Goal: Task Accomplishment & Management: Manage account settings

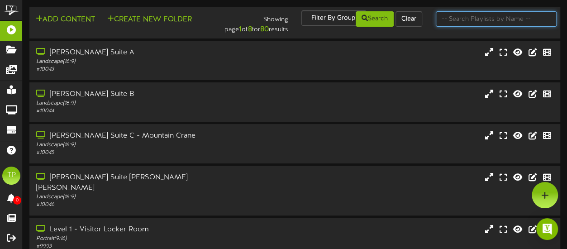
click at [463, 19] on input "text" at bounding box center [496, 18] width 121 height 15
type input "suite 2"
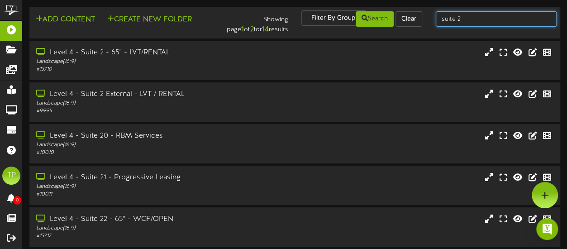
click at [465, 17] on input "suite 2" at bounding box center [496, 18] width 121 height 15
type input "suite 3"
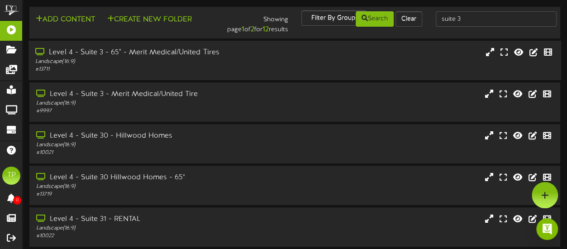
click at [245, 56] on div "Level 4 - Suite 3 - 65" - Merit Medical/United Tires Landscape ( 16:9 ) # 13711" at bounding box center [139, 60] width 222 height 26
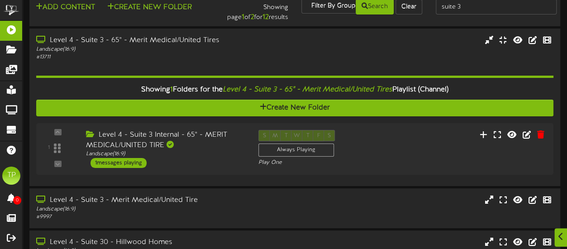
scroll to position [16, 0]
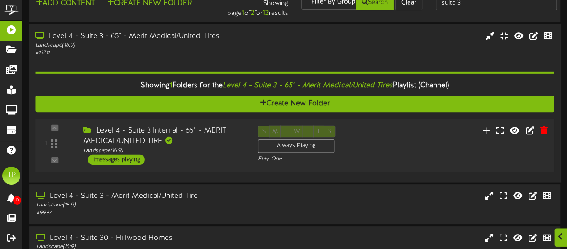
click at [232, 139] on div "Level 4 - Suite 3 Internal - 65" - MERIT MEDICAL/UNITED TIRE" at bounding box center [163, 135] width 161 height 21
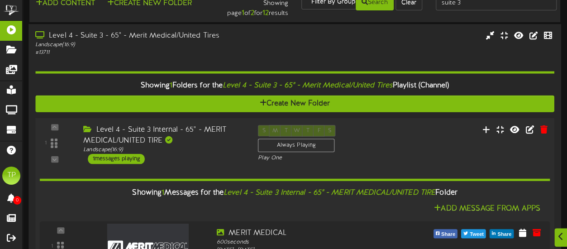
scroll to position [82, 0]
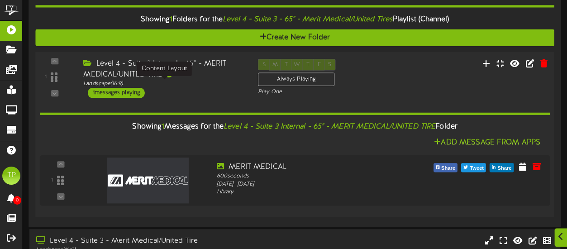
click at [213, 84] on div "Landscape ( 16:9 )" at bounding box center [163, 84] width 161 height 8
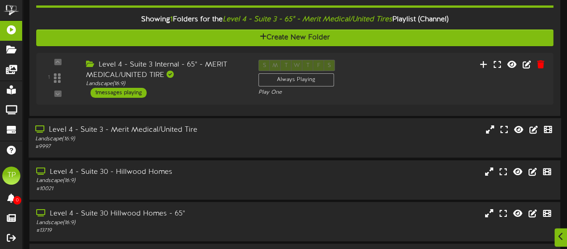
click at [210, 137] on div "Landscape ( 16:9 )" at bounding box center [139, 139] width 208 height 8
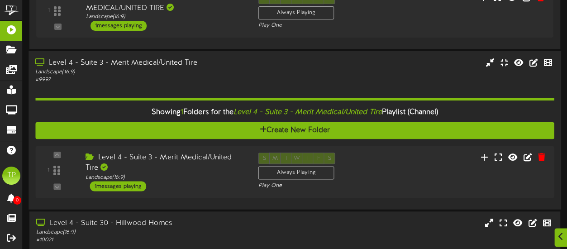
scroll to position [166, 0]
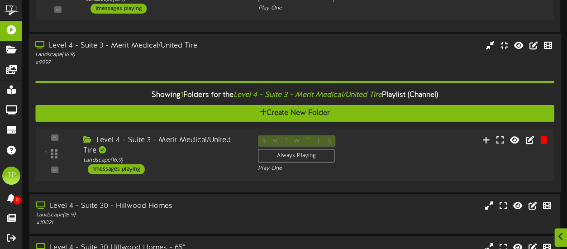
click at [210, 150] on div "Level 4 - Suite 3 - Merit Medical/United Tire" at bounding box center [163, 145] width 161 height 21
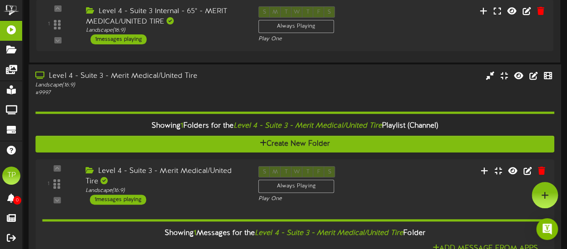
scroll to position [0, 0]
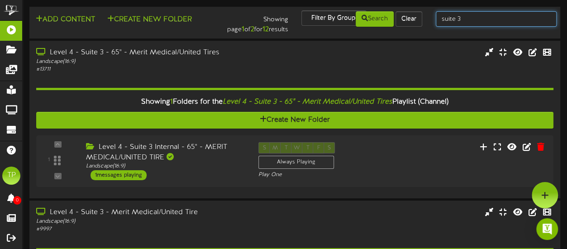
click at [474, 19] on input "suite 3" at bounding box center [496, 18] width 121 height 15
type input "suite 4"
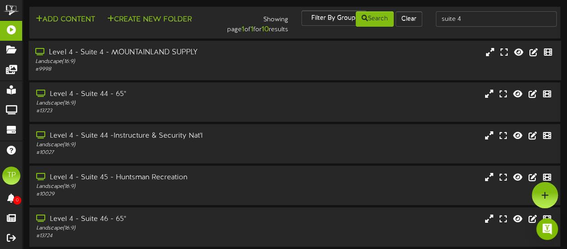
click at [271, 55] on div "Level 4 - Suite 4 - MOUNTAINLAND SUPPLY Landscape ( 16:9 ) # 9998" at bounding box center [294, 60] width 532 height 26
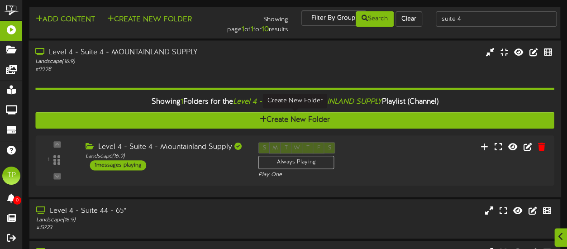
scroll to position [36, 0]
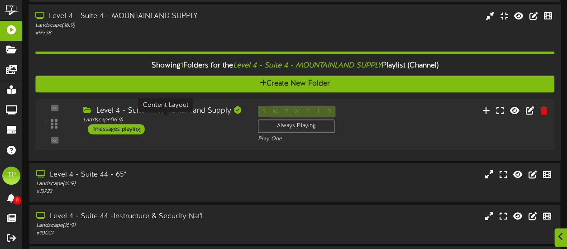
click at [212, 120] on div "Landscape ( 16:9 )" at bounding box center [163, 120] width 161 height 8
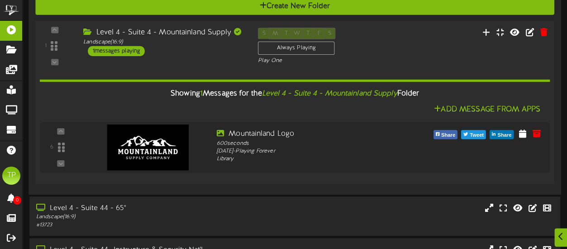
scroll to position [121, 0]
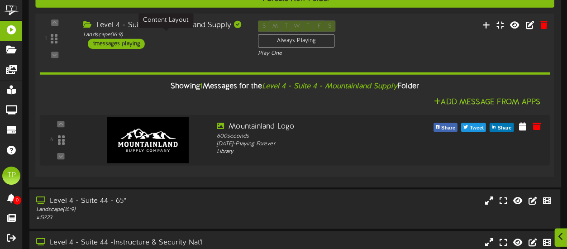
click at [256, 103] on div "Add Message From Apps" at bounding box center [295, 101] width 510 height 11
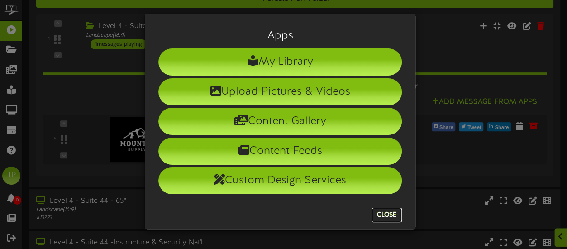
click at [387, 208] on button "Close" at bounding box center [386, 215] width 30 height 14
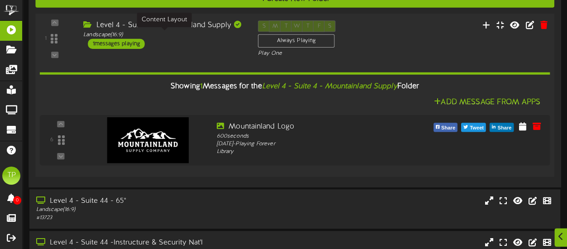
click at [199, 36] on div "Landscape ( 16:9 )" at bounding box center [163, 35] width 161 height 8
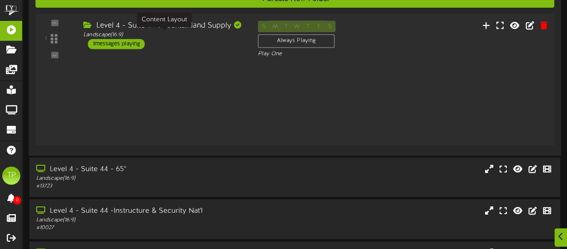
scroll to position [121, 0]
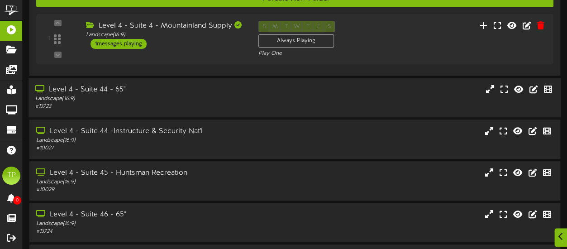
click at [176, 93] on div "Level 4 - Suite 44 - 65"" at bounding box center [139, 90] width 208 height 10
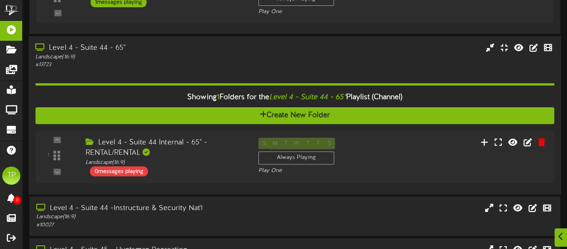
scroll to position [163, 0]
click at [183, 152] on div "Level 4 - Suite 44 Internal - 65" - RENTAL/RENTAL" at bounding box center [163, 147] width 161 height 21
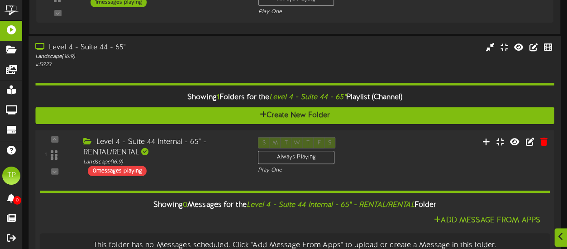
click at [184, 151] on div "Level 4 - Suite 44 Internal - 65" - RENTAL/RENTAL" at bounding box center [163, 147] width 161 height 21
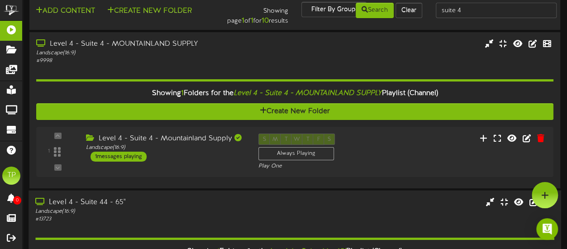
scroll to position [0, 0]
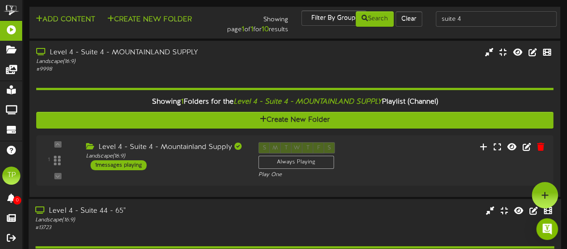
click at [169, 213] on div "Level 4 - Suite 44 - 65"" at bounding box center [139, 210] width 208 height 10
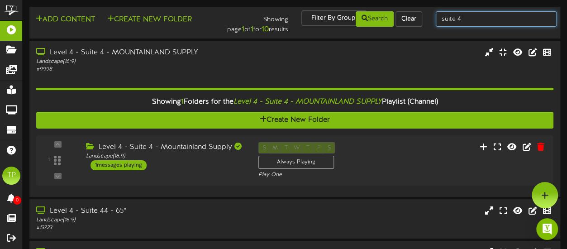
click at [468, 22] on input "suite 4" at bounding box center [496, 18] width 121 height 15
type input "suite 5"
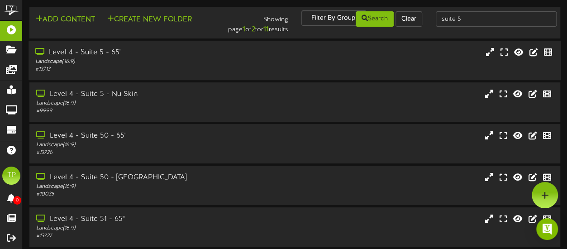
click at [226, 61] on div "Landscape ( 16:9 )" at bounding box center [139, 62] width 208 height 8
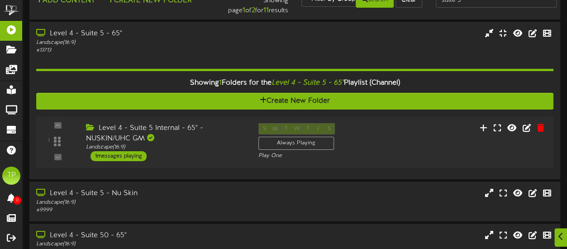
scroll to position [19, 0]
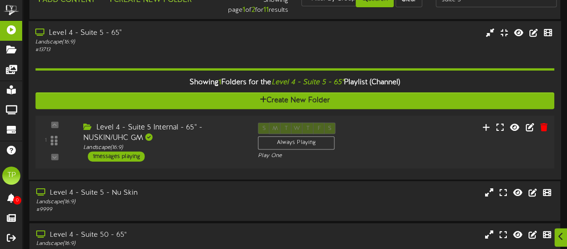
click at [212, 128] on div "Level 4 - Suite 5 Internal - 65" - NUSKIN/UHC GM" at bounding box center [163, 132] width 161 height 21
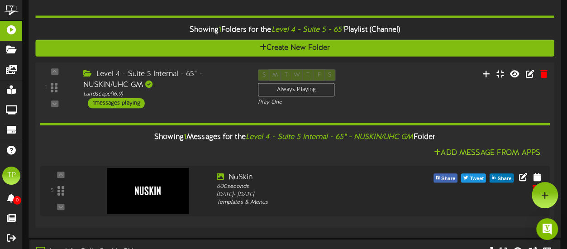
scroll to position [0, 0]
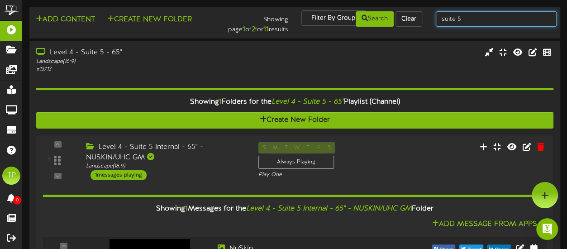
click at [469, 23] on input "suite 5" at bounding box center [496, 18] width 121 height 15
type input "suite 7"
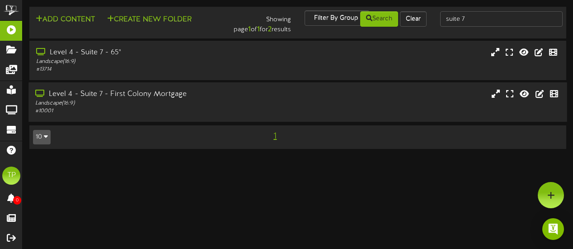
click at [256, 101] on div "Level 4 - Suite 7 - First Colony Mortgage Landscape ( 16:9 ) # 10001" at bounding box center [297, 102] width 539 height 26
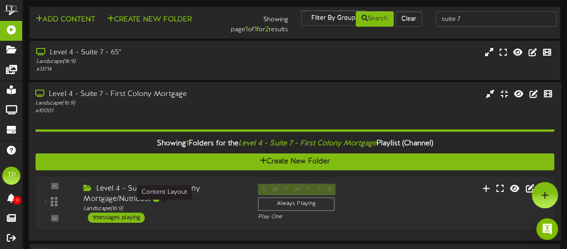
click at [189, 206] on div "Landscape ( 16:9 )" at bounding box center [163, 208] width 161 height 8
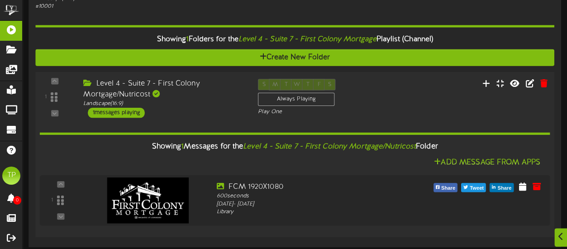
scroll to position [137, 0]
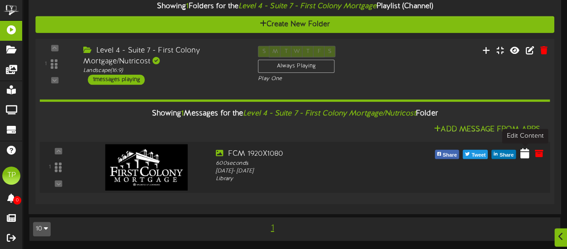
click at [526, 153] on icon at bounding box center [524, 153] width 9 height 10
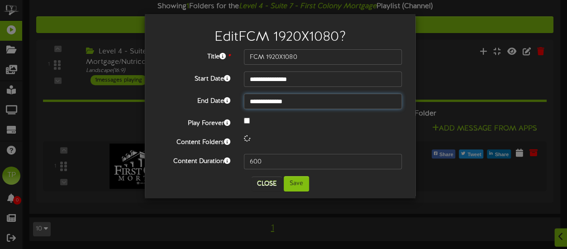
click at [322, 107] on body "**********" at bounding box center [283, 56] width 567 height 387
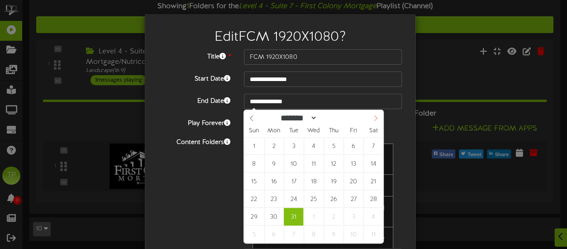
click at [376, 120] on icon at bounding box center [375, 118] width 6 height 6
select select "*"
click at [376, 120] on icon at bounding box center [375, 118] width 6 height 6
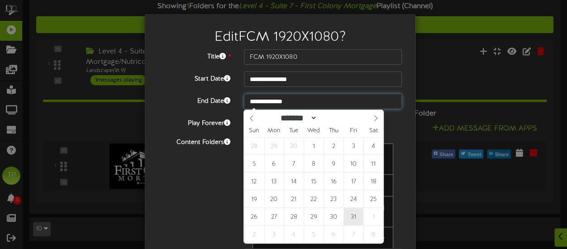
type input "**********"
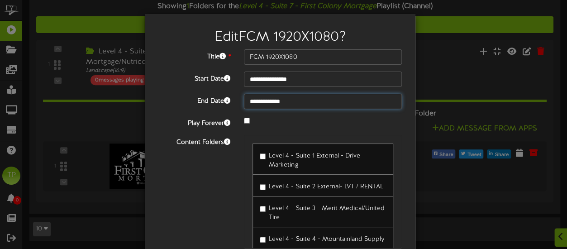
scroll to position [72, 0]
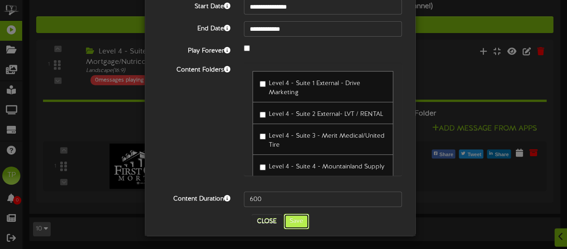
click at [291, 221] on button "Save" at bounding box center [296, 220] width 25 height 15
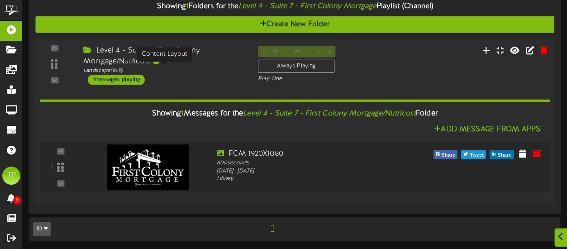
click at [199, 66] on div "Landscape ( 16:9 )" at bounding box center [163, 70] width 161 height 8
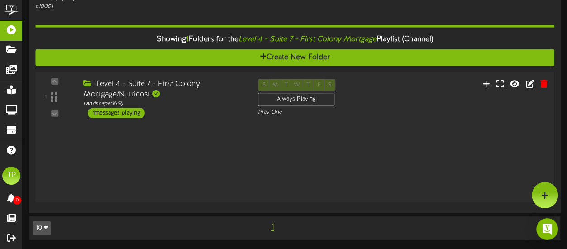
scroll to position [26, 0]
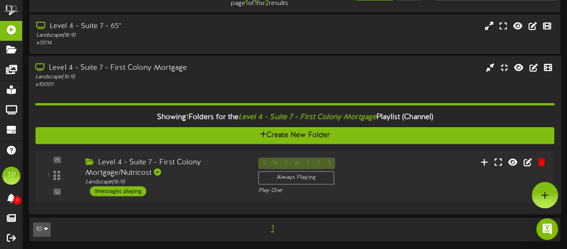
click at [196, 84] on div "# 10001" at bounding box center [139, 85] width 208 height 8
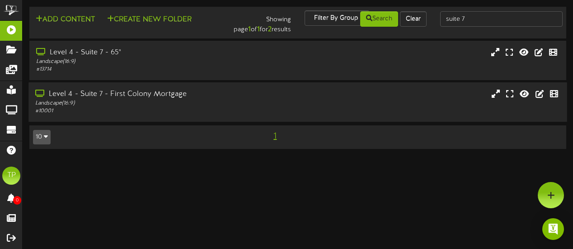
click at [191, 96] on div "Level 4 - Suite 7 - First Colony Mortgage" at bounding box center [140, 94] width 211 height 10
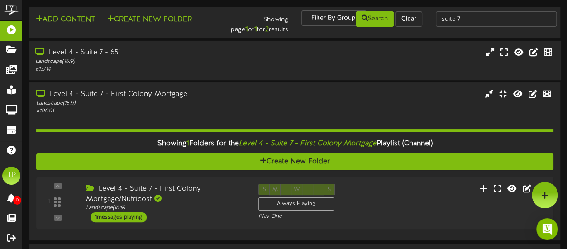
click at [189, 62] on div "Landscape ( 16:9 )" at bounding box center [139, 62] width 208 height 8
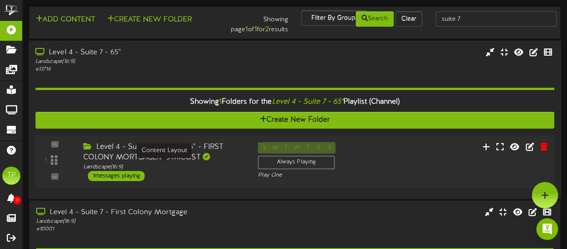
click at [193, 164] on div "Landscape ( 16:9 )" at bounding box center [163, 167] width 161 height 8
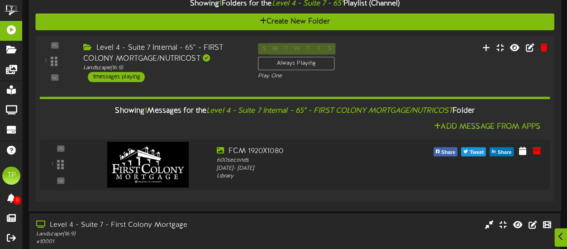
scroll to position [115, 0]
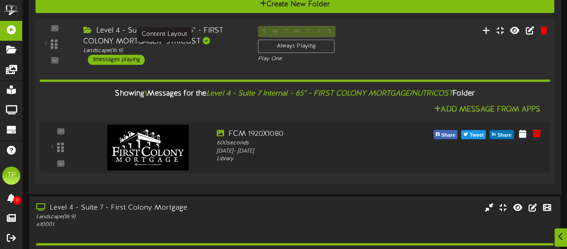
click at [227, 53] on div "Landscape ( 16:9 )" at bounding box center [163, 51] width 161 height 8
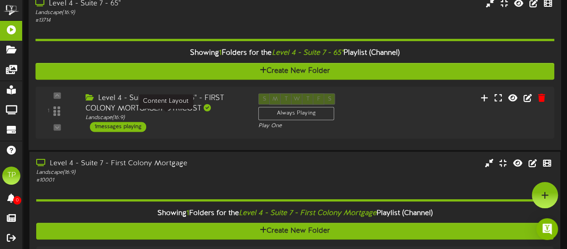
scroll to position [0, 0]
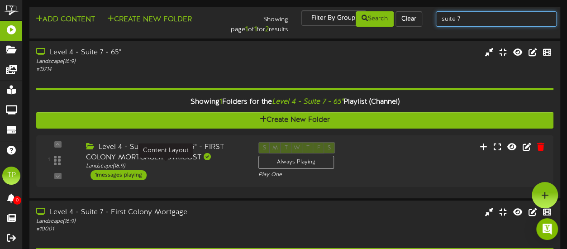
click at [464, 22] on input "suite 7" at bounding box center [496, 18] width 121 height 15
type input "suite 8"
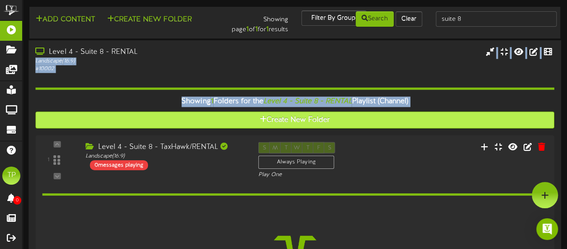
drag, startPoint x: 209, startPoint y: 45, endPoint x: 181, endPoint y: 123, distance: 82.4
click at [181, 123] on div "Level 4 - Suite 8 - RENTAL Landscape ( 16:9 ) # 10002" at bounding box center [294, 189] width 532 height 299
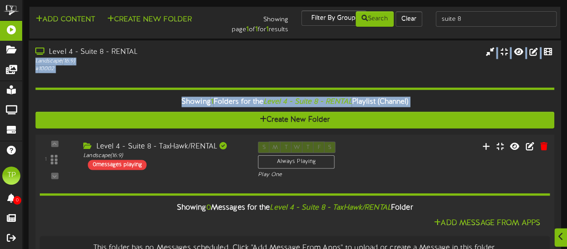
scroll to position [29, 0]
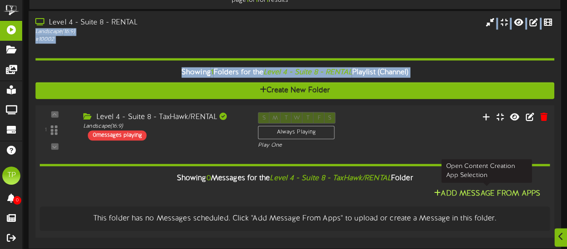
click at [455, 191] on button "Add Message From Apps" at bounding box center [487, 193] width 112 height 11
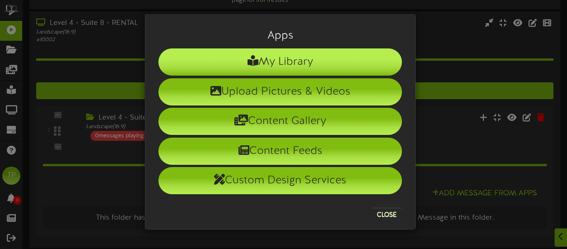
click at [302, 57] on li "My Library" at bounding box center [279, 61] width 243 height 27
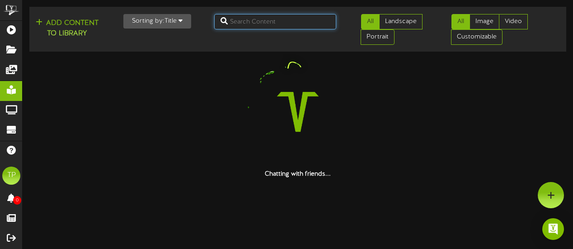
click at [283, 25] on input "text" at bounding box center [275, 21] width 123 height 15
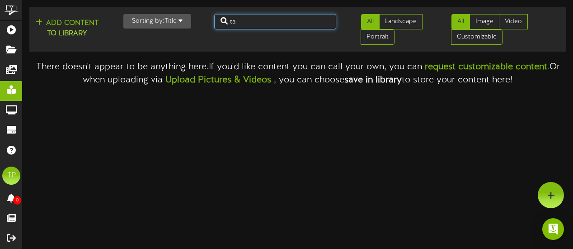
type input "t"
type input "TaxHawk"
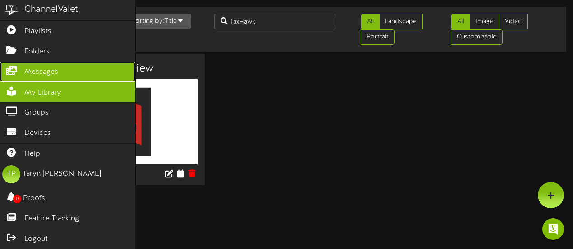
click at [14, 70] on icon at bounding box center [11, 69] width 23 height 7
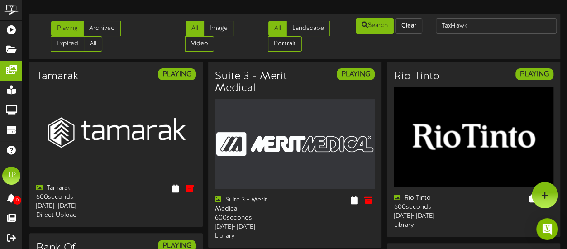
type input "TaxHawk"
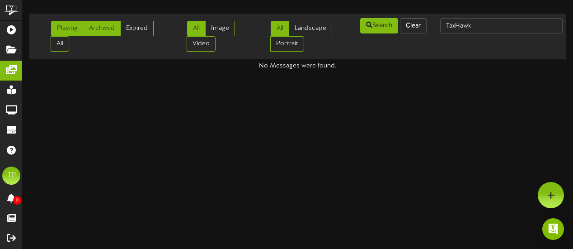
click at [101, 25] on link "Archived" at bounding box center [102, 28] width 38 height 15
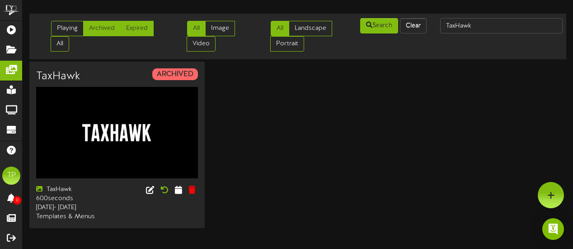
click at [142, 32] on link "Expired" at bounding box center [136, 28] width 33 height 15
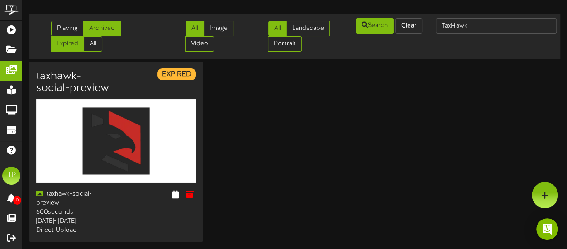
click at [106, 24] on link "Archived" at bounding box center [102, 28] width 38 height 15
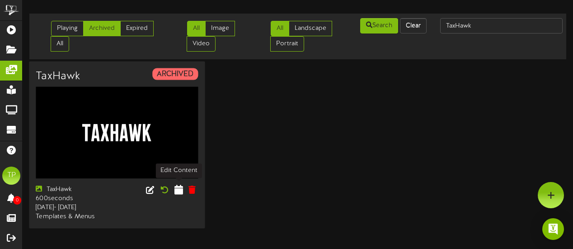
click at [180, 187] on icon at bounding box center [178, 189] width 9 height 10
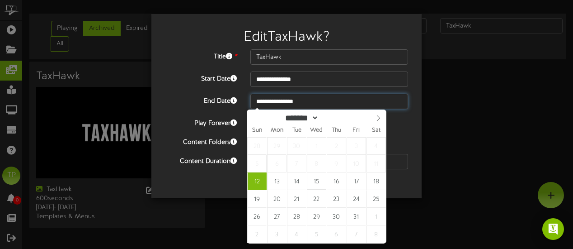
click at [323, 99] on input "**********" at bounding box center [330, 101] width 158 height 15
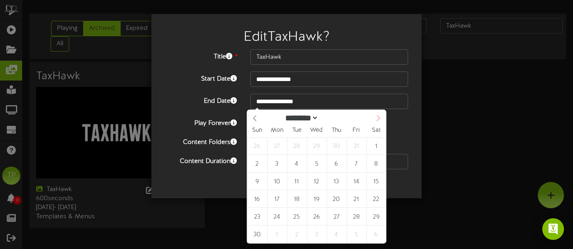
click at [379, 118] on icon at bounding box center [378, 118] width 3 height 6
select select "**"
click at [379, 118] on icon at bounding box center [378, 118] width 3 height 6
type input "****"
click at [379, 118] on icon at bounding box center [378, 118] width 3 height 6
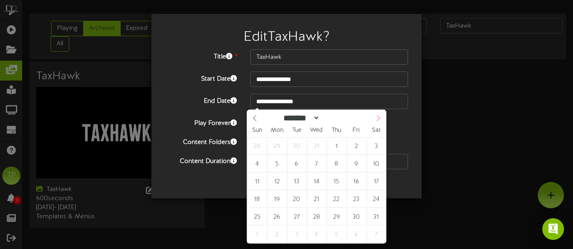
click at [379, 118] on icon at bounding box center [378, 118] width 3 height 6
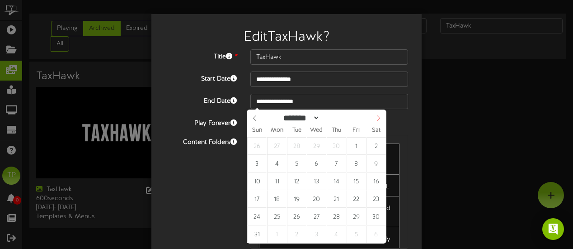
click at [377, 119] on icon at bounding box center [378, 118] width 6 height 6
select select "*"
click at [377, 119] on icon at bounding box center [378, 118] width 6 height 6
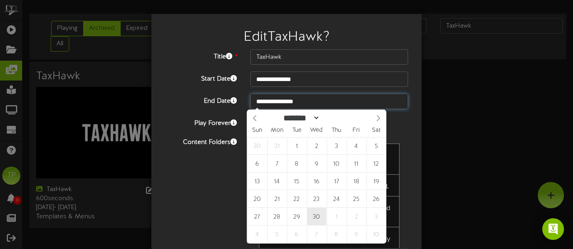
type input "**********"
click at [318, 98] on input "**********" at bounding box center [330, 101] width 158 height 15
click at [256, 118] on icon at bounding box center [255, 118] width 6 height 6
select select "*"
click at [256, 118] on icon at bounding box center [255, 118] width 6 height 6
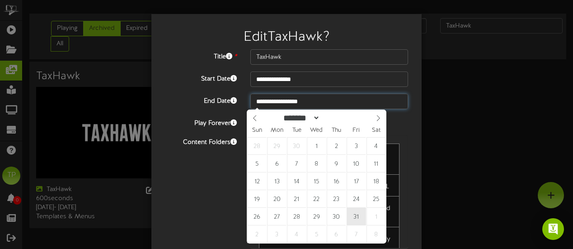
type input "**********"
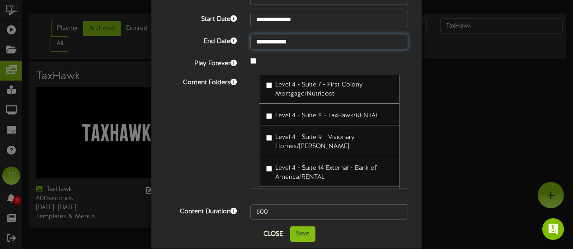
scroll to position [169, 0]
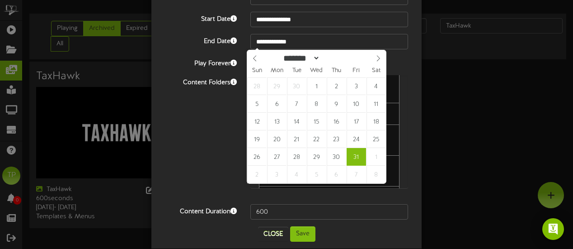
click at [229, 136] on div "Content Folders Level 4 - Suite 1 External - Drive Marketing Level 4 - Suite 2 …" at bounding box center [286, 136] width 257 height 122
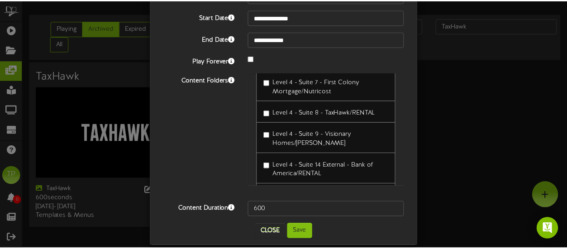
scroll to position [72, 0]
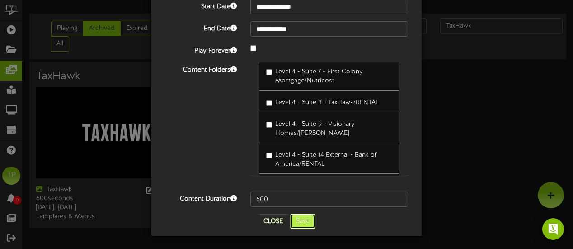
click at [300, 218] on button "Save" at bounding box center [302, 220] width 25 height 15
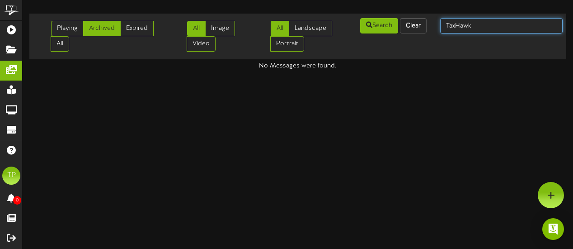
drag, startPoint x: 474, startPoint y: 28, endPoint x: 425, endPoint y: 35, distance: 49.4
click at [425, 35] on div "Playing Archived Expired All All Image Video All Landscape Portrait" at bounding box center [298, 36] width 544 height 38
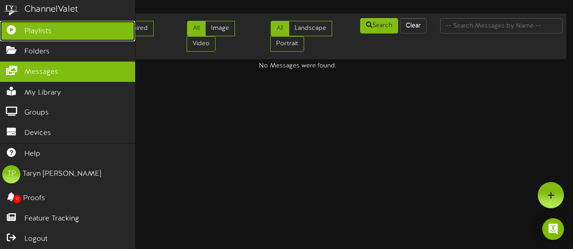
click at [22, 26] on icon at bounding box center [11, 28] width 23 height 7
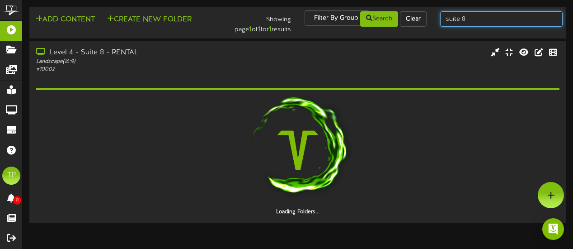
click at [482, 21] on input "suite 8" at bounding box center [502, 18] width 123 height 15
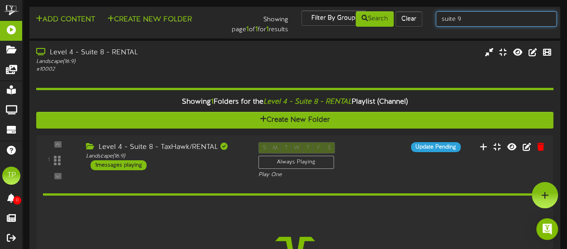
type input "suite 9"
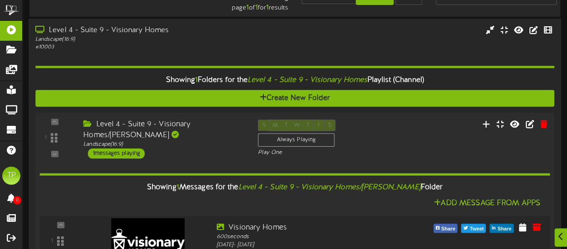
scroll to position [62, 0]
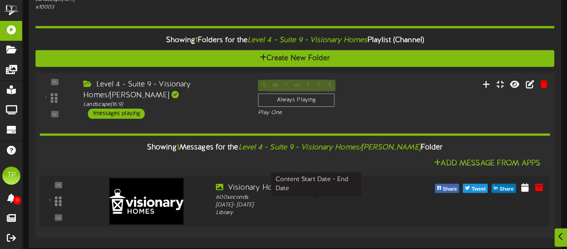
click at [380, 207] on div "Friday, 10/10/2025 - Sunday, 5/31/2026" at bounding box center [316, 205] width 201 height 8
click at [525, 186] on icon at bounding box center [524, 186] width 9 height 10
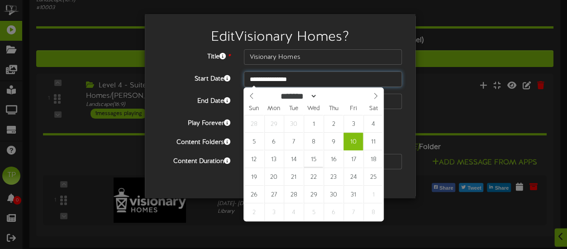
click at [310, 80] on input "**********" at bounding box center [323, 78] width 158 height 15
type input "**********"
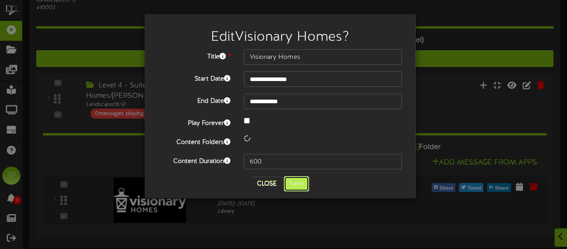
click at [306, 182] on button "Save" at bounding box center [296, 183] width 25 height 15
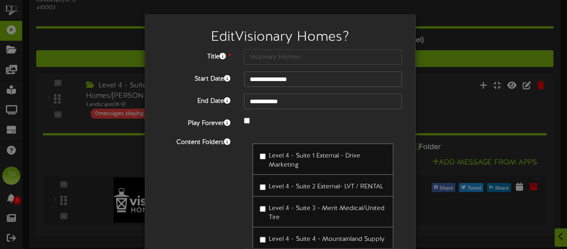
scroll to position [72, 0]
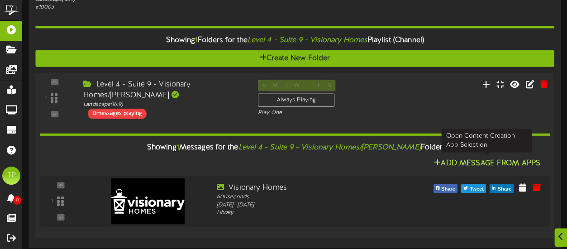
click at [474, 160] on button "Add Message From Apps" at bounding box center [487, 162] width 112 height 11
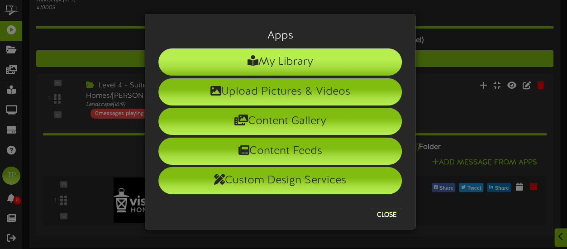
click at [341, 63] on li "My Library" at bounding box center [279, 61] width 243 height 27
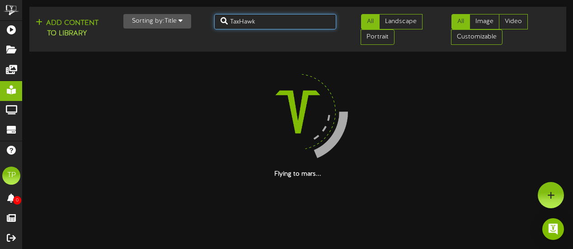
click at [278, 19] on input "TaxHawk" at bounding box center [275, 21] width 123 height 15
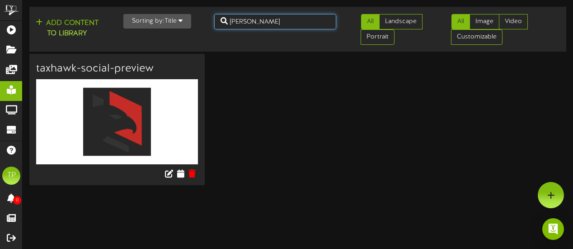
type input "Thomas Walsh"
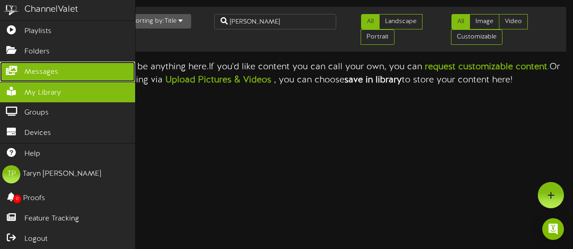
click at [34, 67] on span "Messages" at bounding box center [41, 72] width 34 height 10
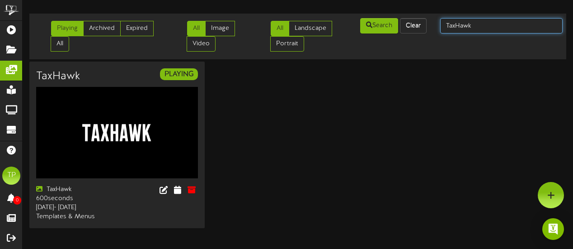
click at [481, 26] on input "TaxHawk" at bounding box center [502, 25] width 123 height 15
type input "thomas walsh"
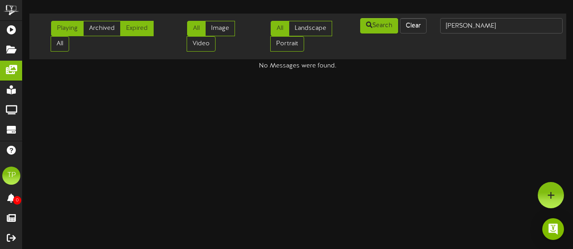
click at [133, 24] on link "Expired" at bounding box center [136, 28] width 33 height 15
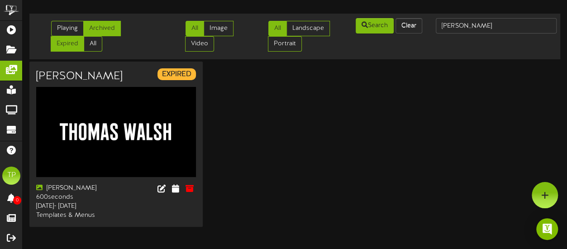
click at [100, 31] on link "Archived" at bounding box center [102, 28] width 38 height 15
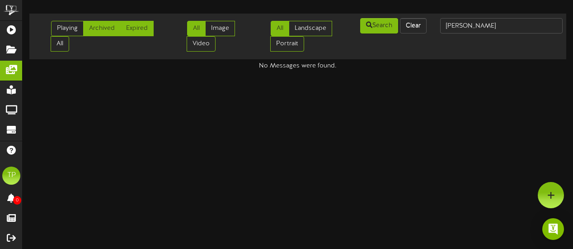
click at [137, 32] on link "Expired" at bounding box center [136, 28] width 33 height 15
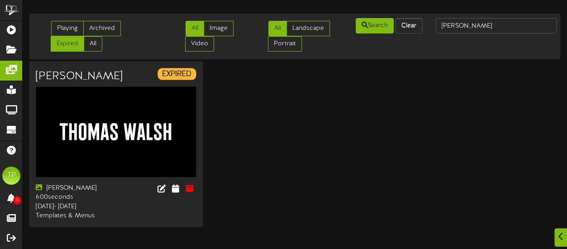
scroll to position [3, 0]
click at [175, 193] on icon at bounding box center [175, 188] width 9 height 10
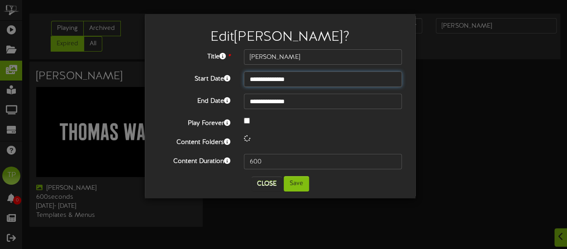
click at [303, 81] on input "**********" at bounding box center [323, 78] width 158 height 15
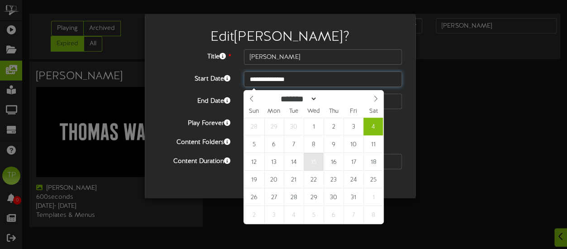
type input "**********"
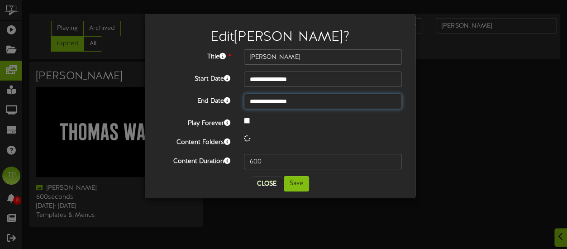
click at [311, 103] on input "**********" at bounding box center [323, 101] width 158 height 15
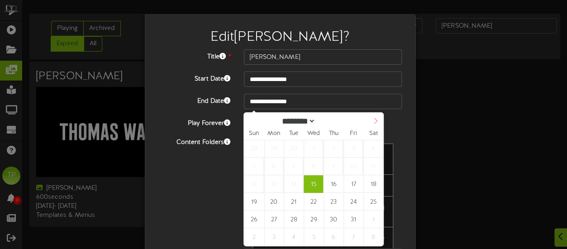
click at [376, 118] on icon at bounding box center [375, 121] width 6 height 6
select select "**"
click at [376, 118] on icon at bounding box center [375, 121] width 6 height 6
type input "****"
click at [376, 118] on icon at bounding box center [375, 121] width 6 height 6
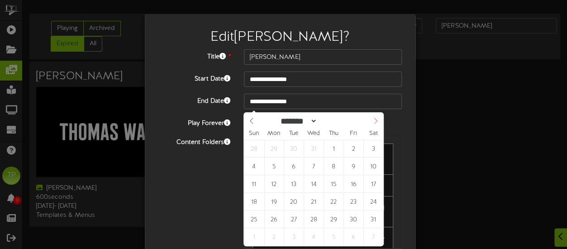
click at [376, 118] on icon at bounding box center [375, 121] width 6 height 6
click at [372, 120] on icon at bounding box center [375, 121] width 6 height 6
click at [373, 120] on icon at bounding box center [375, 121] width 6 height 6
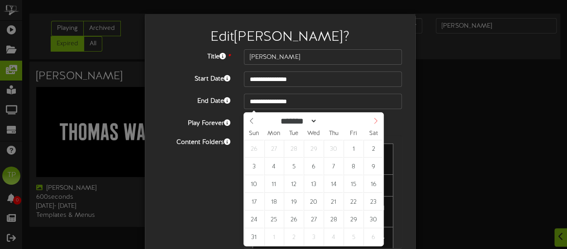
select select "*"
click at [373, 120] on icon at bounding box center [375, 121] width 6 height 6
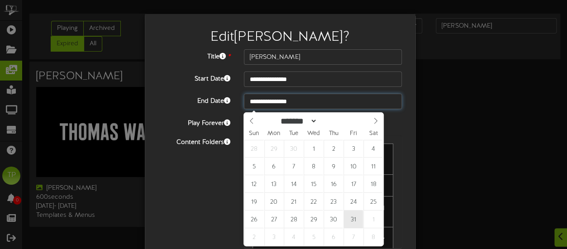
type input "**********"
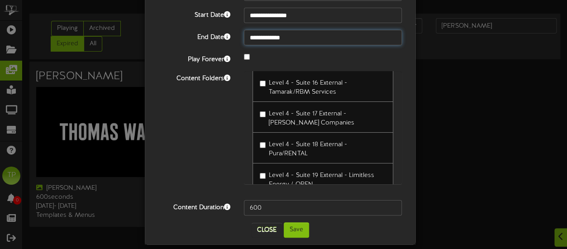
scroll to position [312, 0]
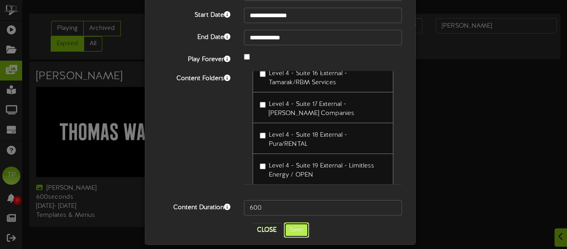
click at [301, 229] on button "Save" at bounding box center [296, 229] width 25 height 15
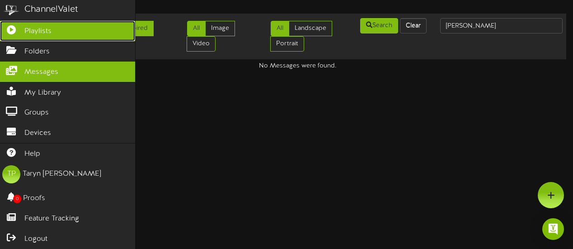
click at [20, 28] on icon at bounding box center [11, 28] width 23 height 7
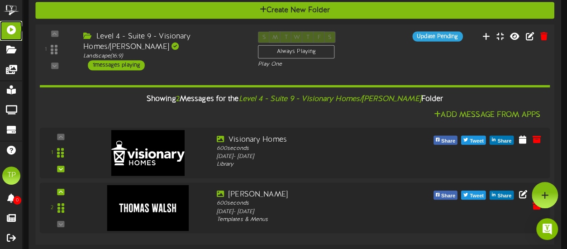
scroll to position [109, 0]
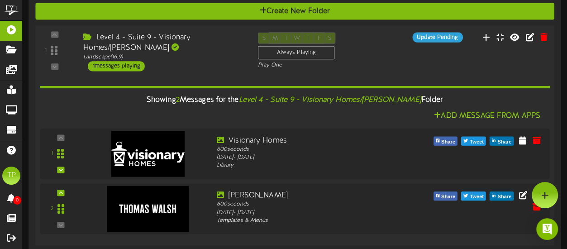
click at [215, 47] on div "Level 4 - Suite 9 - Visionary Homes/Thomas Walsh" at bounding box center [163, 42] width 161 height 21
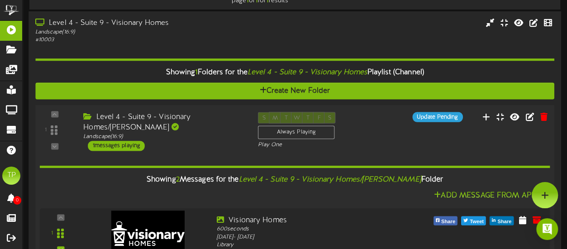
scroll to position [27, 0]
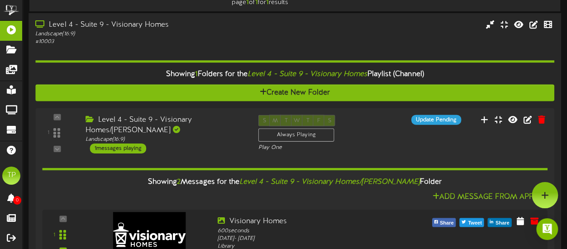
click at [194, 34] on div "Landscape ( 16:9 )" at bounding box center [139, 34] width 208 height 8
click at [156, 26] on div "Level 4 - Suite 9 - Visionary Homes" at bounding box center [139, 25] width 208 height 10
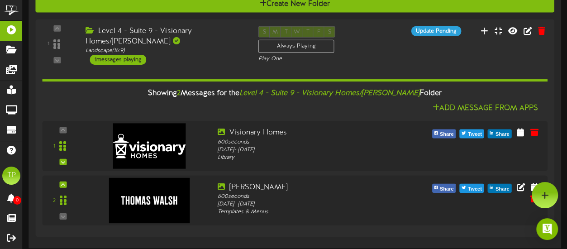
scroll to position [0, 0]
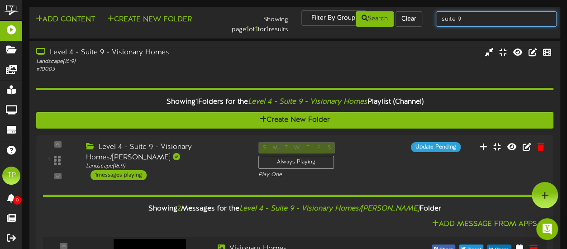
click at [502, 21] on input "suite 9" at bounding box center [496, 18] width 121 height 15
type input "suite 10"
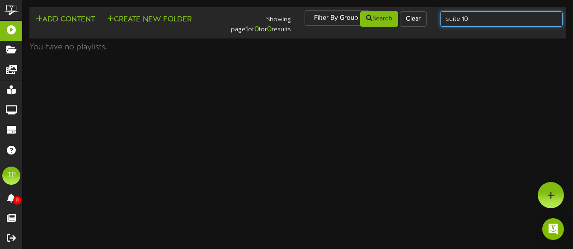
click at [486, 14] on input "suite 10" at bounding box center [502, 18] width 123 height 15
type input "suite 14"
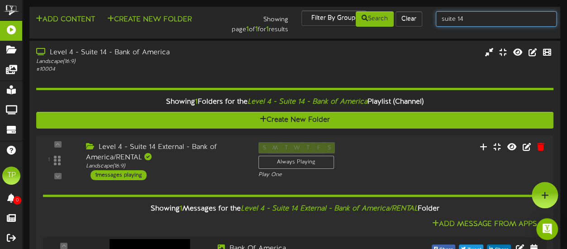
click at [477, 21] on input "suite 14" at bounding box center [496, 18] width 121 height 15
type input "suite 16"
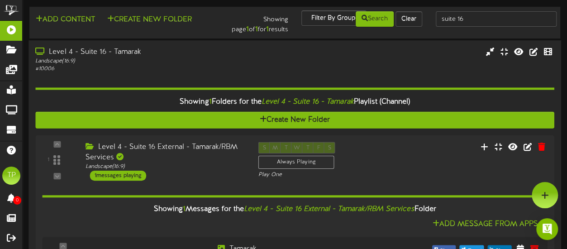
click at [188, 64] on div "Landscape ( 16:9 )" at bounding box center [139, 61] width 208 height 8
click at [131, 55] on div "Level 4 - Suite 16 - Tamarak" at bounding box center [139, 52] width 208 height 10
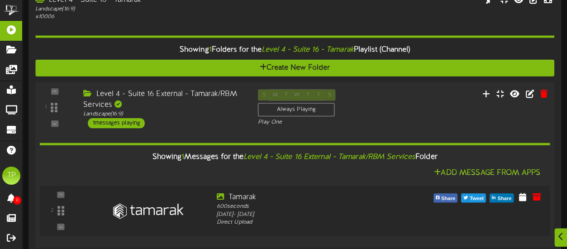
scroll to position [62, 0]
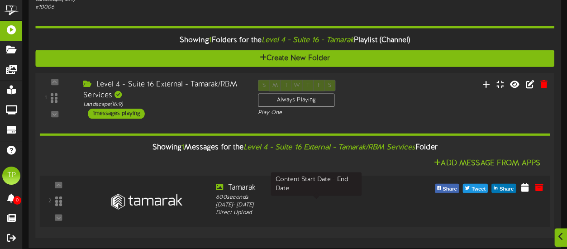
click at [361, 201] on div "Sunday, 10/12/2025 - Thursday, 10/8/2026" at bounding box center [316, 205] width 201 height 8
click at [524, 188] on icon at bounding box center [524, 186] width 9 height 10
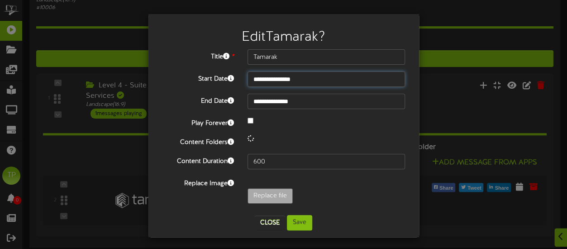
click at [317, 76] on input "**********" at bounding box center [326, 78] width 158 height 15
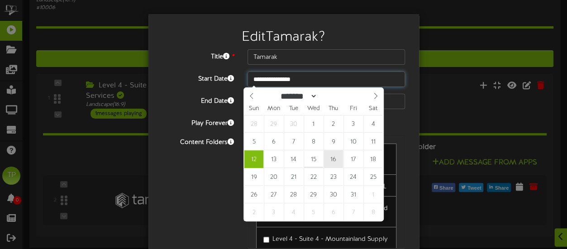
type input "**********"
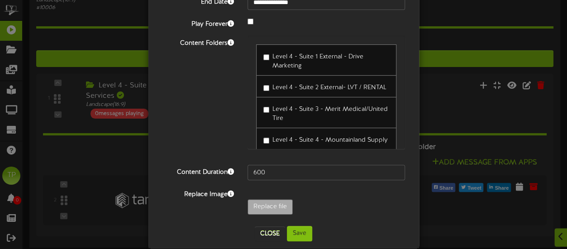
scroll to position [99, 0]
click at [297, 234] on button "Save" at bounding box center [299, 232] width 25 height 15
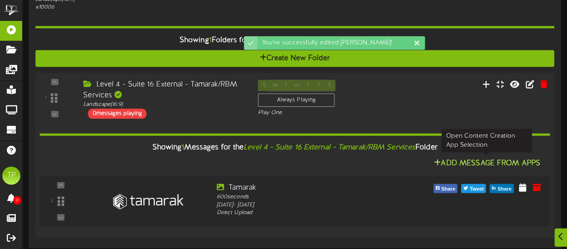
click at [474, 161] on button "Add Message From Apps" at bounding box center [487, 162] width 112 height 11
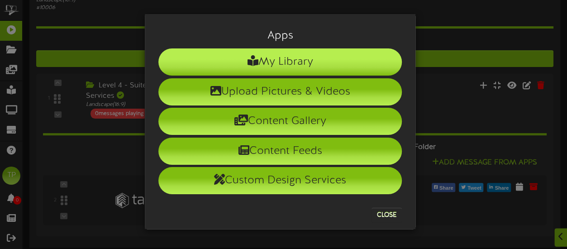
click at [282, 68] on li "My Library" at bounding box center [279, 61] width 243 height 27
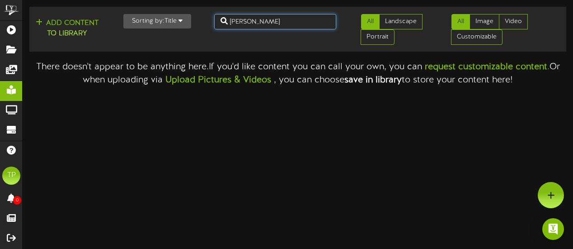
drag, startPoint x: 289, startPoint y: 23, endPoint x: 208, endPoint y: 24, distance: 81.0
click at [208, 24] on div "Thomas Walsh" at bounding box center [276, 21] width 136 height 15
type input "RBM"
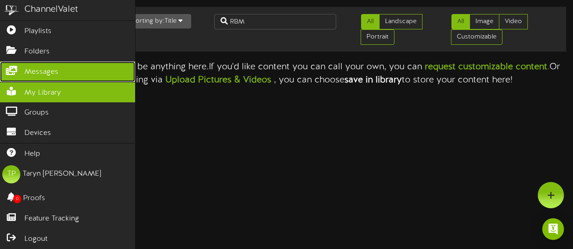
click at [35, 70] on span "Messages" at bounding box center [41, 72] width 34 height 10
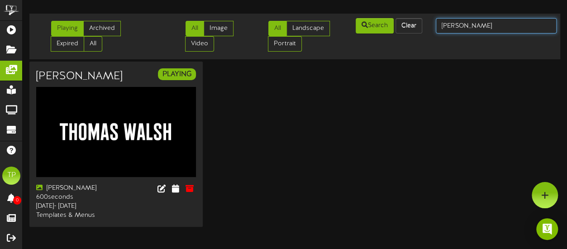
drag, startPoint x: 489, startPoint y: 27, endPoint x: 432, endPoint y: 28, distance: 57.0
click at [432, 28] on div "thomas walsh" at bounding box center [496, 25] width 134 height 17
type input "RBM"
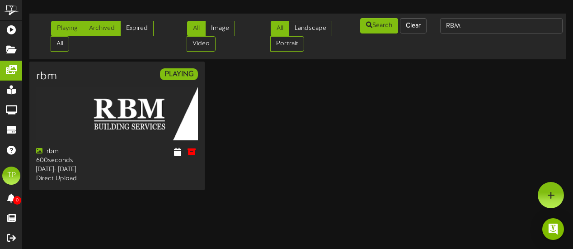
click at [106, 29] on link "Archived" at bounding box center [102, 28] width 38 height 15
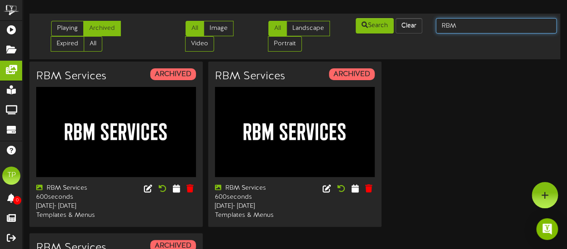
click at [460, 28] on input "RBM" at bounding box center [496, 25] width 121 height 15
type input "R"
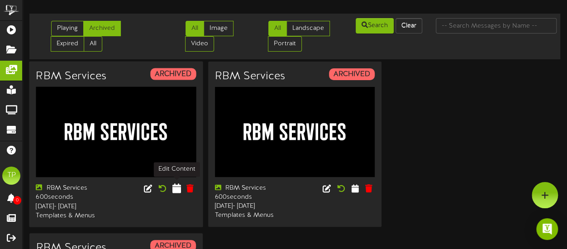
click at [177, 189] on icon at bounding box center [176, 188] width 9 height 10
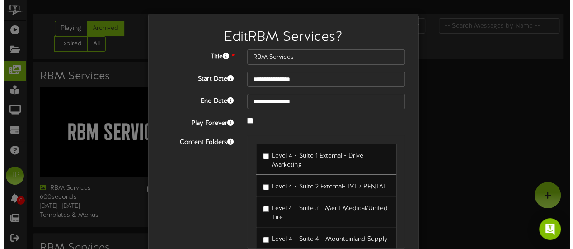
scroll to position [72, 0]
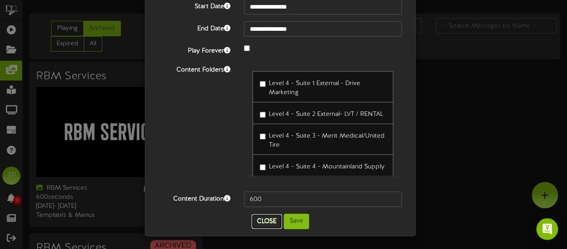
click at [262, 226] on button "Close" at bounding box center [266, 221] width 30 height 14
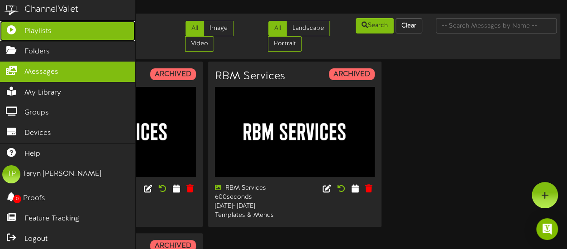
click at [63, 32] on link "Playlists" at bounding box center [67, 31] width 135 height 20
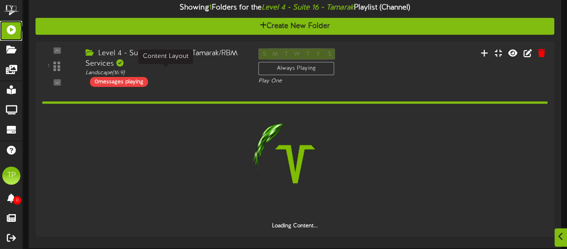
scroll to position [62, 0]
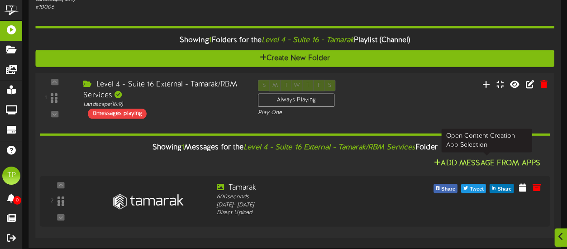
click at [466, 159] on button "Add Message From Apps" at bounding box center [487, 162] width 112 height 11
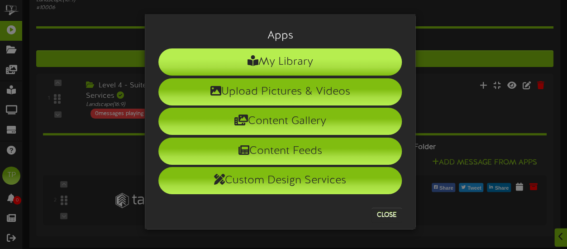
click at [322, 58] on li "My Library" at bounding box center [279, 61] width 243 height 27
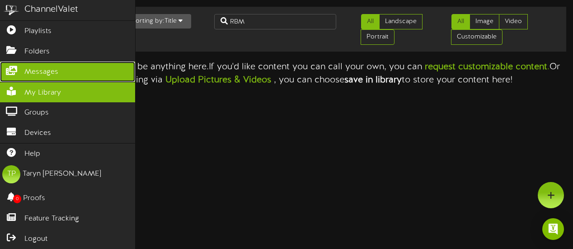
click at [30, 67] on span "Messages" at bounding box center [41, 72] width 34 height 10
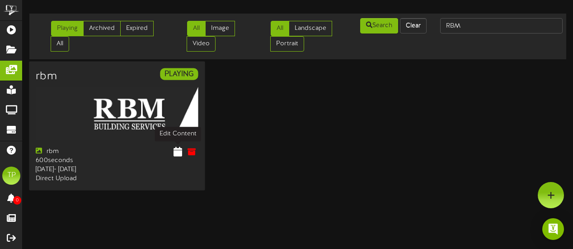
click at [176, 153] on icon at bounding box center [177, 152] width 9 height 10
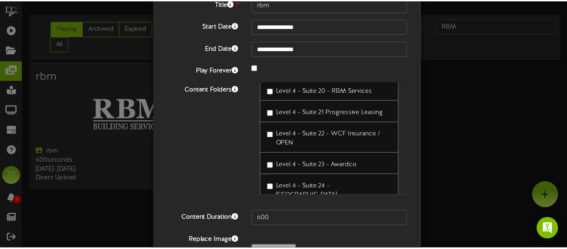
scroll to position [111, 0]
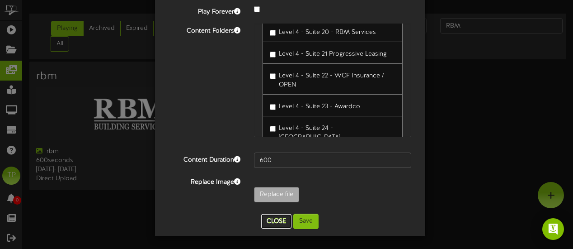
click at [280, 220] on button "Close" at bounding box center [276, 221] width 30 height 14
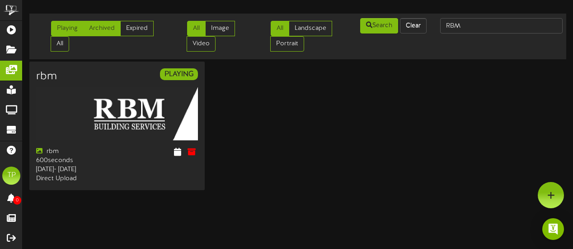
click at [99, 33] on link "Archived" at bounding box center [102, 28] width 38 height 15
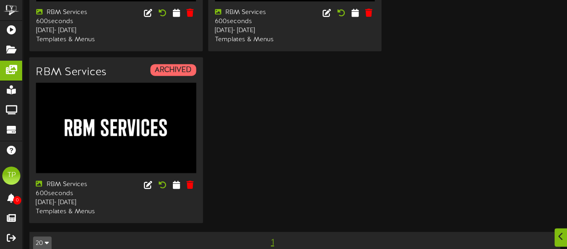
scroll to position [177, 0]
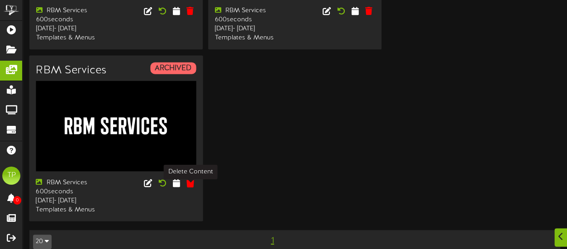
click at [190, 187] on icon at bounding box center [190, 182] width 9 height 10
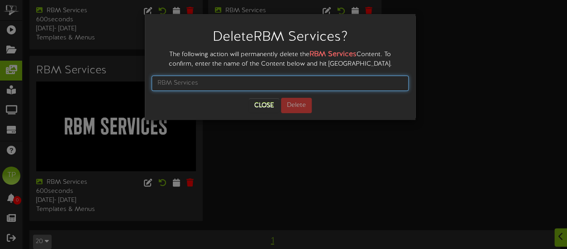
click at [246, 82] on input "text" at bounding box center [280, 83] width 257 height 15
type input "RBM Services"
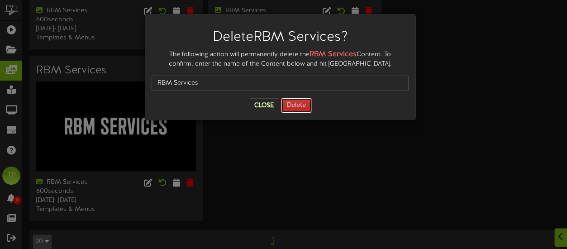
click at [298, 102] on button "Delete" at bounding box center [296, 105] width 31 height 15
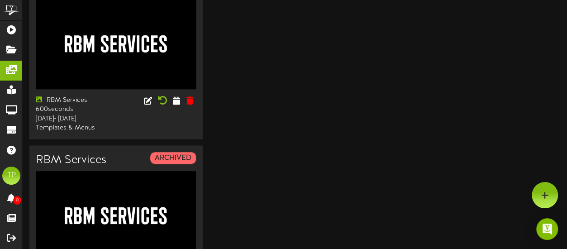
scroll to position [87, 0]
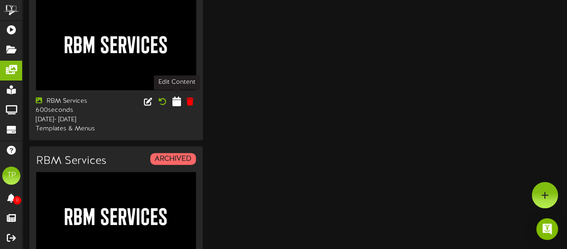
click at [177, 100] on icon at bounding box center [176, 101] width 9 height 10
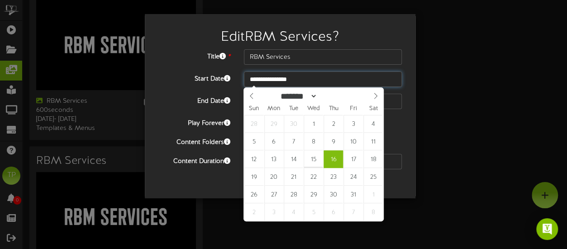
click at [281, 80] on input "**********" at bounding box center [323, 78] width 158 height 15
type input "**********"
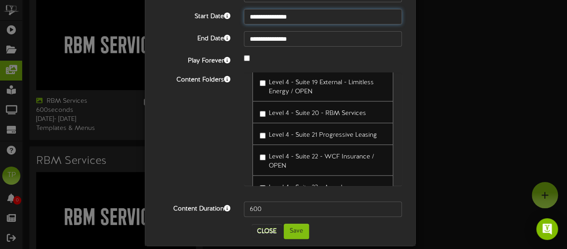
scroll to position [72, 0]
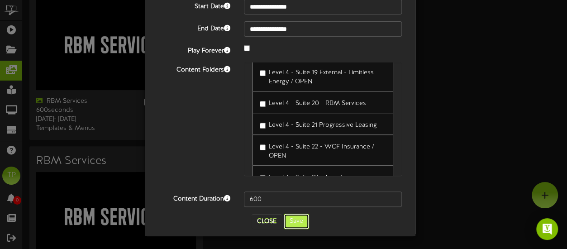
click at [289, 226] on button "Save" at bounding box center [296, 220] width 25 height 15
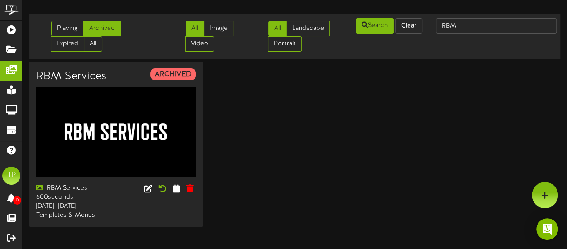
scroll to position [0, 0]
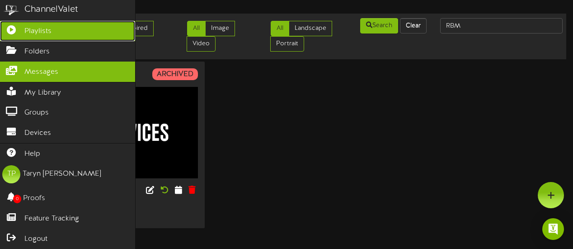
click at [88, 33] on link "Playlists" at bounding box center [67, 31] width 135 height 20
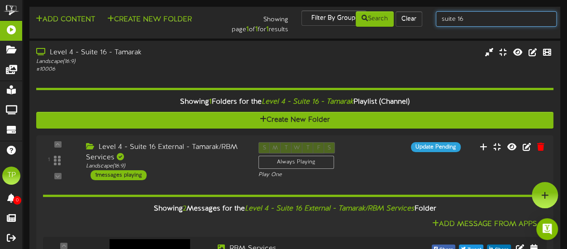
click at [473, 24] on input "suite 16" at bounding box center [496, 18] width 121 height 15
type input "suite 17"
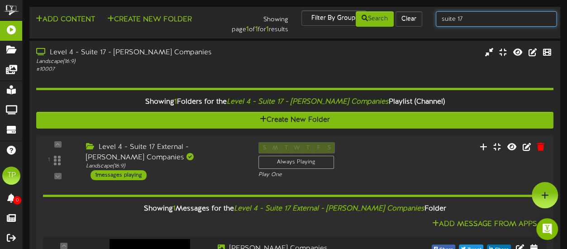
click at [485, 19] on input "suite 17" at bounding box center [496, 18] width 121 height 15
type input "suite 19"
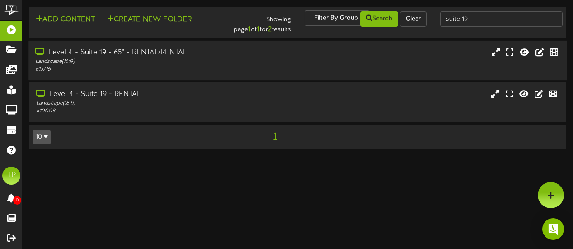
click at [195, 57] on div "Level 4 - Suite 19 - 65" - RENTAL/RENTAL" at bounding box center [140, 52] width 211 height 10
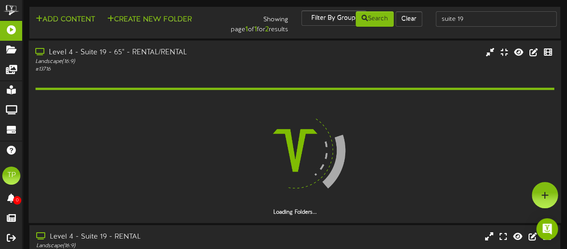
scroll to position [51, 0]
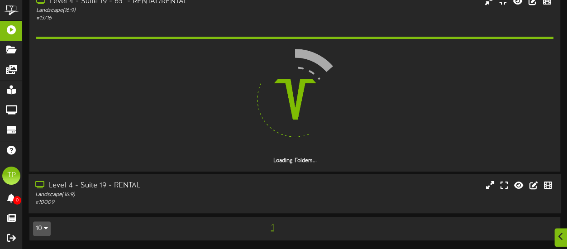
click at [169, 188] on div "Level 4 - Suite 19 - RENTAL" at bounding box center [139, 185] width 208 height 10
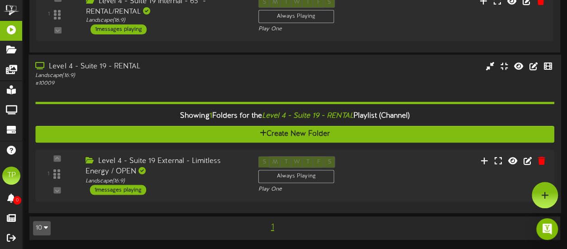
scroll to position [144, 0]
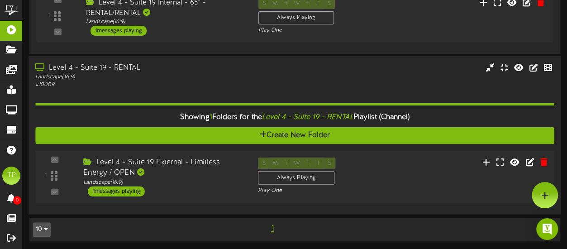
click at [177, 177] on div "Level 4 - Suite 19 External - Limitless Energy / OPEN" at bounding box center [163, 167] width 161 height 21
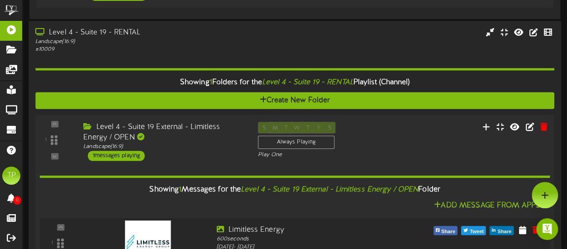
scroll to position [176, 0]
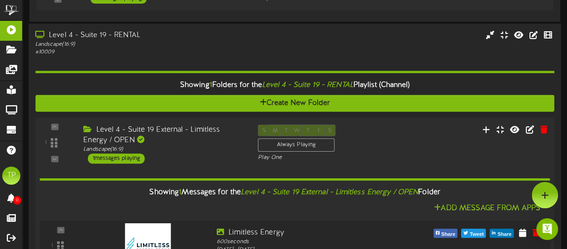
click at [201, 139] on div "Level 4 - Suite 19 External - Limitless Energy / OPEN" at bounding box center [163, 134] width 161 height 21
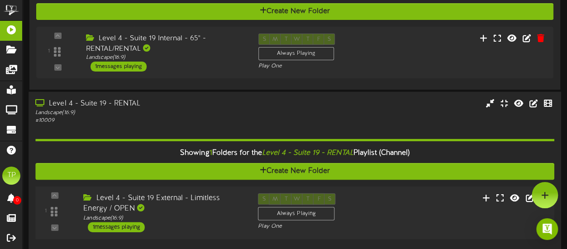
scroll to position [102, 0]
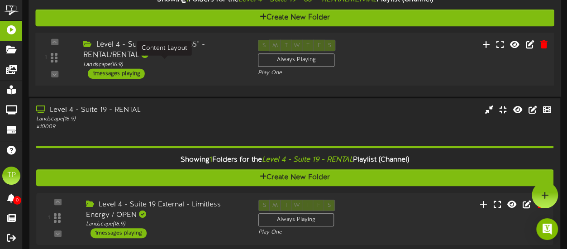
click at [204, 66] on div "Landscape ( 16:9 )" at bounding box center [163, 65] width 161 height 8
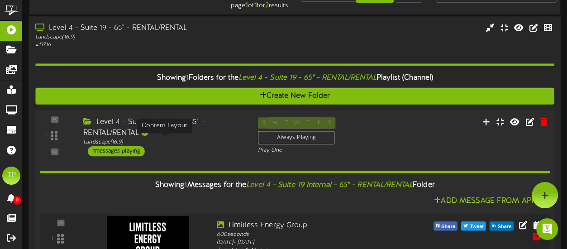
scroll to position [14, 0]
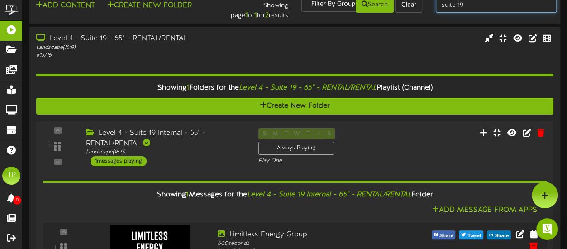
click at [467, 8] on input "suite 19" at bounding box center [496, 4] width 121 height 15
type input "suite 20"
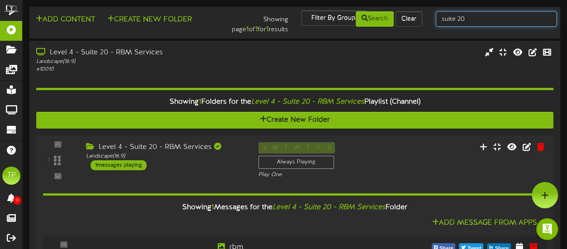
click at [469, 21] on input "suite 20" at bounding box center [496, 18] width 121 height 15
type input "suite 21"
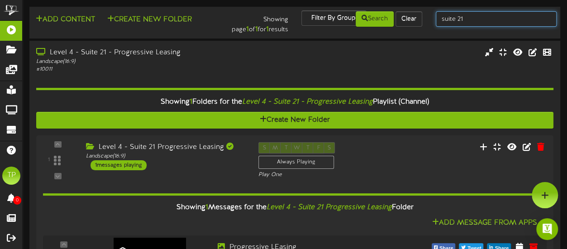
click at [467, 18] on input "suite 21" at bounding box center [496, 18] width 121 height 15
type input "suite 23"
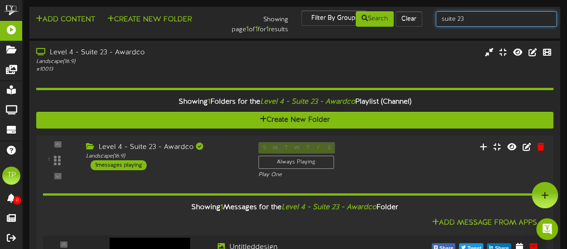
click at [477, 19] on input "suite 23" at bounding box center [496, 18] width 121 height 15
type input "suite 24"
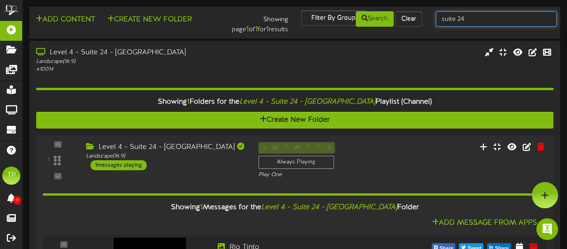
click at [468, 20] on input "suite 24" at bounding box center [496, 18] width 121 height 15
type input "suite 25"
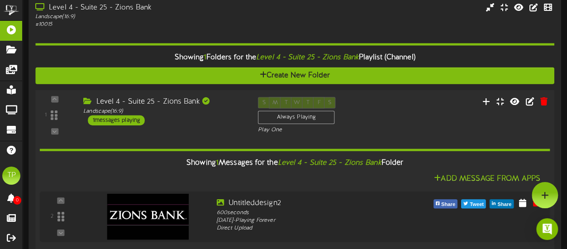
scroll to position [60, 0]
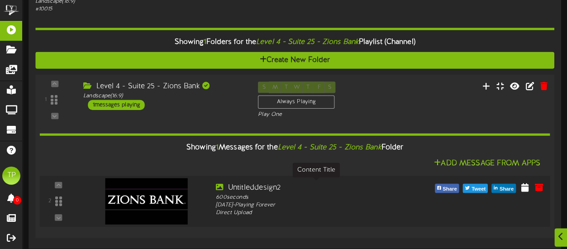
click at [275, 185] on div "Untitleddesign2" at bounding box center [316, 187] width 201 height 10
click at [524, 187] on icon at bounding box center [524, 187] width 9 height 10
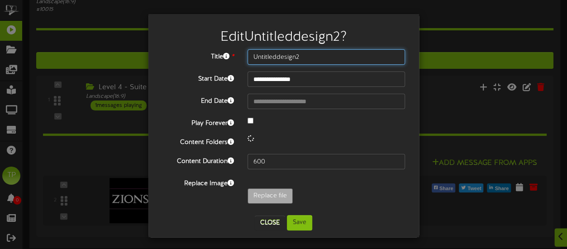
drag, startPoint x: 314, startPoint y: 59, endPoint x: 235, endPoint y: 59, distance: 79.6
click at [235, 59] on div "Title * Untitleddesign2" at bounding box center [283, 56] width 257 height 15
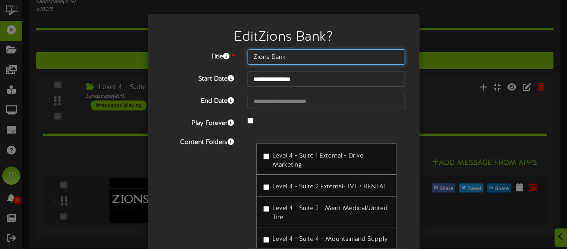
scroll to position [111, 0]
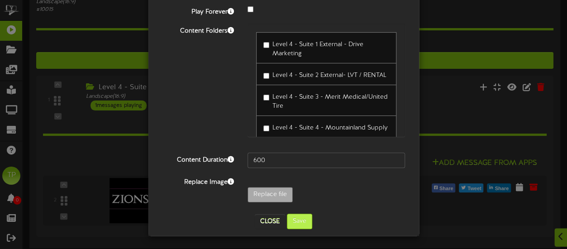
type input "Zions Bank"
click at [297, 222] on button "Save" at bounding box center [299, 220] width 25 height 15
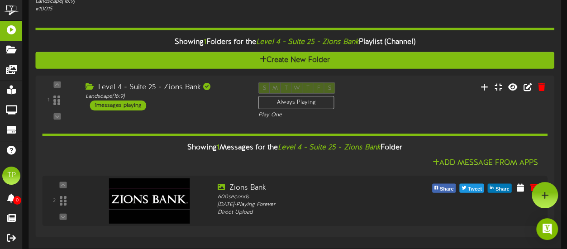
scroll to position [0, 0]
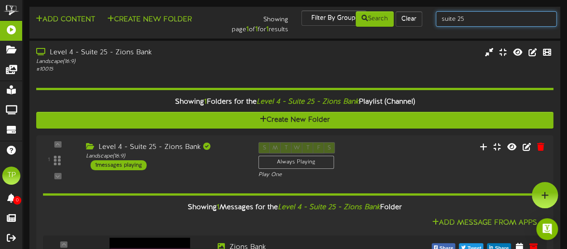
click at [473, 22] on input "suite 25" at bounding box center [496, 18] width 121 height 15
type input "suite 26"
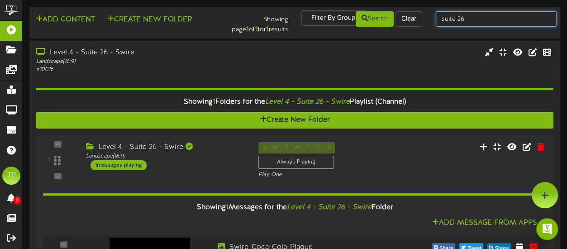
click at [468, 24] on input "suite 26" at bounding box center [496, 18] width 121 height 15
type input "suite 27"
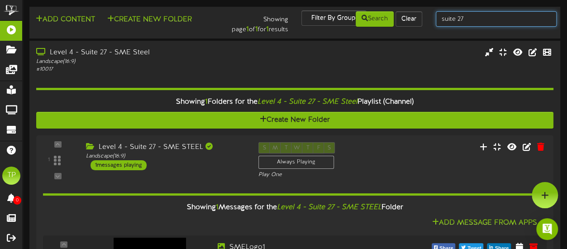
click at [469, 20] on input "suite 27" at bounding box center [496, 18] width 121 height 15
type input "suite 28"
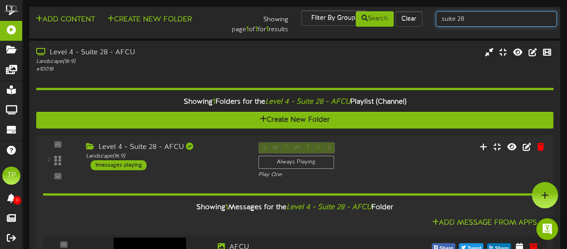
click at [468, 21] on input "suite 28" at bounding box center [496, 18] width 121 height 15
type input "suite 29"
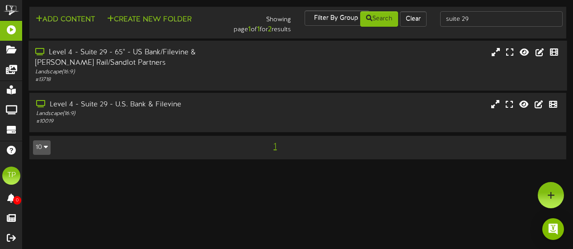
click at [310, 76] on div "Level 4 - Suite 29 - 65" - US Bank/Filevine & Stadler Rail/Sandlot Partners Lan…" at bounding box center [297, 65] width 539 height 36
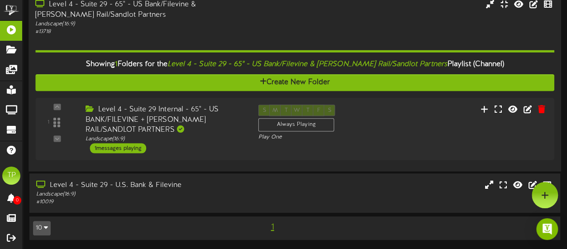
scroll to position [47, 0]
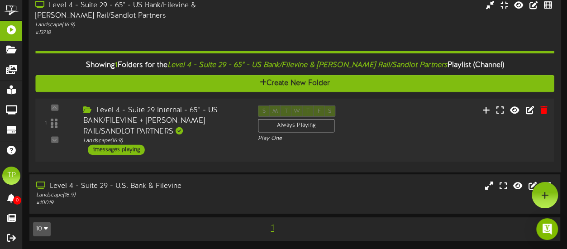
click at [220, 121] on div "Level 4 - Suite 29 Internal - 65" - US BANK/FILEVINE + STADLER RAIL/SANDLOT PAR…" at bounding box center [163, 120] width 161 height 31
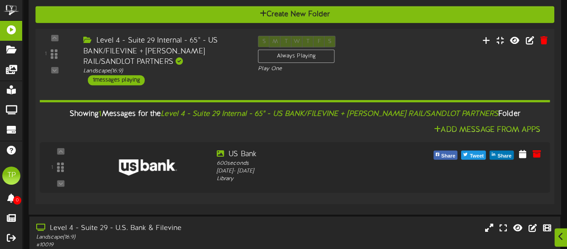
scroll to position [116, 0]
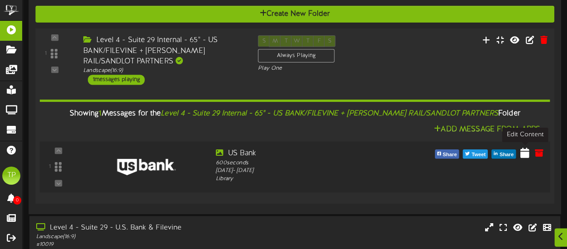
click at [524, 152] on icon at bounding box center [524, 152] width 9 height 10
select select "*"
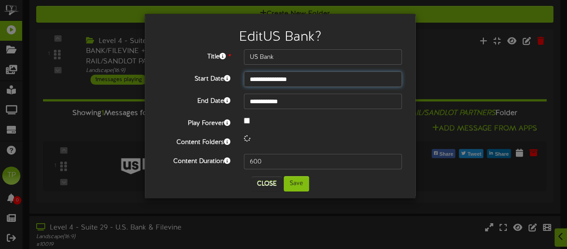
click at [310, 79] on input "**********" at bounding box center [323, 78] width 158 height 15
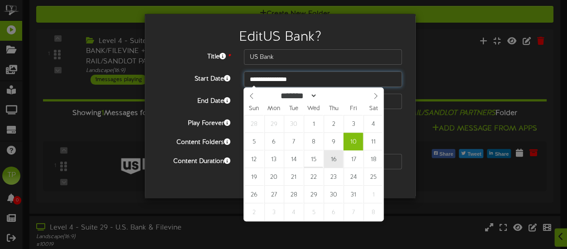
type input "**********"
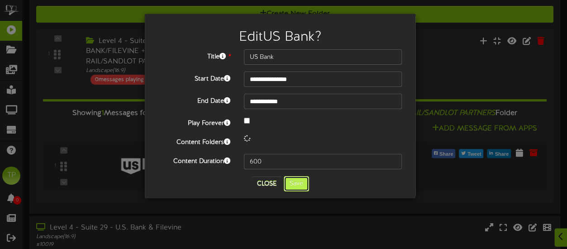
click at [296, 184] on button "Save" at bounding box center [296, 183] width 25 height 15
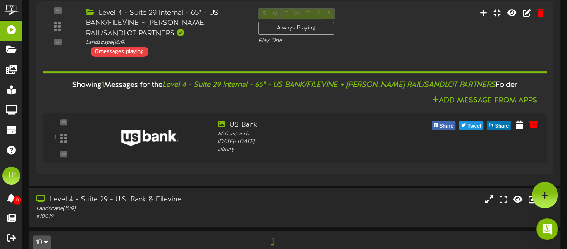
scroll to position [143, 0]
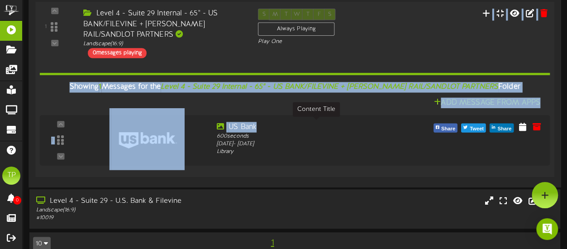
drag, startPoint x: 350, startPoint y: 42, endPoint x: 273, endPoint y: 121, distance: 110.3
click at [273, 121] on div "1 Landscape (" at bounding box center [295, 88] width 524 height 175
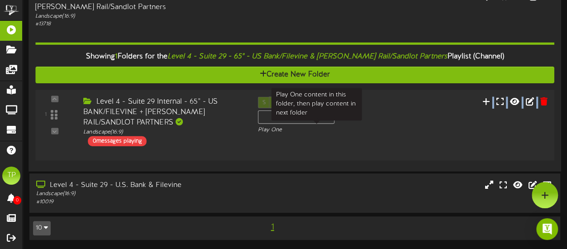
scroll to position [47, 0]
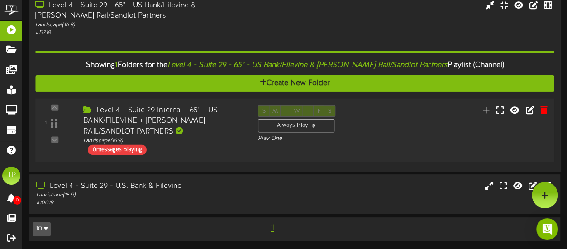
click at [210, 127] on div "Level 4 - Suite 29 Internal - 65" - US BANK/FILEVINE + STADLER RAIL/SANDLOT PAR…" at bounding box center [163, 120] width 161 height 31
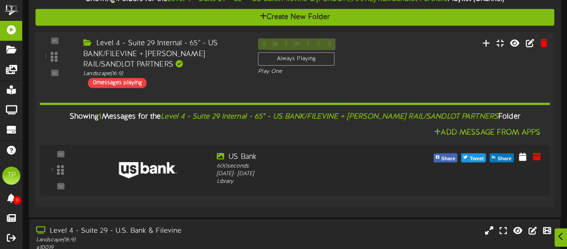
scroll to position [118, 0]
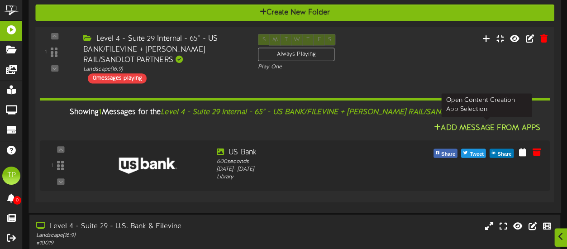
click at [472, 123] on button "Add Message From Apps" at bounding box center [487, 127] width 112 height 11
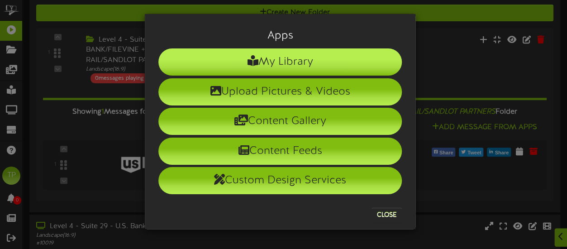
click at [249, 59] on icon at bounding box center [252, 60] width 11 height 11
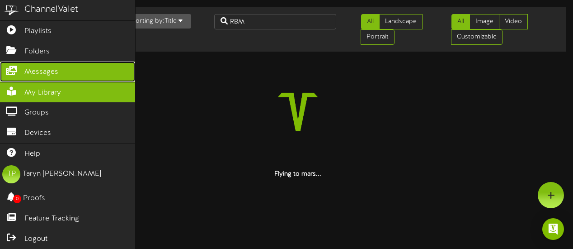
click at [42, 73] on span "Messages" at bounding box center [41, 72] width 34 height 10
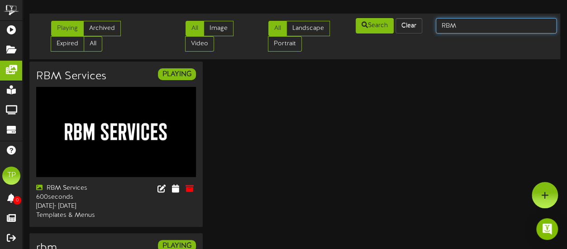
click at [476, 23] on input "RBM" at bounding box center [496, 25] width 121 height 15
type input "R"
type input "sandlot partners"
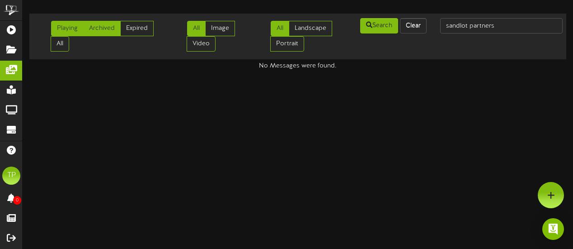
click at [110, 32] on link "Archived" at bounding box center [102, 28] width 38 height 15
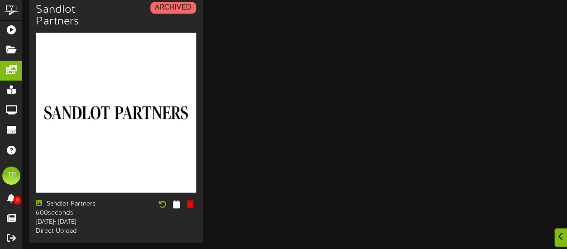
scroll to position [73, 0]
click at [175, 199] on icon at bounding box center [176, 204] width 9 height 10
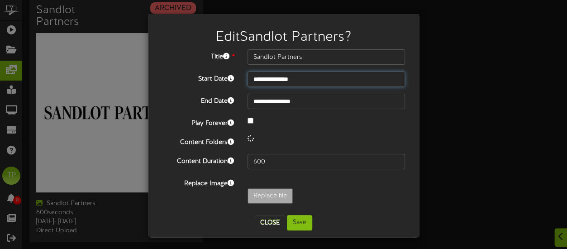
click at [309, 80] on input "**********" at bounding box center [326, 78] width 158 height 15
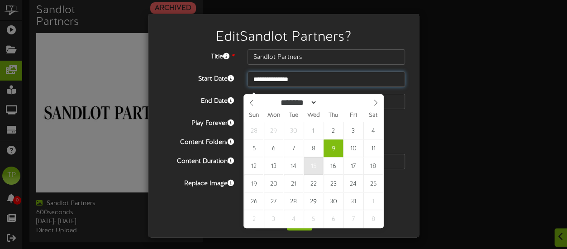
type input "**********"
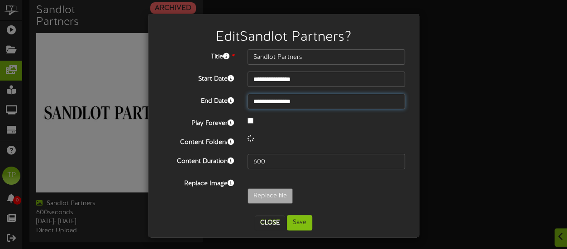
click at [322, 104] on input "**********" at bounding box center [326, 101] width 158 height 15
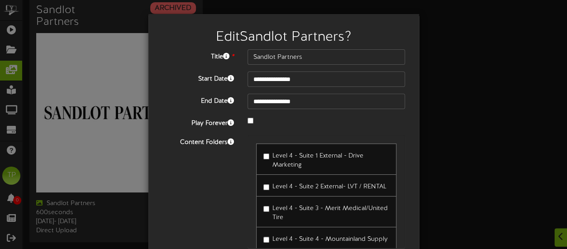
click at [393, 119] on div at bounding box center [326, 121] width 171 height 11
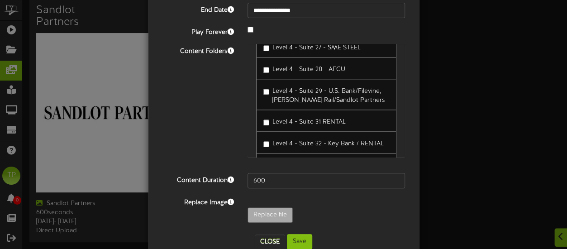
scroll to position [107, 0]
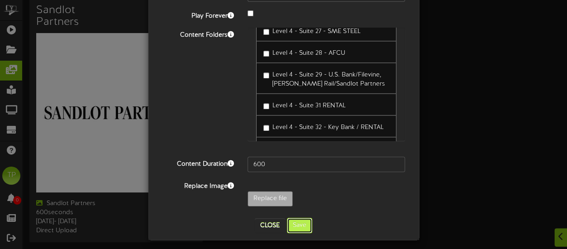
click at [298, 227] on button "Save" at bounding box center [299, 225] width 25 height 15
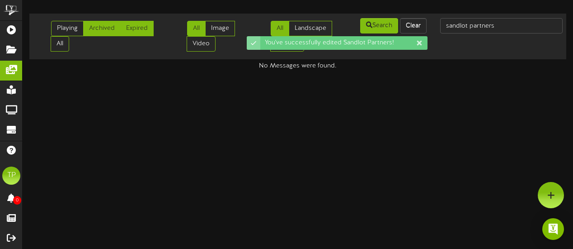
click at [145, 29] on link "Expired" at bounding box center [136, 28] width 33 height 15
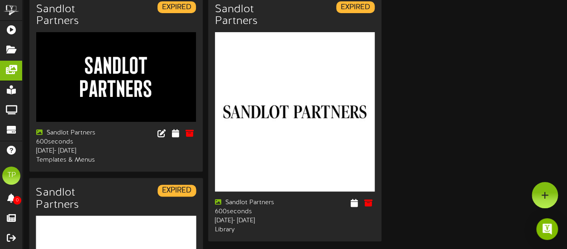
scroll to position [66, 0]
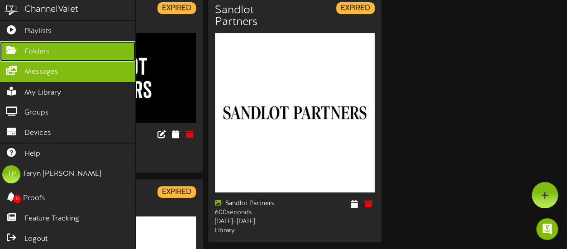
click at [64, 46] on link "Folders" at bounding box center [67, 51] width 135 height 20
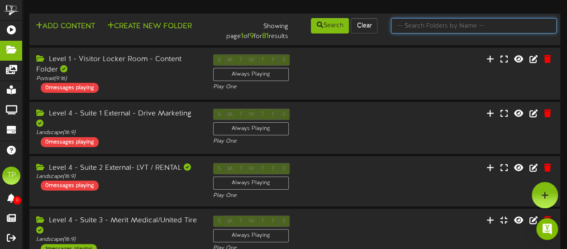
click at [447, 27] on input "text" at bounding box center [474, 25] width 166 height 15
type input "s"
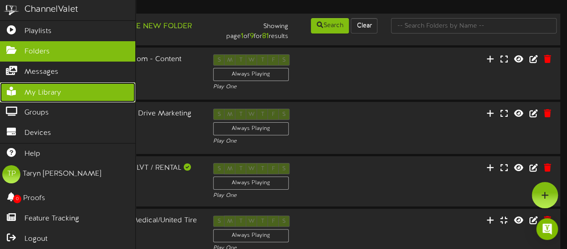
click at [43, 89] on span "My Library" at bounding box center [42, 93] width 37 height 10
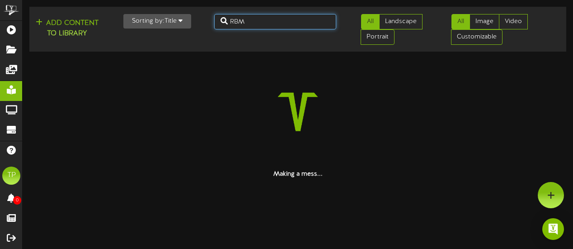
click at [289, 25] on input "RBM" at bounding box center [275, 21] width 123 height 15
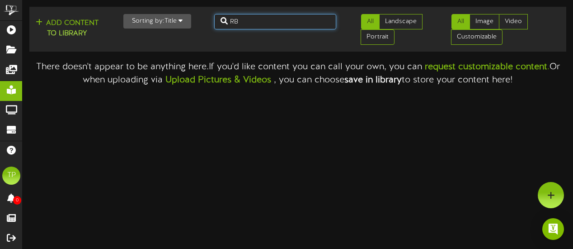
type input "R"
type input "sandlot partners"
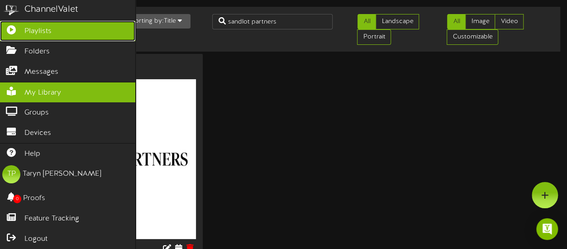
click at [31, 30] on span "Playlists" at bounding box center [37, 31] width 27 height 10
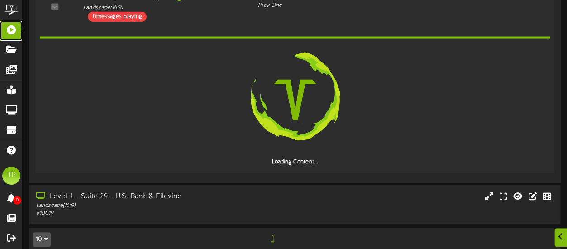
scroll to position [189, 0]
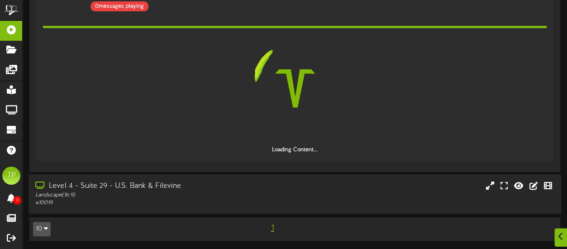
click at [198, 186] on div "Level 4 - Suite 29 - U.S. Bank & Filevine" at bounding box center [139, 186] width 208 height 10
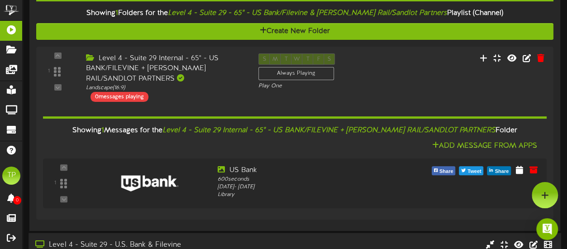
scroll to position [98, 0]
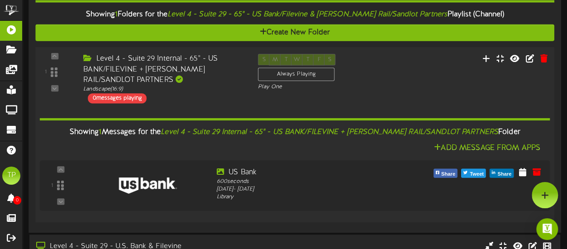
click at [196, 82] on div "Level 4 - Suite 29 Internal - 65" - US BANK/FILEVINE + STADLER RAIL/SANDLOT PAR…" at bounding box center [163, 69] width 161 height 31
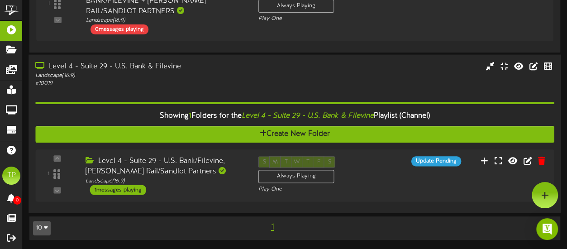
scroll to position [165, 0]
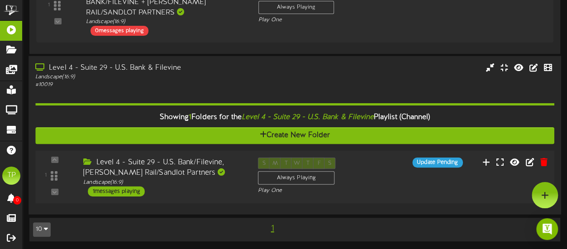
click at [209, 158] on div "Level 4 - Suite 29 - U.S. Bank/Filevine, Stadler Rail/Sandlot Partners" at bounding box center [163, 167] width 161 height 21
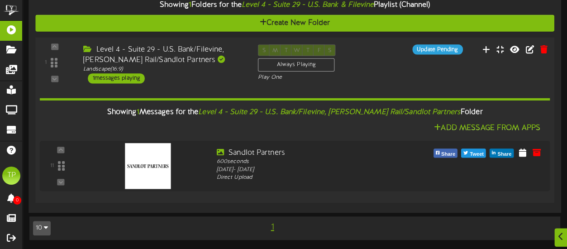
scroll to position [275, 0]
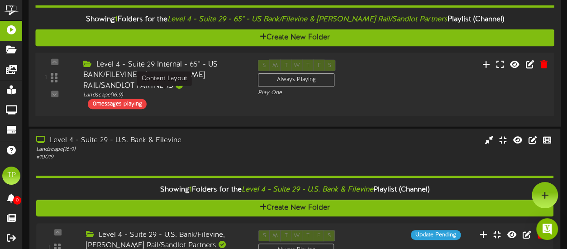
click at [215, 93] on div "Landscape ( 16:9 )" at bounding box center [163, 95] width 161 height 8
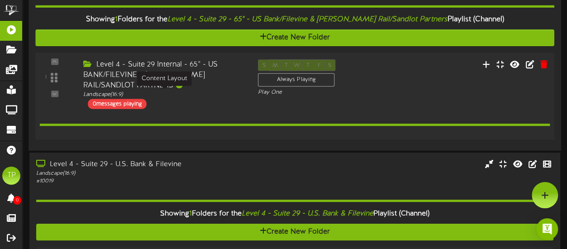
scroll to position [92, 0]
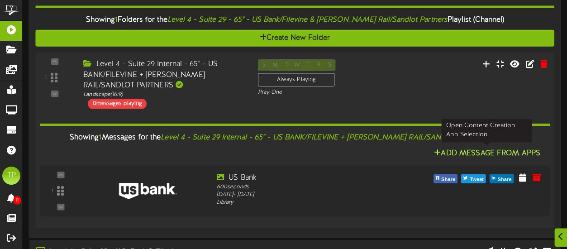
click at [453, 153] on button "Add Message From Apps" at bounding box center [487, 152] width 112 height 11
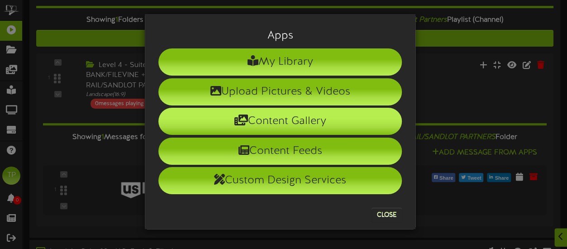
click at [318, 117] on li "Content Gallery" at bounding box center [279, 121] width 243 height 27
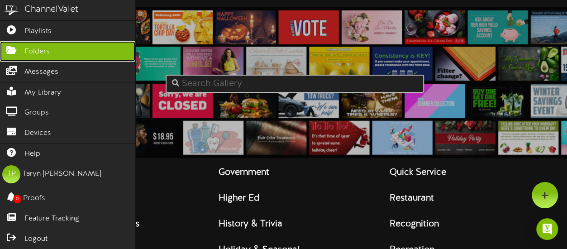
click at [44, 49] on span "Folders" at bounding box center [36, 52] width 25 height 10
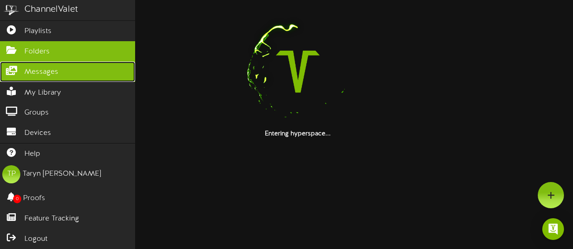
click at [35, 68] on span "Messages" at bounding box center [41, 72] width 34 height 10
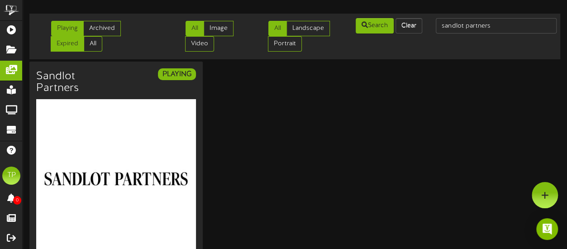
click at [84, 36] on link "Expired" at bounding box center [67, 43] width 33 height 15
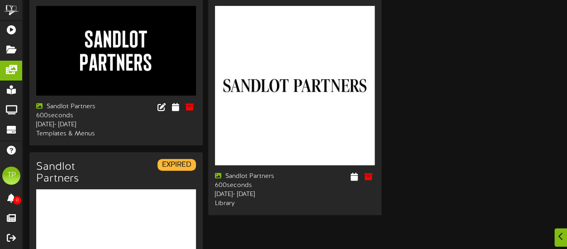
scroll to position [94, 0]
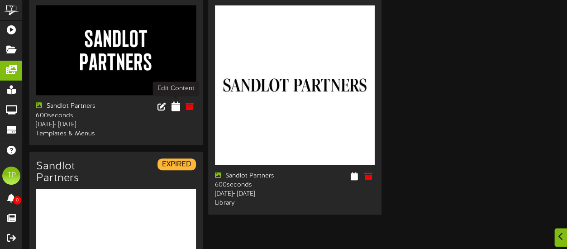
click at [176, 107] on icon at bounding box center [175, 106] width 9 height 10
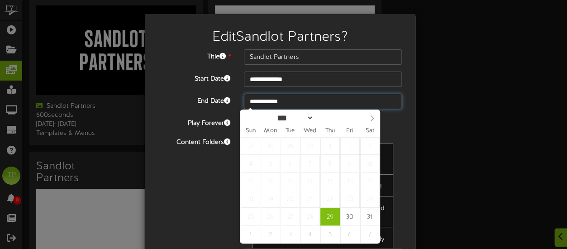
click at [295, 101] on input "**********" at bounding box center [323, 101] width 158 height 15
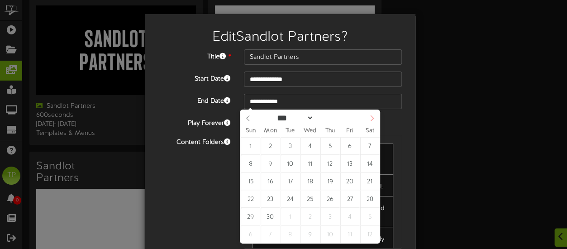
click at [369, 116] on icon at bounding box center [372, 118] width 6 height 6
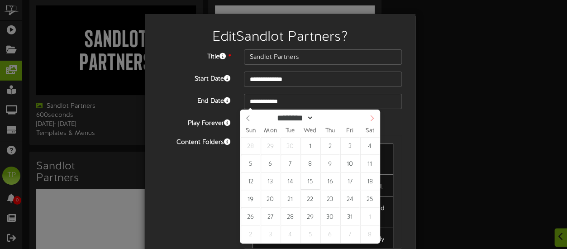
click at [369, 116] on icon at bounding box center [372, 118] width 6 height 6
click at [369, 120] on icon at bounding box center [372, 118] width 6 height 6
select select "*"
type input "****"
click at [369, 120] on icon at bounding box center [372, 118] width 6 height 6
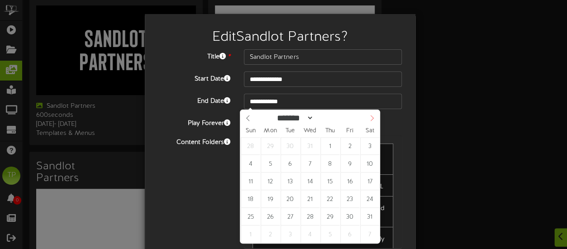
click at [369, 120] on icon at bounding box center [372, 118] width 6 height 6
click at [369, 116] on icon at bounding box center [372, 118] width 6 height 6
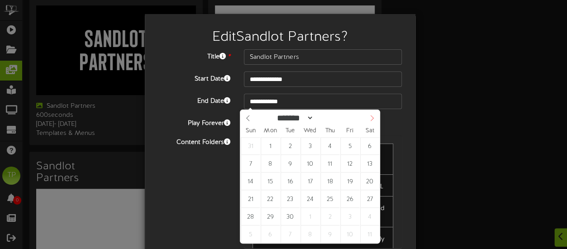
select select "*"
click at [369, 116] on icon at bounding box center [372, 118] width 6 height 6
type input "**********"
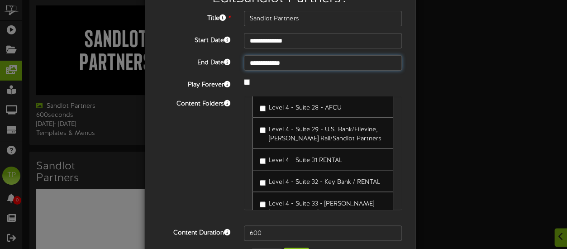
scroll to position [72, 0]
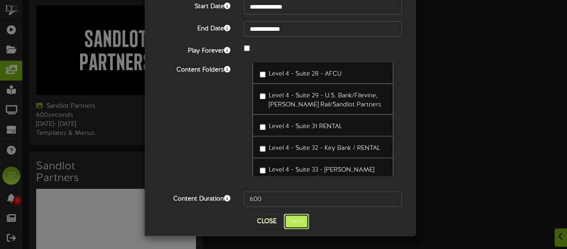
click at [297, 220] on button "Save" at bounding box center [296, 220] width 25 height 15
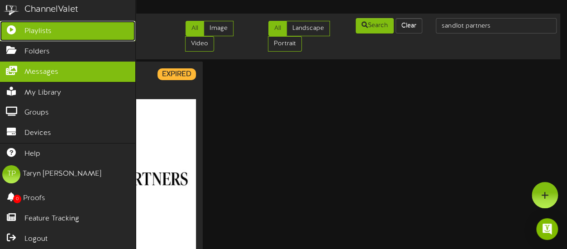
click at [27, 28] on span "Playlists" at bounding box center [37, 31] width 27 height 10
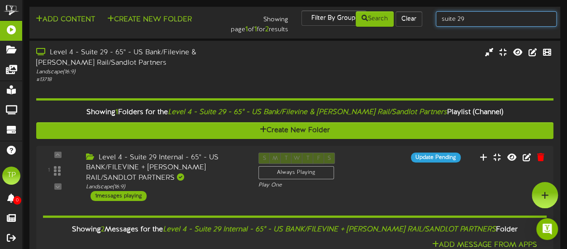
click at [486, 20] on input "suite 29" at bounding box center [496, 18] width 121 height 15
type input "suite 33"
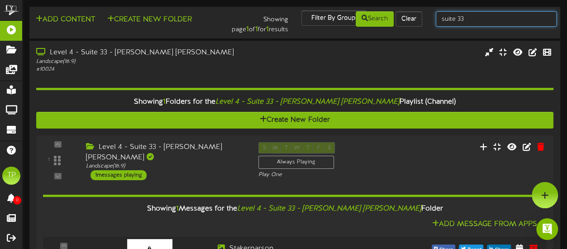
click at [474, 19] on input "suite 33" at bounding box center [496, 18] width 121 height 15
type input "suite 44"
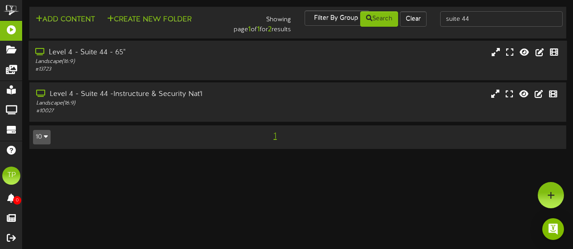
click at [204, 58] on div "Landscape ( 16:9 )" at bounding box center [140, 62] width 211 height 8
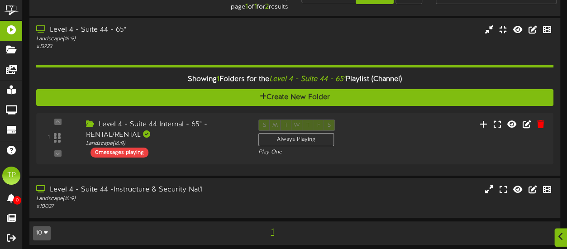
scroll to position [26, 0]
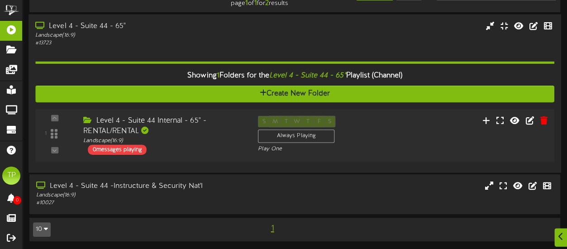
click at [200, 134] on div "Level 4 - Suite 44 Internal - 65" - RENTAL/RENTAL" at bounding box center [163, 125] width 161 height 21
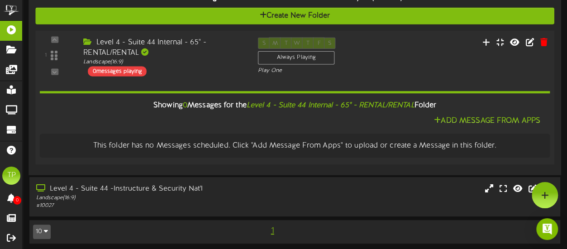
scroll to position [0, 0]
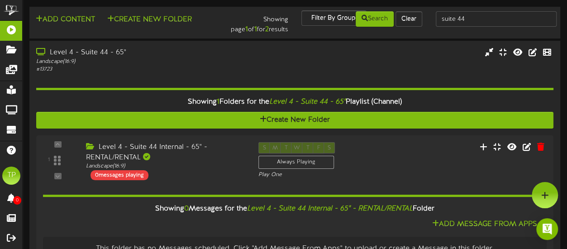
click at [474, 27] on div "suite 44" at bounding box center [496, 18] width 134 height 17
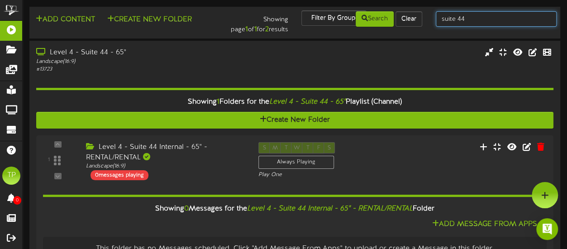
click at [472, 23] on input "suite 44" at bounding box center [496, 18] width 121 height 15
type input "suite 2"
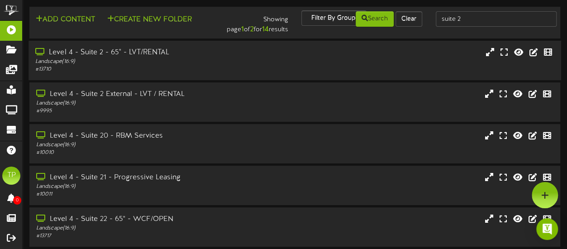
click at [205, 65] on div "Landscape ( 16:9 )" at bounding box center [139, 62] width 208 height 8
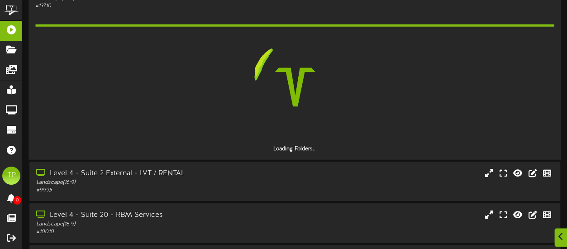
scroll to position [64, 0]
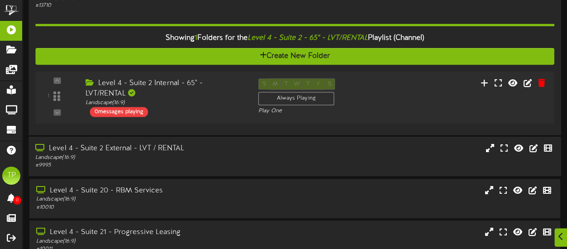
click at [201, 145] on div "Level 4 - Suite 2 External - LVT / RENTAL" at bounding box center [139, 148] width 208 height 10
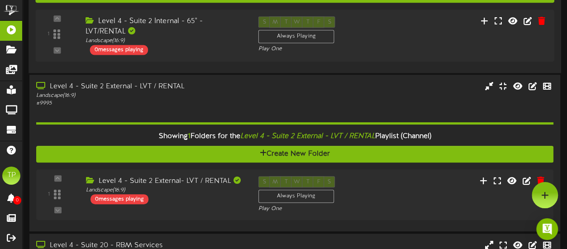
scroll to position [117, 0]
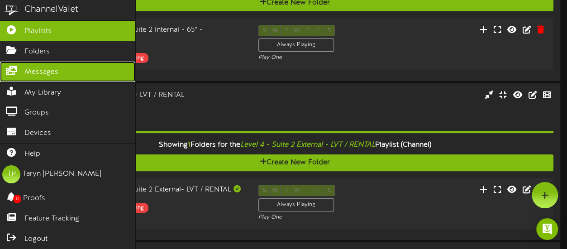
click at [29, 67] on span "Messages" at bounding box center [41, 72] width 34 height 10
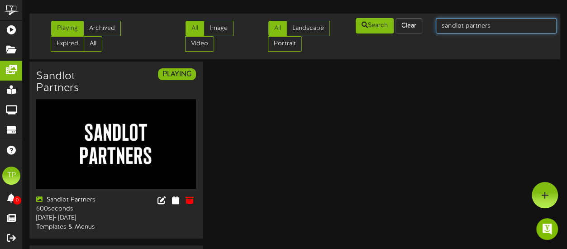
drag, startPoint x: 505, startPoint y: 22, endPoint x: 434, endPoint y: 33, distance: 71.8
click at [434, 33] on div "sandlot partners" at bounding box center [496, 25] width 134 height 17
type input "FTH"
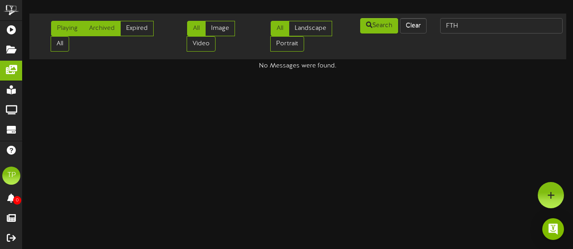
click at [111, 28] on link "Archived" at bounding box center [102, 28] width 38 height 15
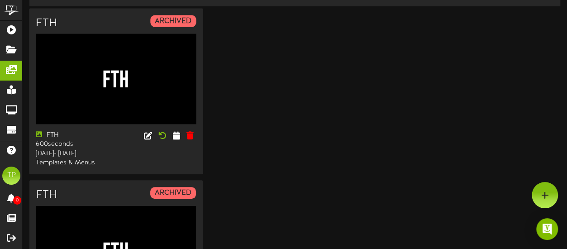
scroll to position [52, 0]
click at [175, 136] on icon at bounding box center [176, 136] width 9 height 10
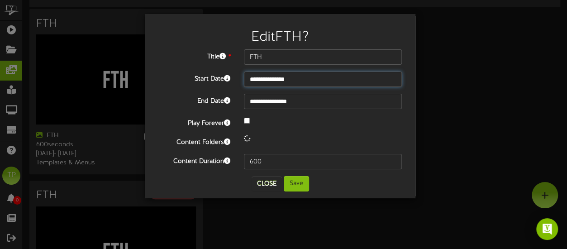
click at [316, 80] on input "**********" at bounding box center [323, 78] width 158 height 15
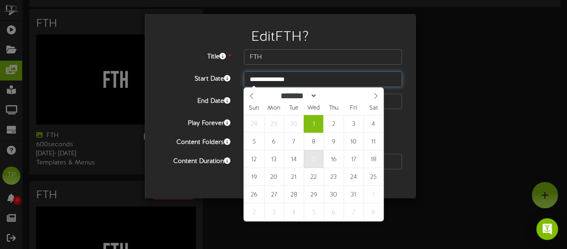
type input "**********"
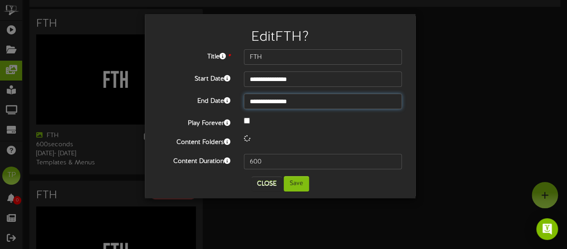
click at [308, 105] on input "**********" at bounding box center [323, 101] width 158 height 15
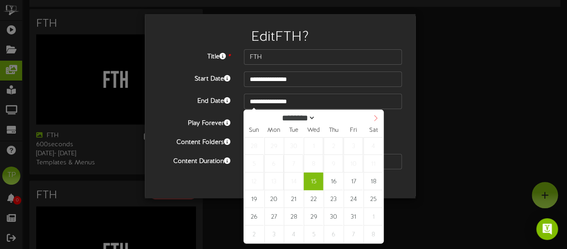
click at [373, 117] on icon at bounding box center [375, 118] width 6 height 6
select select "**"
click at [373, 117] on icon at bounding box center [375, 118] width 6 height 6
type input "****"
click at [373, 117] on icon at bounding box center [375, 118] width 6 height 6
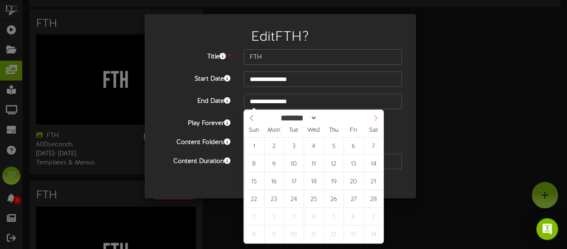
click at [373, 117] on icon at bounding box center [375, 118] width 6 height 6
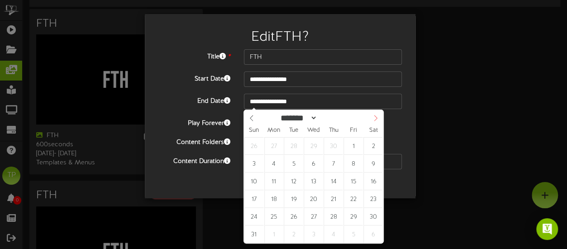
select select "*"
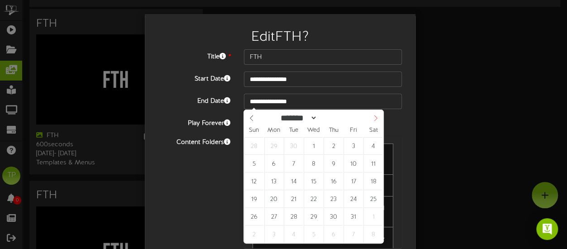
click at [373, 117] on icon at bounding box center [375, 118] width 6 height 6
type input "**********"
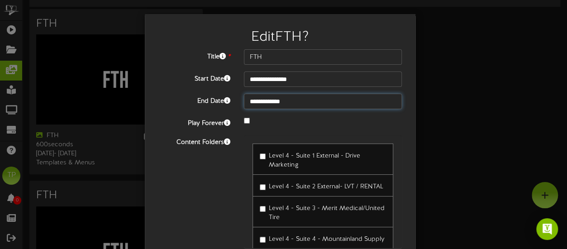
scroll to position [3, 0]
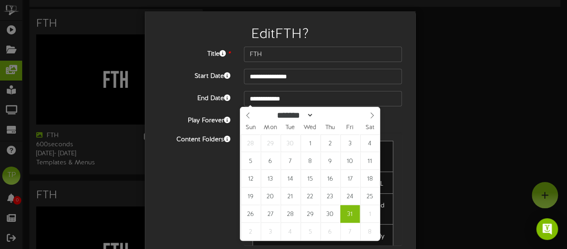
click at [431, 93] on div "**********" at bounding box center [283, 124] width 567 height 249
type input "**********"
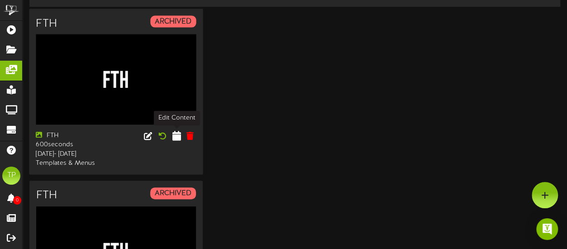
click at [176, 132] on icon at bounding box center [176, 136] width 9 height 10
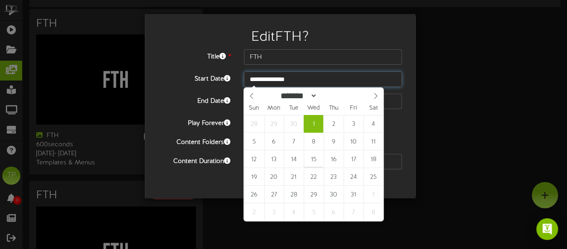
click at [305, 81] on input "**********" at bounding box center [323, 78] width 158 height 15
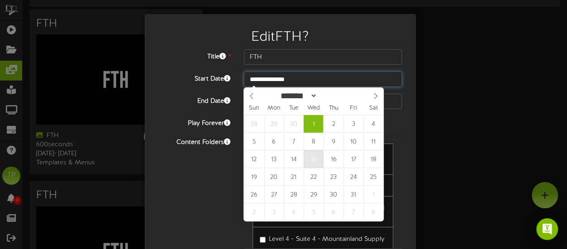
type input "**********"
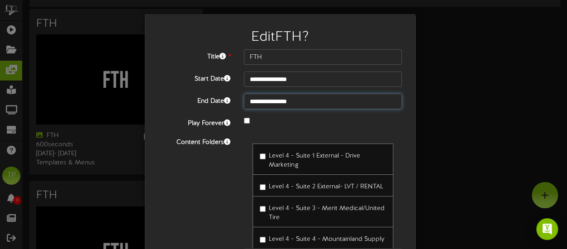
click at [314, 99] on input "**********" at bounding box center [323, 101] width 158 height 15
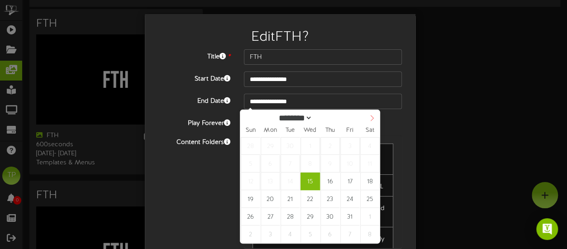
click at [369, 118] on icon at bounding box center [372, 118] width 6 height 6
select select "**"
click at [369, 118] on icon at bounding box center [372, 118] width 6 height 6
type input "****"
click at [369, 118] on icon at bounding box center [372, 118] width 6 height 6
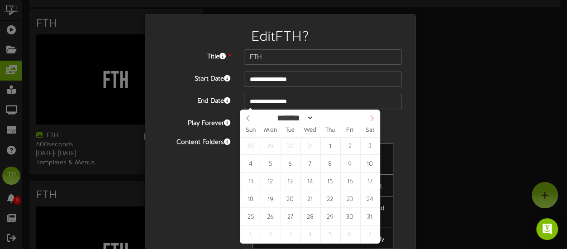
click at [369, 118] on icon at bounding box center [372, 118] width 6 height 6
select select "*"
click at [369, 118] on icon at bounding box center [372, 118] width 6 height 6
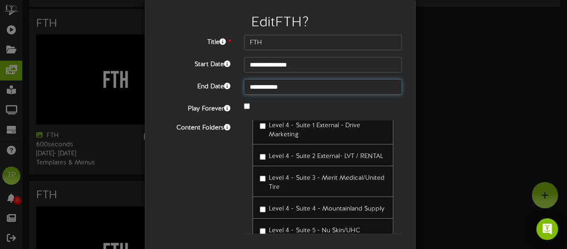
scroll to position [19, 0]
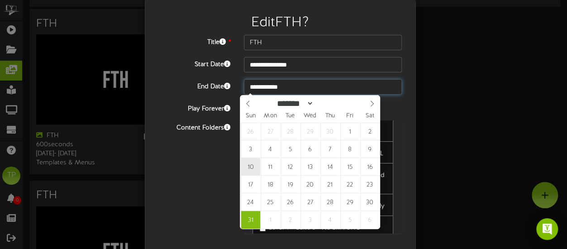
type input "**********"
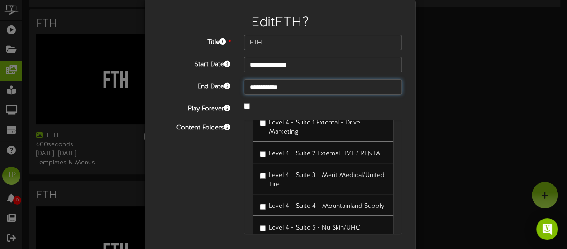
click at [300, 90] on input "**********" at bounding box center [323, 86] width 158 height 15
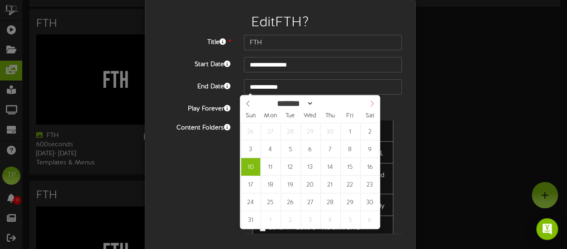
click at [369, 104] on icon at bounding box center [372, 103] width 6 height 6
select select "*"
click at [369, 104] on icon at bounding box center [372, 103] width 6 height 6
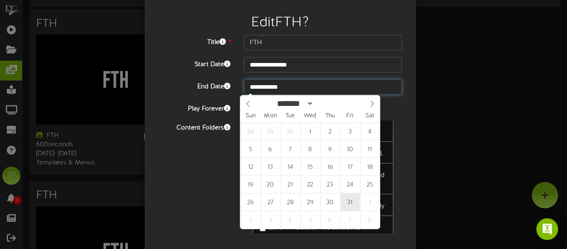
type input "**********"
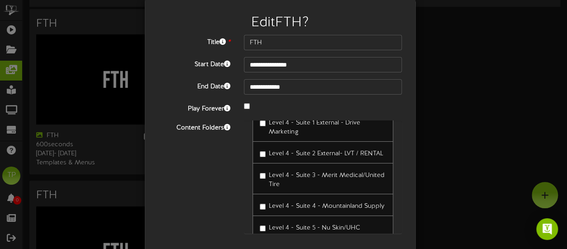
click at [222, 175] on div "Content Folders Level 4 - Suite 1 External - Drive Marketing Level 4 - Suite 2 …" at bounding box center [280, 181] width 257 height 122
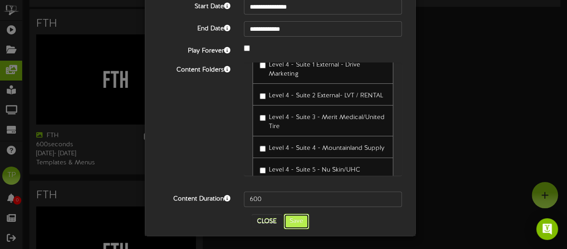
click at [287, 221] on button "Save" at bounding box center [296, 220] width 25 height 15
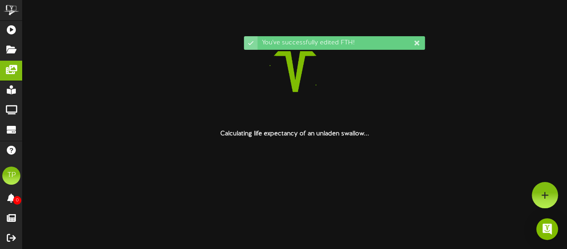
scroll to position [0, 0]
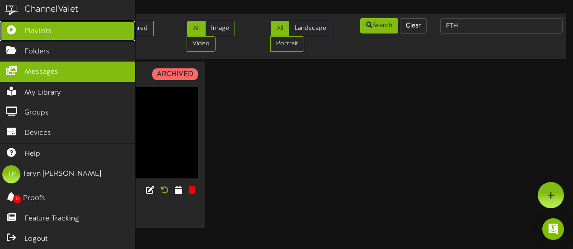
click at [22, 27] on icon at bounding box center [11, 28] width 23 height 7
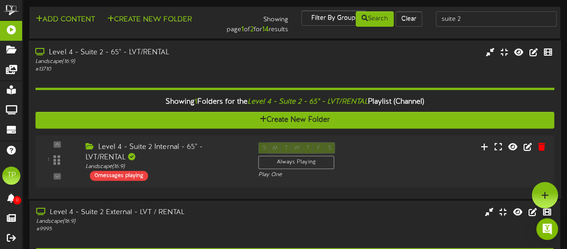
click at [180, 53] on div "Level 4 - Suite 2 - 65" - LVT/RENTAL" at bounding box center [139, 52] width 208 height 10
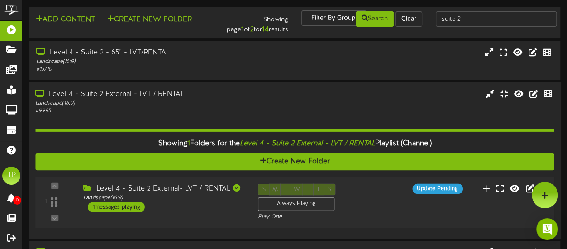
click at [177, 194] on div "Level 4 - Suite 2 External- LVT / RENTAL" at bounding box center [163, 189] width 161 height 10
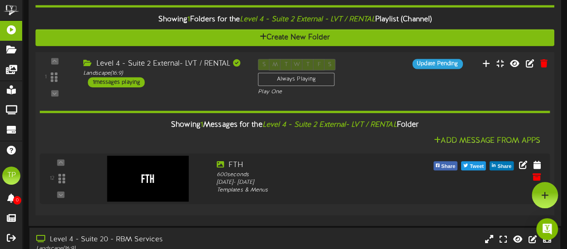
scroll to position [121, 0]
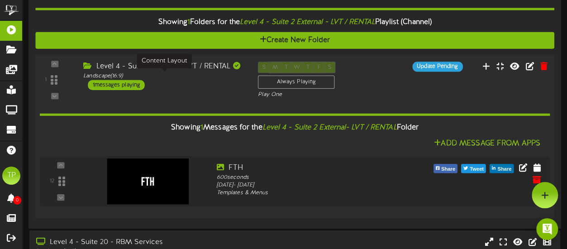
click at [192, 80] on div "Landscape ( 16:9 )" at bounding box center [163, 76] width 161 height 8
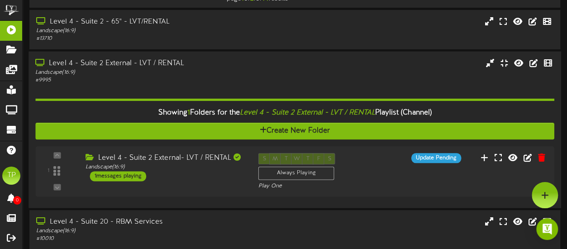
scroll to position [26, 0]
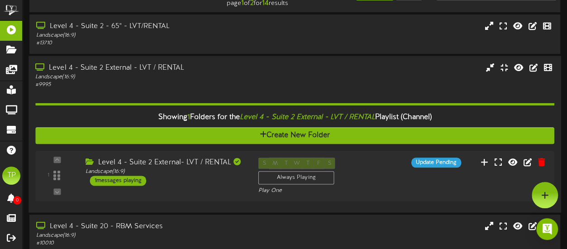
click at [180, 69] on div "Level 4 - Suite 2 External - LVT / RENTAL" at bounding box center [139, 67] width 208 height 10
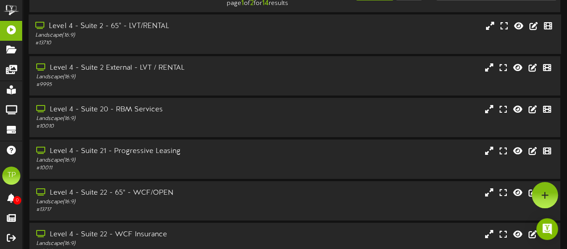
click at [177, 35] on div "Landscape ( 16:9 )" at bounding box center [139, 36] width 208 height 8
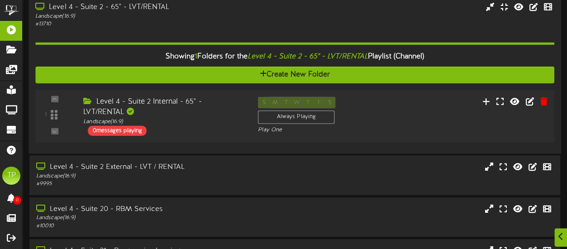
click at [168, 114] on div "Level 4 - Suite 2 Internal - 65" - LVT/RENTAL" at bounding box center [163, 106] width 161 height 21
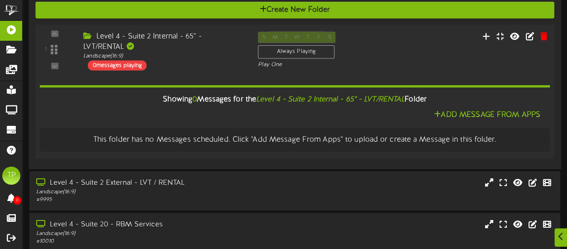
scroll to position [112, 0]
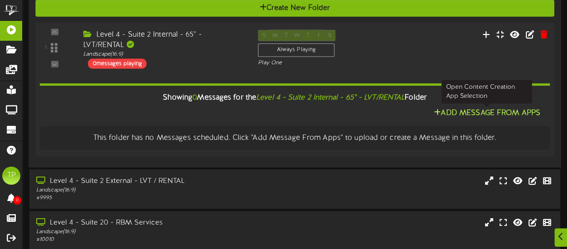
click at [478, 111] on button "Add Message From Apps" at bounding box center [487, 112] width 112 height 11
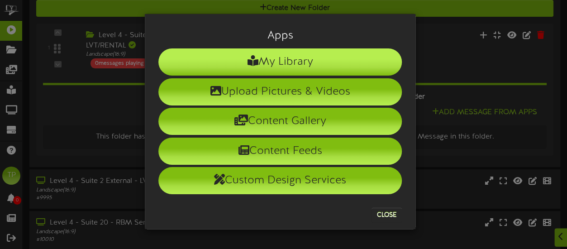
click at [311, 51] on li "My Library" at bounding box center [279, 61] width 243 height 27
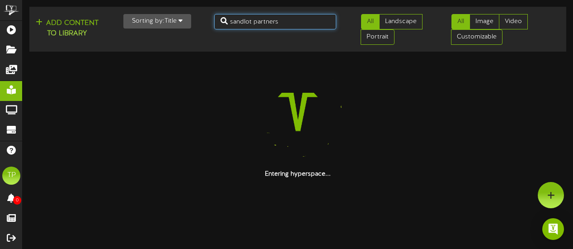
drag, startPoint x: 289, startPoint y: 23, endPoint x: 222, endPoint y: 26, distance: 67.9
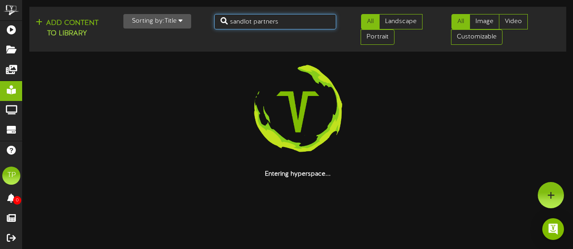
click at [222, 26] on input "sandlot partners" at bounding box center [275, 21] width 123 height 15
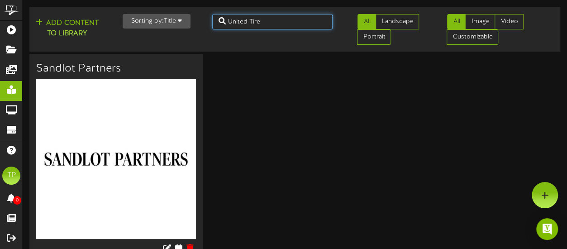
type input "United Tire"
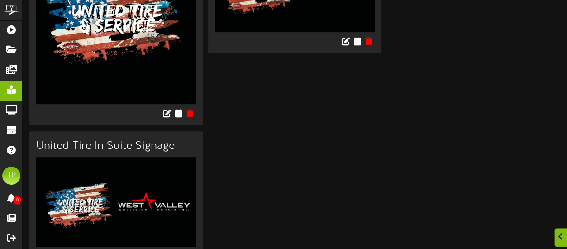
scroll to position [156, 0]
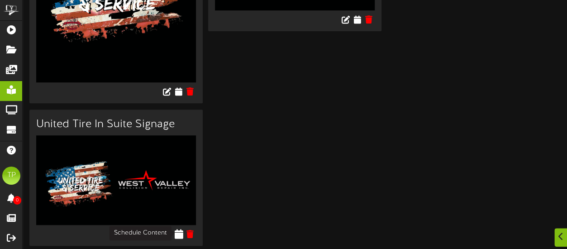
click at [178, 232] on icon at bounding box center [178, 234] width 9 height 10
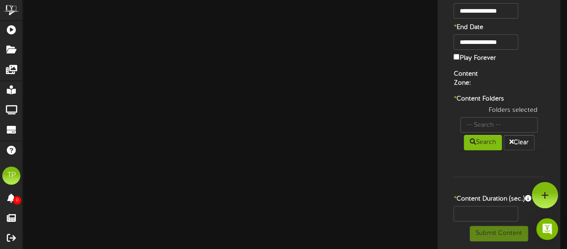
type input "United Tire In Suite Signage"
type input "8"
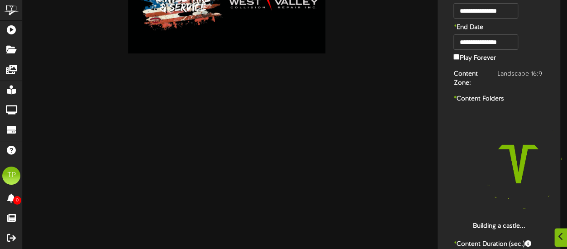
scroll to position [128, 0]
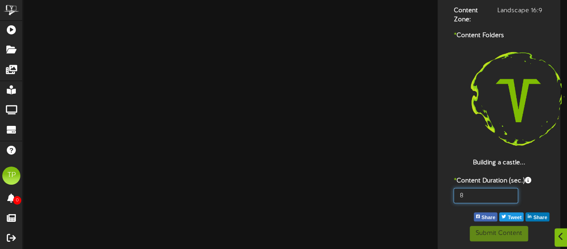
click at [472, 195] on input "8" at bounding box center [485, 195] width 65 height 15
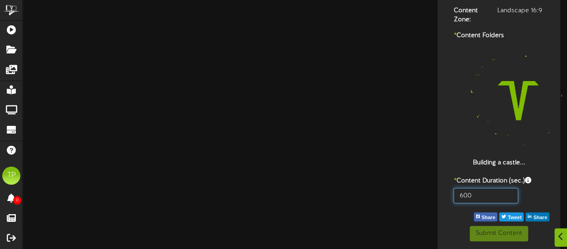
type input "600"
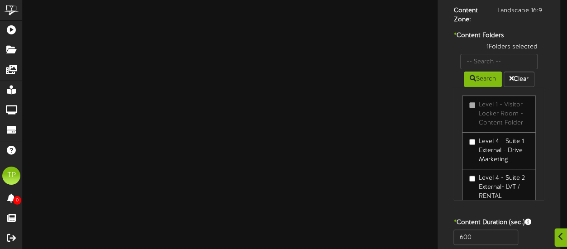
click at [446, 223] on label "* Content Duration (sec.)" at bounding box center [498, 222] width 104 height 9
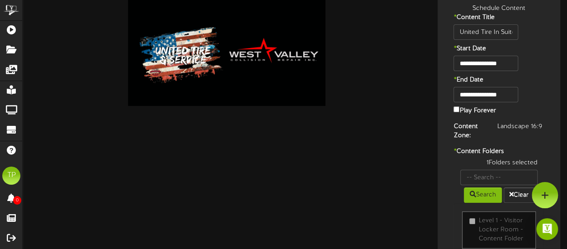
scroll to position [0, 0]
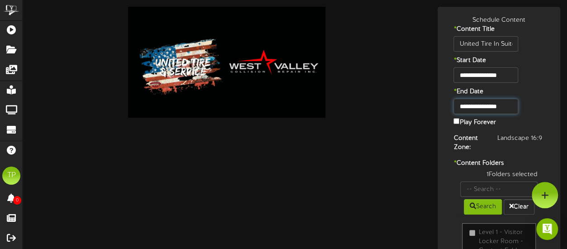
click at [501, 106] on input "**********" at bounding box center [485, 106] width 65 height 15
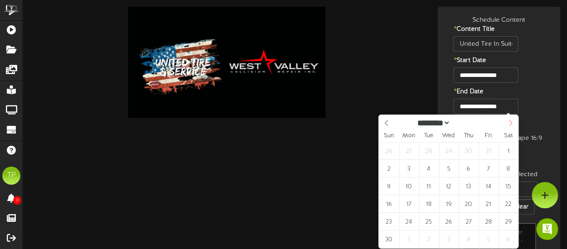
click at [512, 123] on icon at bounding box center [510, 123] width 6 height 6
select select "**"
click at [512, 123] on icon at bounding box center [510, 123] width 6 height 6
type input "****"
click at [512, 123] on icon at bounding box center [510, 123] width 6 height 6
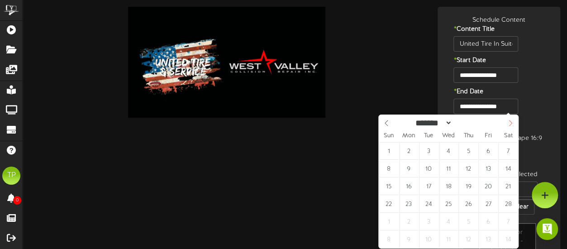
click at [512, 123] on icon at bounding box center [510, 123] width 6 height 6
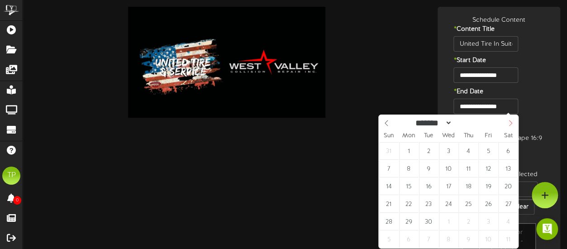
select select "*"
click at [512, 123] on icon at bounding box center [510, 123] width 6 height 6
type input "**********"
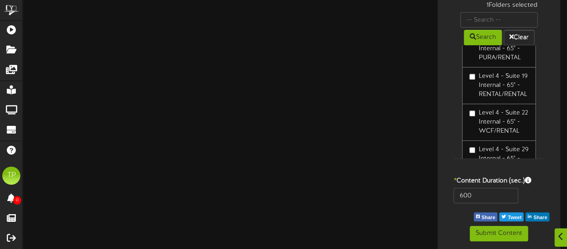
scroll to position [2284, 0]
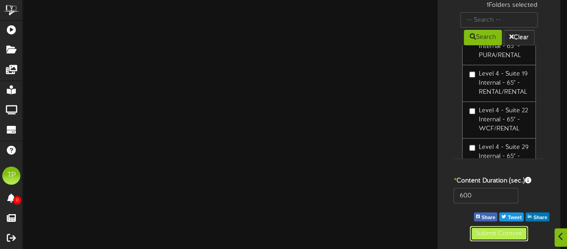
click at [491, 233] on button "Submit Content" at bounding box center [498, 233] width 58 height 15
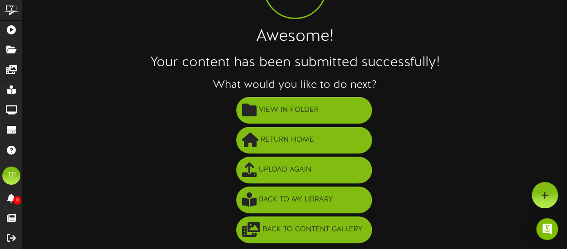
scroll to position [81, 0]
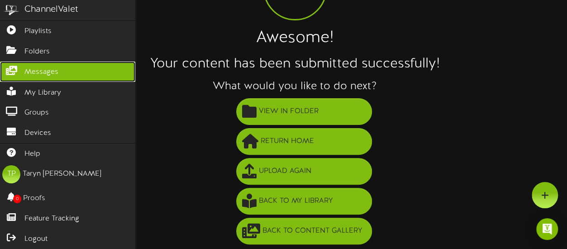
click at [52, 70] on span "Messages" at bounding box center [41, 72] width 34 height 10
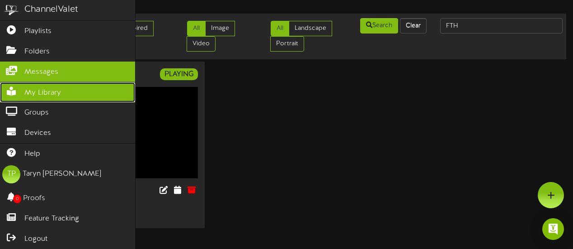
click at [86, 91] on link "My Library" at bounding box center [67, 92] width 135 height 20
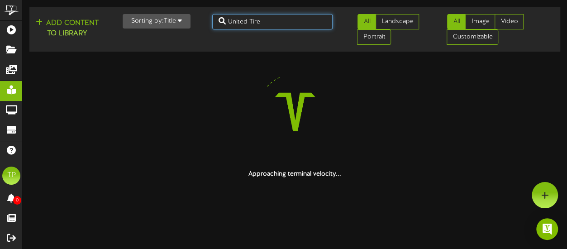
drag, startPoint x: 277, startPoint y: 23, endPoint x: 185, endPoint y: 30, distance: 93.0
click at [185, 30] on div "Add Content to Library Sorting by: Title Newest Oldest Title United Tire All La…" at bounding box center [294, 29] width 537 height 38
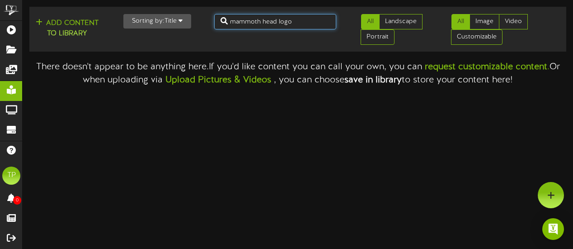
click at [298, 24] on input "mammoth head logo" at bounding box center [275, 21] width 123 height 15
type input "mammoth"
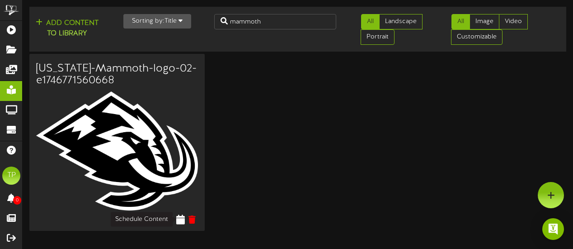
click at [183, 218] on icon at bounding box center [180, 219] width 9 height 10
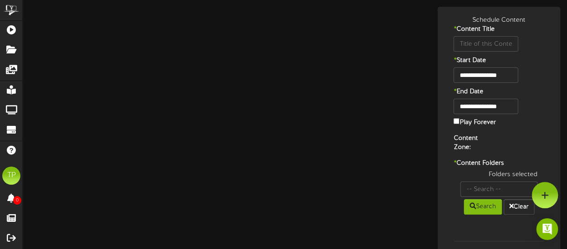
type input "Utah-Mammoth-logo-02-e1746771560668"
type input "8"
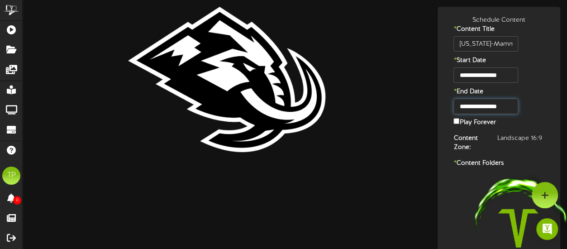
click at [509, 102] on input "**********" at bounding box center [485, 106] width 65 height 15
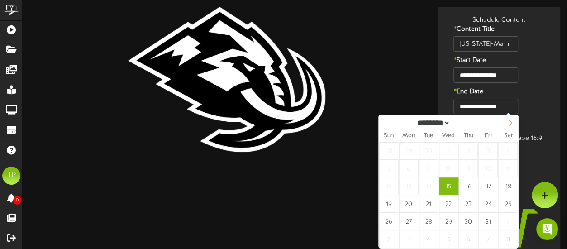
click at [510, 116] on span at bounding box center [509, 122] width 15 height 15
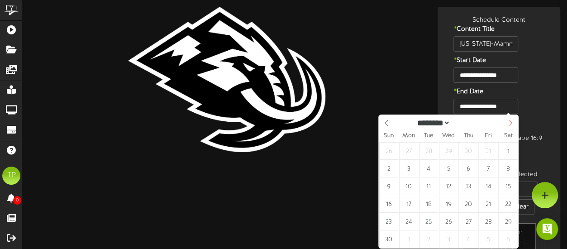
select select "**"
click at [510, 118] on span at bounding box center [509, 122] width 15 height 15
type input "****"
click at [510, 118] on span at bounding box center [509, 122] width 15 height 15
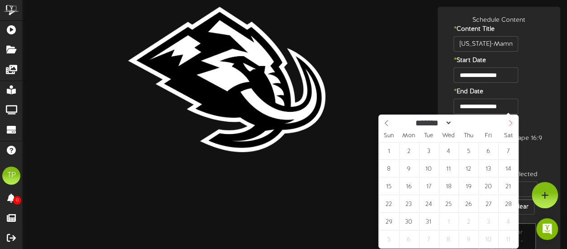
click at [510, 118] on span at bounding box center [509, 122] width 15 height 15
select select "*"
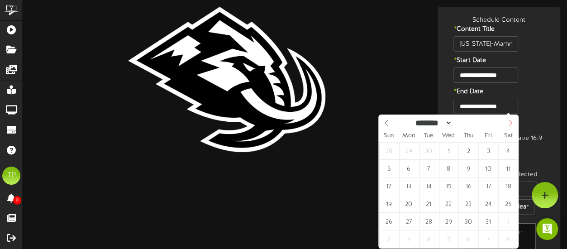
click at [510, 118] on span at bounding box center [509, 122] width 15 height 15
type input "**********"
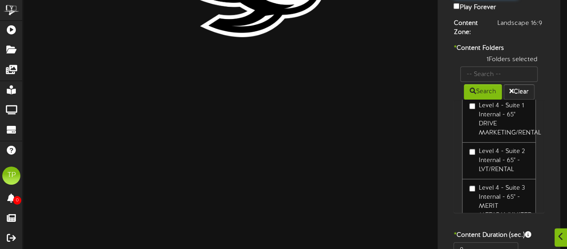
scroll to position [2043, 0]
click at [448, 152] on div "1 Folders selected Search Clear Level 1 - Visitor Locker Room - Content Folder" at bounding box center [498, 138] width 104 height 166
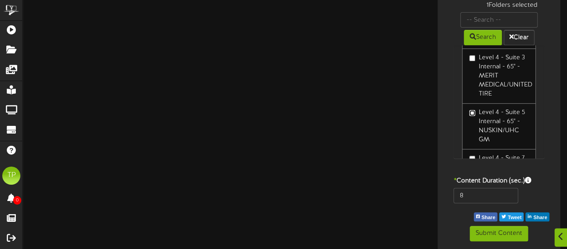
scroll to position [2118, 0]
click at [479, 193] on input "8" at bounding box center [485, 195] width 65 height 15
type input "600"
click at [442, 141] on div "* Content Folders 1 Folders selected Search Clear Level 1 - Visitor Locker Room…" at bounding box center [499, 81] width 118 height 182
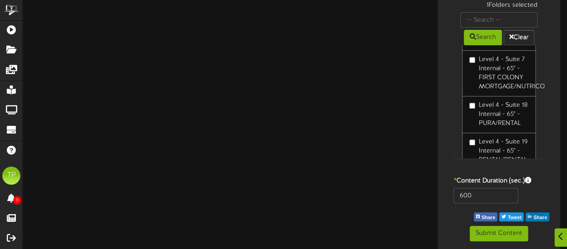
scroll to position [2221, 0]
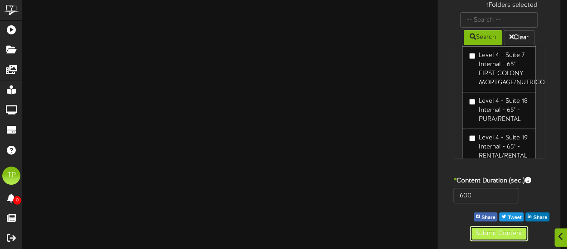
click at [483, 233] on button "Submit Content" at bounding box center [498, 233] width 58 height 15
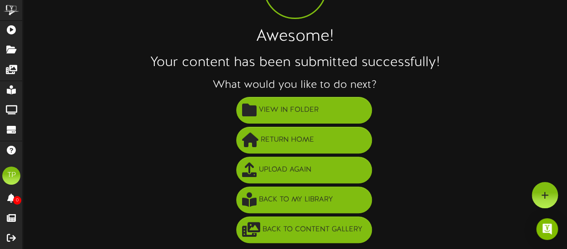
scroll to position [81, 0]
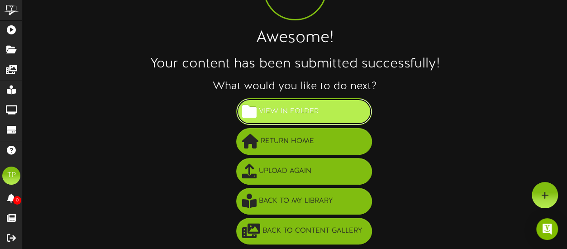
click at [313, 110] on span "View in Folder" at bounding box center [288, 111] width 64 height 15
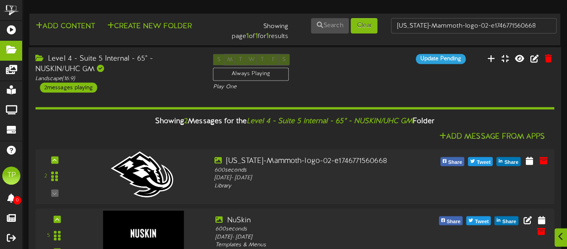
scroll to position [27, 0]
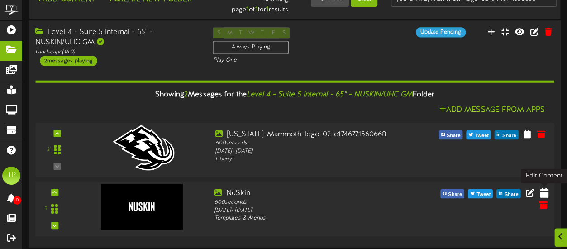
click at [545, 191] on icon at bounding box center [543, 192] width 9 height 10
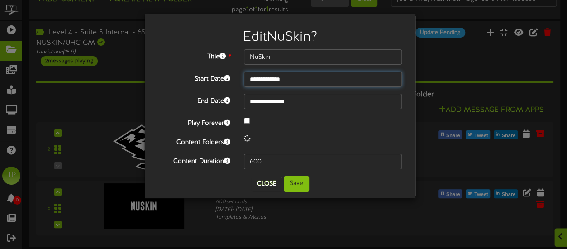
click at [359, 82] on input "**********" at bounding box center [323, 78] width 158 height 15
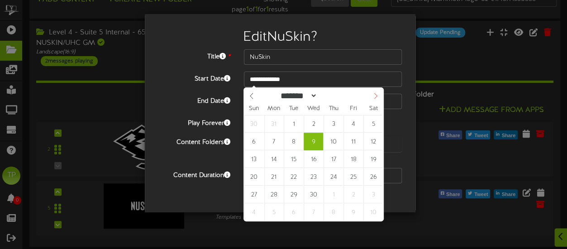
click at [374, 100] on span at bounding box center [375, 95] width 15 height 15
click at [375, 94] on icon at bounding box center [375, 96] width 6 height 6
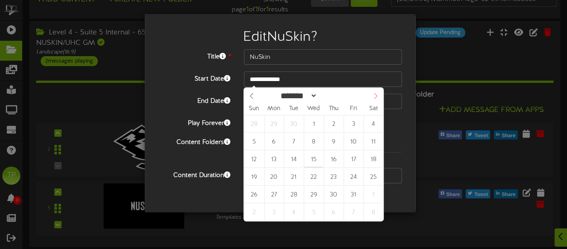
select select "*"
click at [375, 94] on icon at bounding box center [375, 96] width 6 height 6
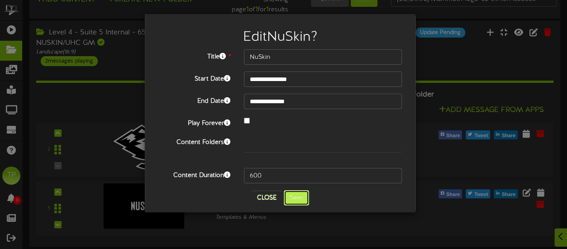
click at [292, 197] on button "Save" at bounding box center [296, 197] width 25 height 15
click at [308, 80] on input "**********" at bounding box center [323, 78] width 158 height 15
click at [294, 203] on button "Save" at bounding box center [296, 197] width 25 height 15
click at [295, 201] on button "Save" at bounding box center [296, 197] width 25 height 15
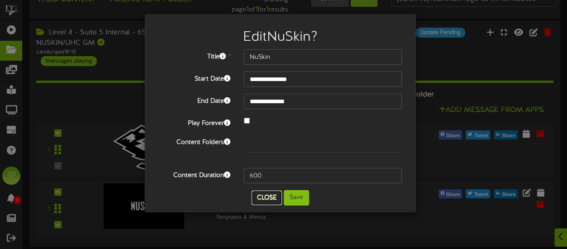
click at [273, 198] on button "Close" at bounding box center [266, 197] width 30 height 14
type input "**********"
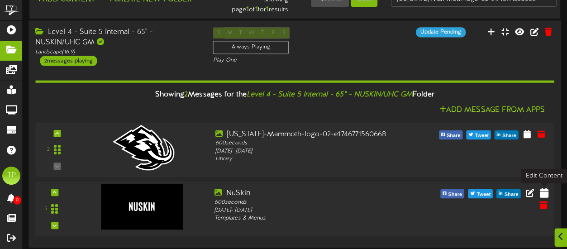
click at [544, 190] on icon at bounding box center [543, 192] width 9 height 10
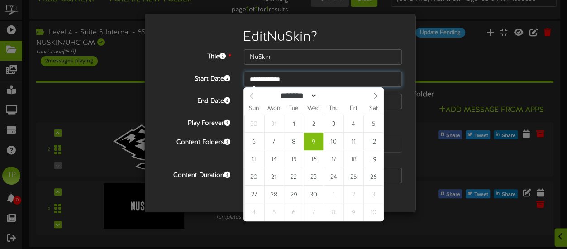
click at [346, 77] on input "**********" at bounding box center [323, 78] width 158 height 15
click at [373, 94] on icon at bounding box center [375, 96] width 6 height 6
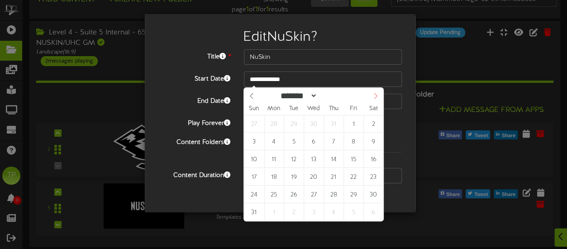
click at [373, 94] on icon at bounding box center [375, 96] width 6 height 6
select select "*"
click at [373, 94] on icon at bounding box center [375, 96] width 6 height 6
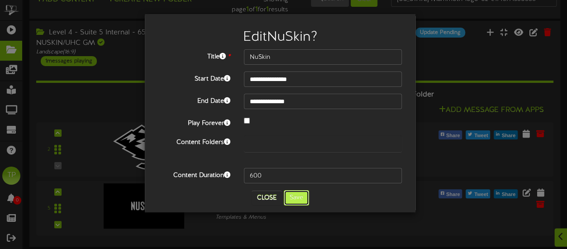
click at [301, 201] on button "Save" at bounding box center [296, 197] width 25 height 15
click at [301, 201] on button "Saving.." at bounding box center [296, 197] width 40 height 15
click at [301, 201] on button "Save" at bounding box center [296, 197] width 25 height 15
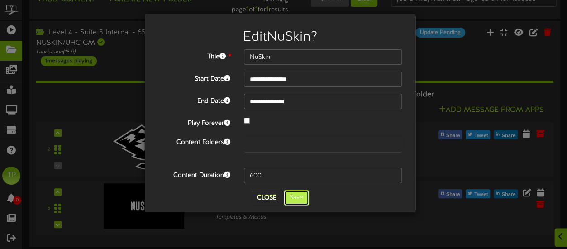
click at [301, 201] on button "Save" at bounding box center [296, 197] width 25 height 15
click at [300, 199] on button "Save" at bounding box center [296, 197] width 25 height 15
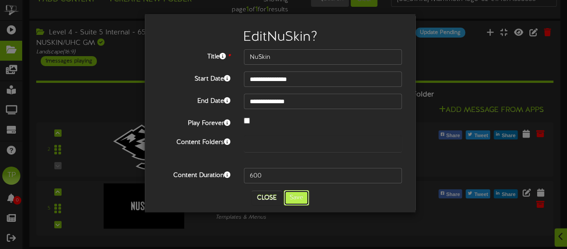
click at [300, 199] on button "Save" at bounding box center [296, 197] width 25 height 15
click at [271, 199] on button "Close" at bounding box center [266, 197] width 30 height 14
type input "**********"
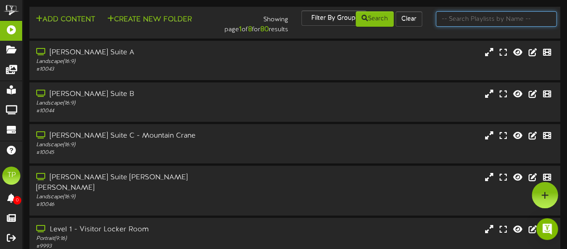
click at [489, 19] on input "text" at bounding box center [496, 18] width 121 height 15
type input "suite 4"
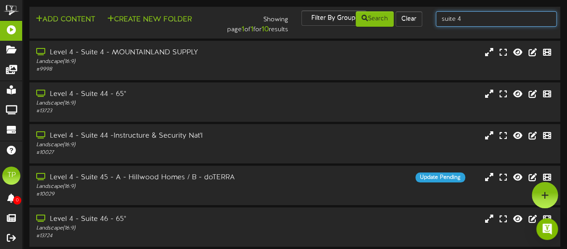
click at [469, 22] on input "suite 4" at bounding box center [496, 18] width 121 height 15
type input "suite 5"
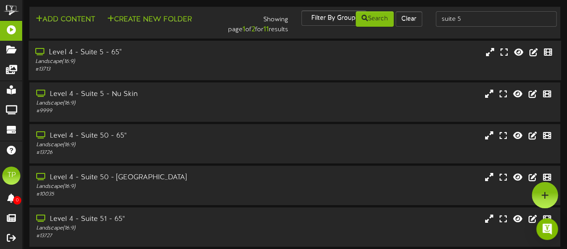
click at [194, 57] on div "Level 4 - Suite 5 - 65"" at bounding box center [139, 52] width 208 height 10
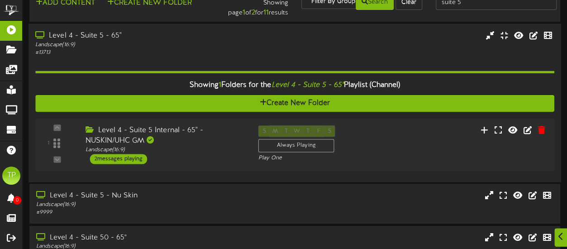
scroll to position [17, 0]
click at [187, 139] on div "Level 4 - Suite 5 Internal - 65" - NUSKIN/UHC GM" at bounding box center [163, 134] width 161 height 21
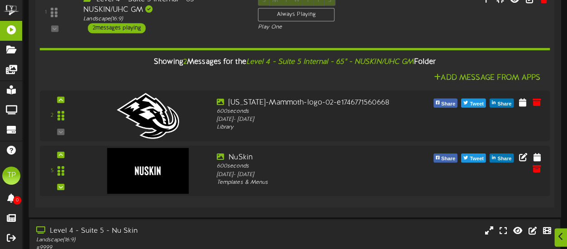
scroll to position [157, 0]
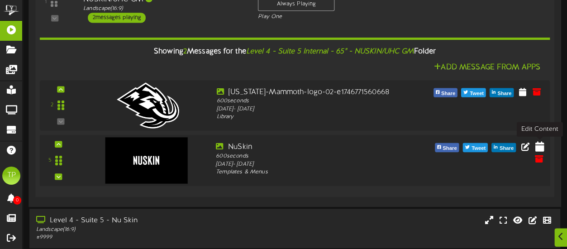
click at [538, 147] on icon at bounding box center [539, 146] width 9 height 10
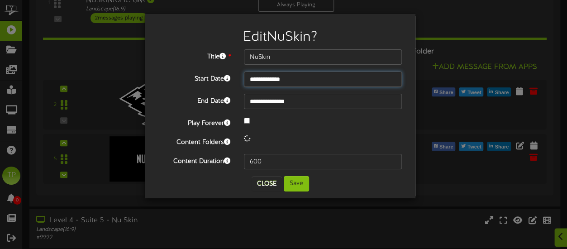
click at [314, 82] on input "**********" at bounding box center [323, 78] width 158 height 15
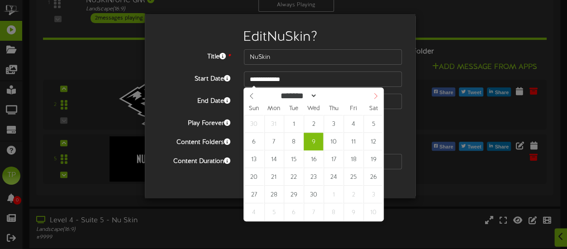
click at [373, 99] on span at bounding box center [375, 95] width 15 height 15
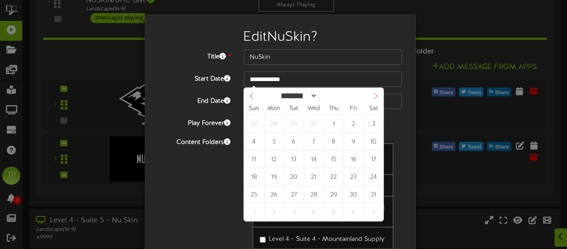
click at [373, 99] on span at bounding box center [375, 95] width 15 height 15
select select "*"
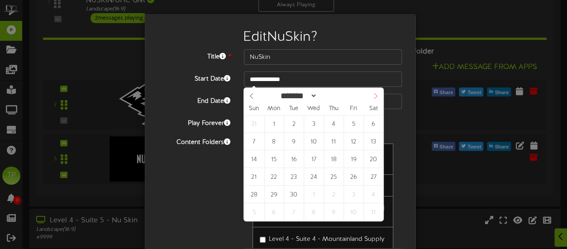
click at [373, 99] on span at bounding box center [375, 95] width 15 height 15
type input "**********"
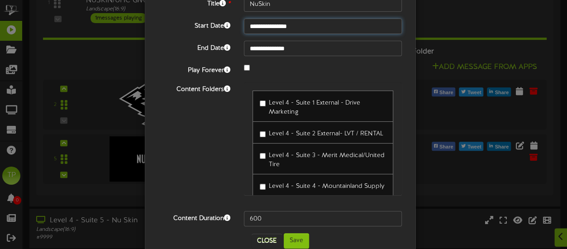
scroll to position [64, 0]
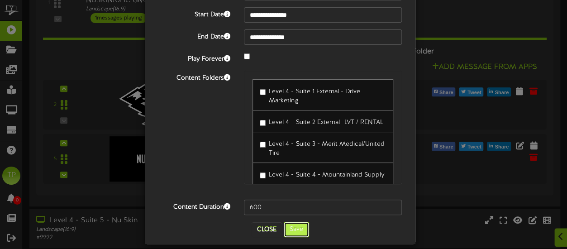
click at [289, 232] on button "Save" at bounding box center [296, 229] width 25 height 15
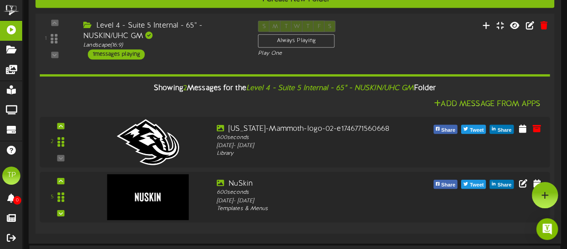
click at [217, 41] on div "Level 4 - Suite 5 Internal - 65" - NUSKIN/UHC GM" at bounding box center [163, 30] width 161 height 21
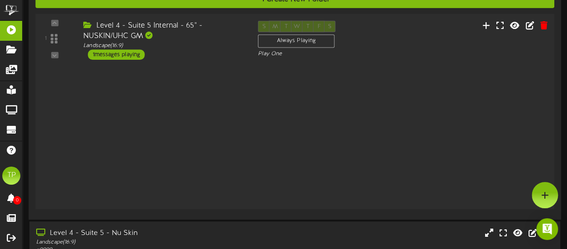
scroll to position [120, 0]
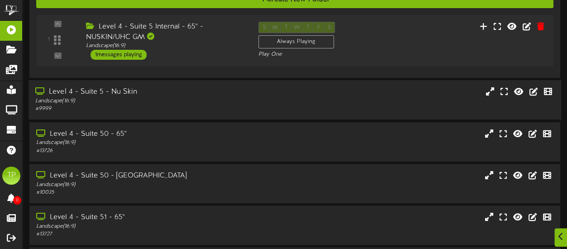
click at [190, 97] on div "Level 4 - Suite 5 - Nu Skin" at bounding box center [139, 92] width 208 height 10
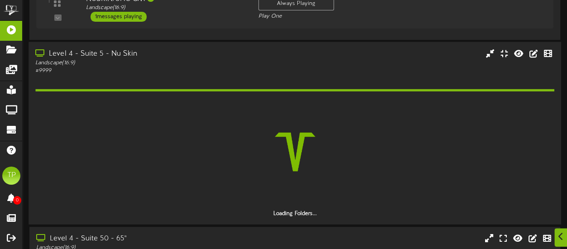
scroll to position [161, 0]
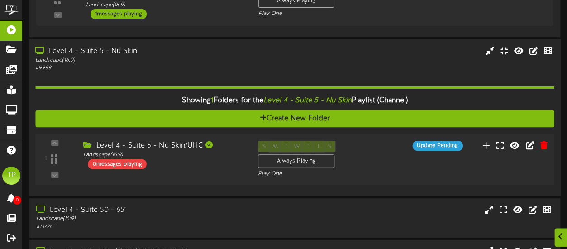
click at [467, 159] on div "1 ( 16:9" at bounding box center [295, 159] width 524 height 37
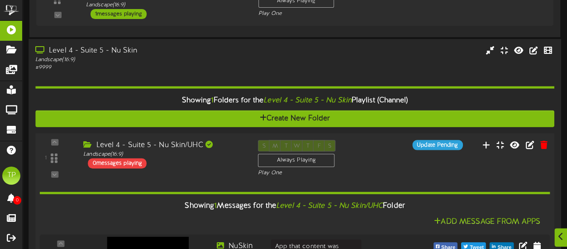
scroll to position [261, 0]
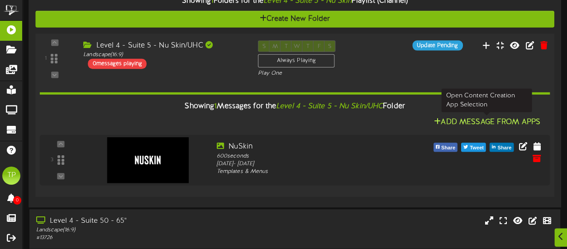
click at [488, 120] on button "Add Message From Apps" at bounding box center [487, 122] width 112 height 11
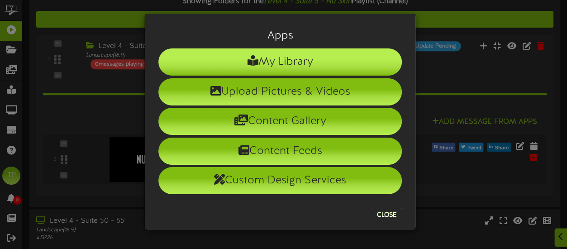
click at [280, 61] on li "My Library" at bounding box center [279, 61] width 243 height 27
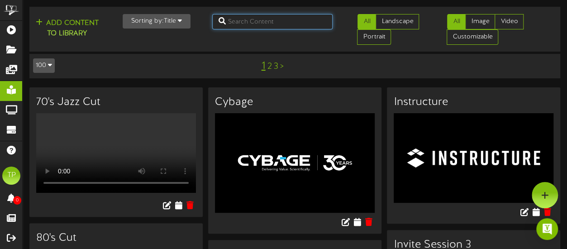
click at [273, 19] on input "text" at bounding box center [272, 21] width 121 height 15
type input "mammoth"
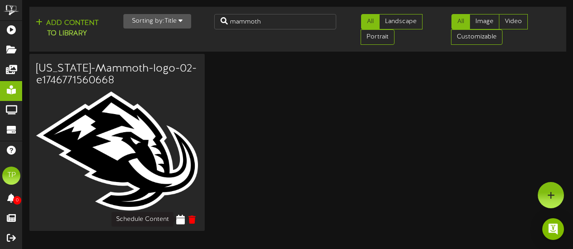
click at [181, 218] on icon at bounding box center [180, 219] width 9 height 10
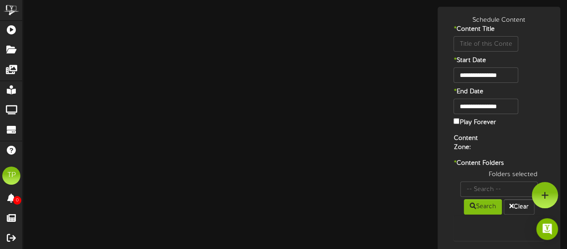
type input "Utah-Mammoth-logo-02-e1746771560668"
type input "8"
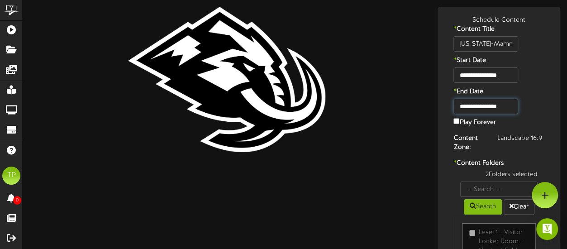
click at [510, 107] on input "**********" at bounding box center [485, 106] width 65 height 15
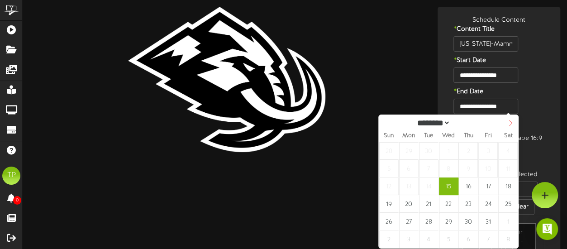
click at [510, 123] on icon at bounding box center [510, 123] width 6 height 6
select select "**"
click at [510, 123] on icon at bounding box center [510, 123] width 6 height 6
type input "****"
click at [510, 123] on icon at bounding box center [510, 123] width 6 height 6
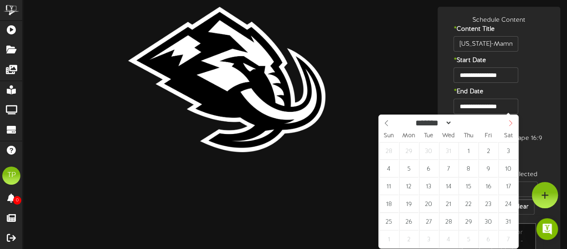
click at [510, 123] on icon at bounding box center [510, 123] width 6 height 6
select select "*"
click at [388, 122] on icon at bounding box center [386, 123] width 6 height 6
type input "****"
click at [388, 122] on icon at bounding box center [386, 123] width 6 height 6
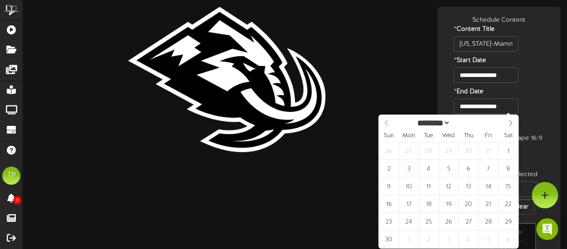
click at [388, 122] on icon at bounding box center [386, 123] width 6 height 6
click at [388, 122] on div "******* ******** ******** ****" at bounding box center [448, 122] width 139 height 14
click at [511, 123] on icon at bounding box center [510, 123] width 6 height 6
select select "**"
click at [511, 123] on icon at bounding box center [510, 123] width 6 height 6
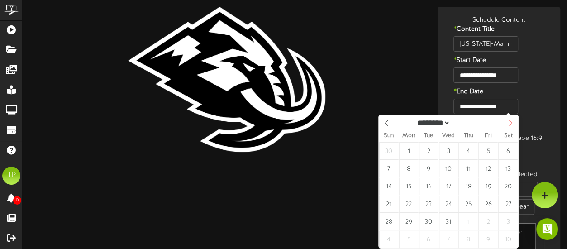
type input "****"
click at [511, 124] on icon at bounding box center [510, 123] width 3 height 6
click at [507, 126] on icon at bounding box center [510, 123] width 6 height 6
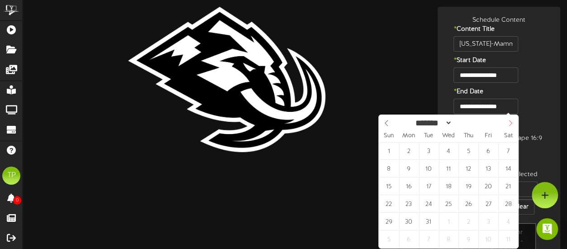
click at [507, 126] on icon at bounding box center [510, 123] width 6 height 6
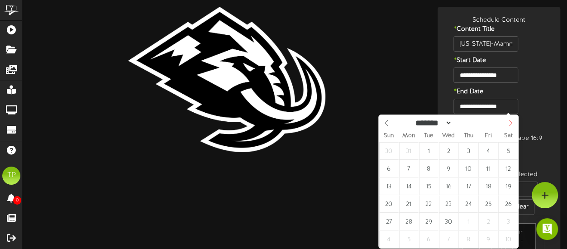
click at [507, 126] on icon at bounding box center [510, 123] width 6 height 6
click at [388, 122] on icon at bounding box center [386, 123] width 6 height 6
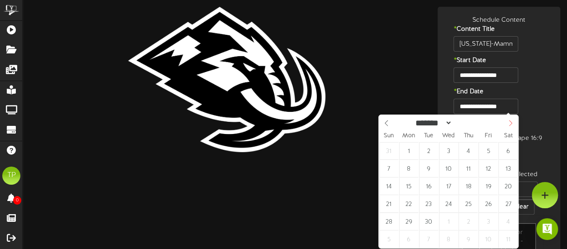
select select "*"
click at [510, 123] on icon at bounding box center [510, 123] width 6 height 6
type input "**********"
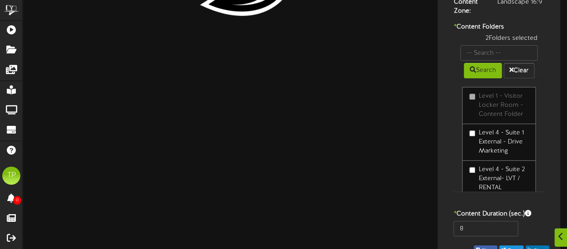
scroll to position [137, 0]
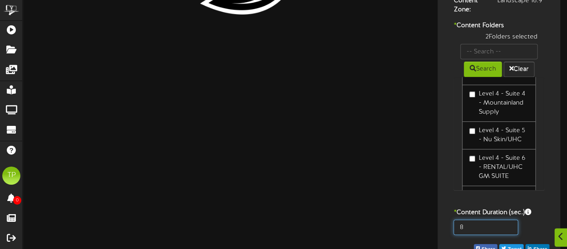
click at [484, 219] on input "8" at bounding box center [485, 226] width 65 height 15
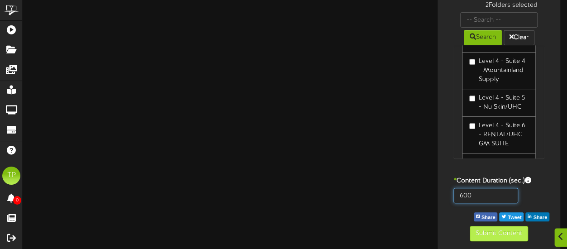
type input "600"
click at [480, 232] on button "Submit Content" at bounding box center [498, 233] width 58 height 15
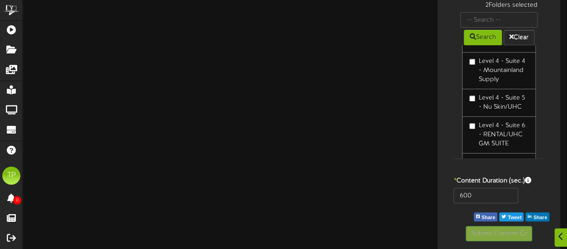
scroll to position [81, 0]
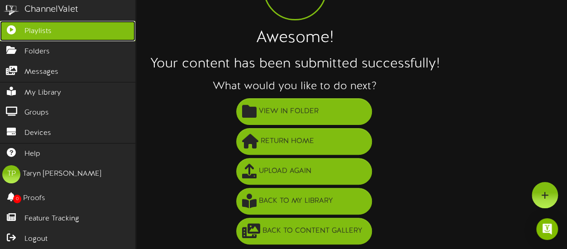
click at [16, 27] on icon at bounding box center [11, 28] width 23 height 7
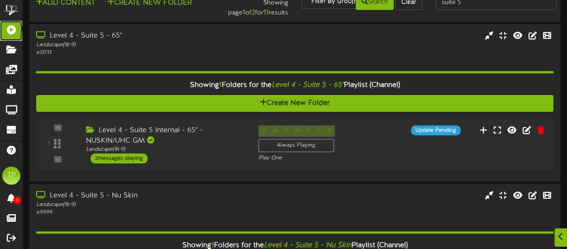
scroll to position [25, 0]
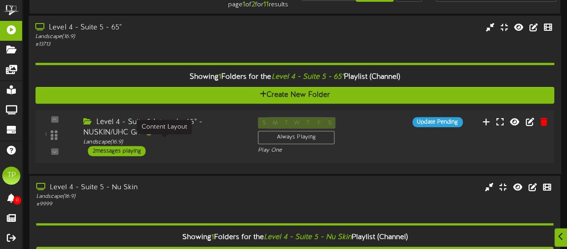
click at [188, 142] on div "Landscape ( 16:9 )" at bounding box center [163, 142] width 161 height 8
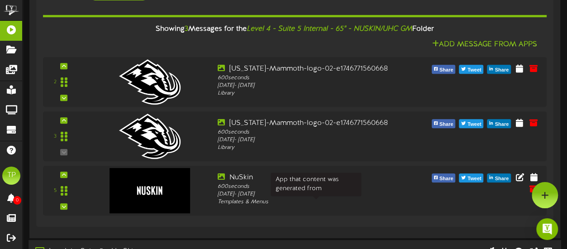
scroll to position [179, 0]
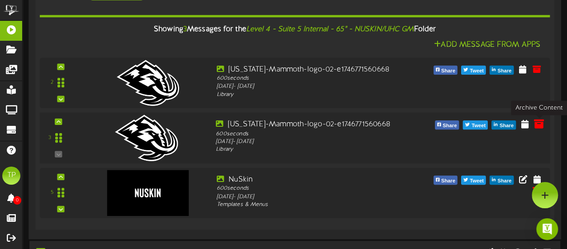
click at [539, 127] on icon at bounding box center [539, 123] width 10 height 10
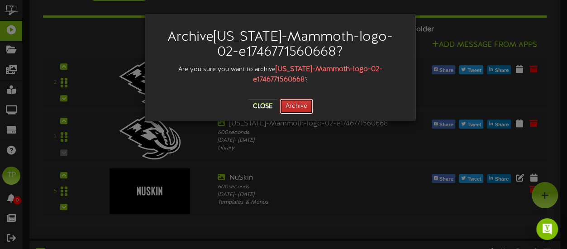
click at [306, 99] on button "Archive" at bounding box center [295, 106] width 33 height 15
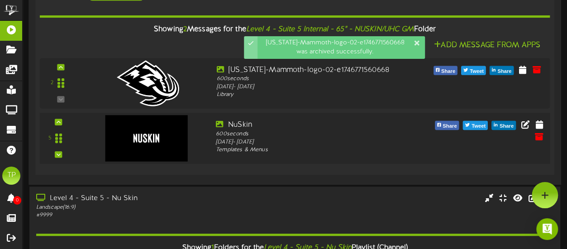
scroll to position [173, 0]
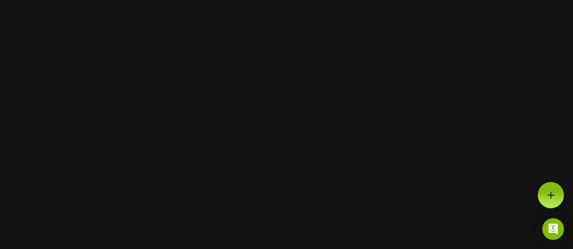
click at [374, 0] on html at bounding box center [286, 0] width 573 height 0
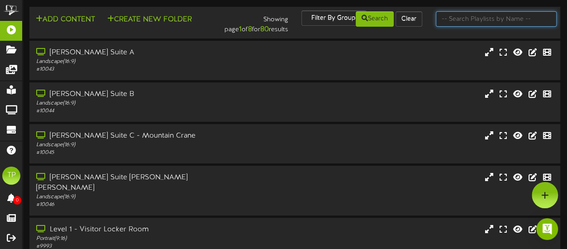
click at [446, 20] on input "text" at bounding box center [496, 18] width 121 height 15
type input "suite 5"
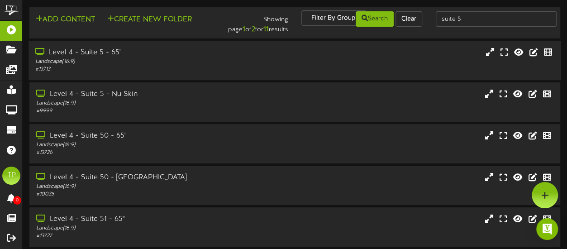
click at [167, 52] on div "Level 4 - Suite 5 - 65"" at bounding box center [139, 52] width 208 height 10
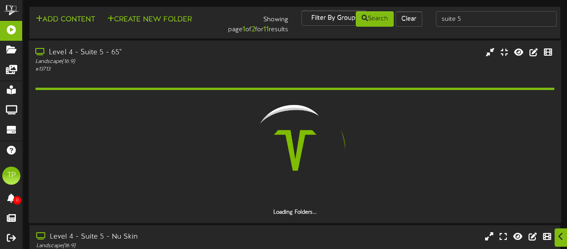
scroll to position [45, 0]
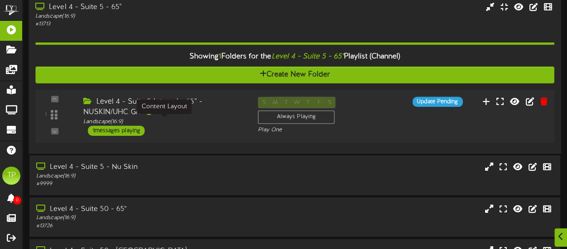
click at [176, 124] on div "Landscape ( 16:9 )" at bounding box center [163, 122] width 161 height 8
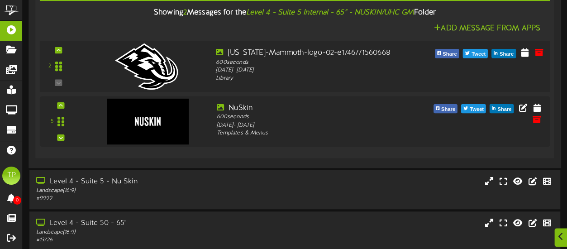
scroll to position [196, 0]
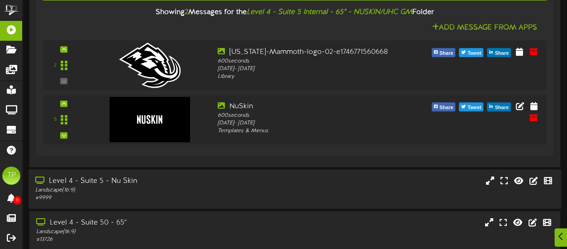
click at [161, 185] on div "Level 4 - Suite 5 - Nu Skin" at bounding box center [139, 181] width 208 height 10
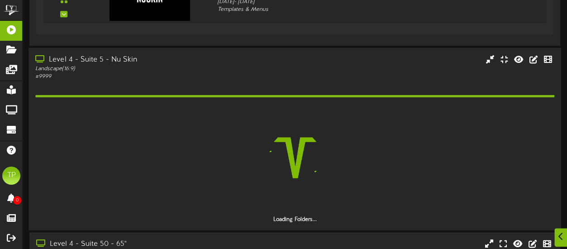
scroll to position [329, 0]
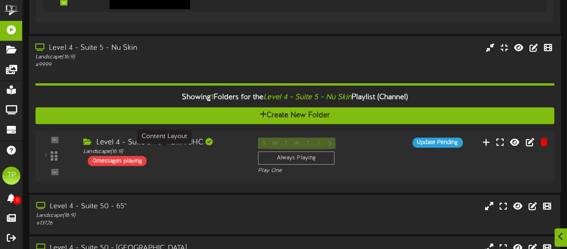
click at [203, 153] on div "Landscape ( 16:9 )" at bounding box center [163, 152] width 161 height 8
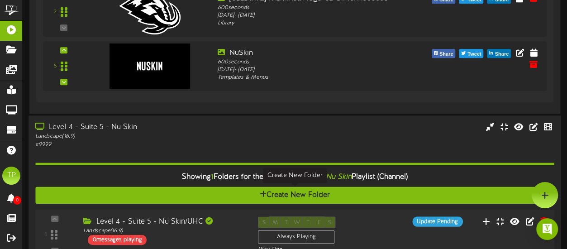
scroll to position [198, 0]
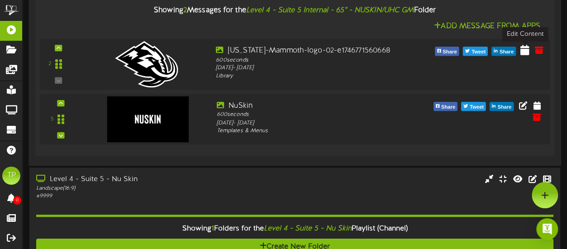
click at [522, 50] on icon at bounding box center [524, 50] width 9 height 10
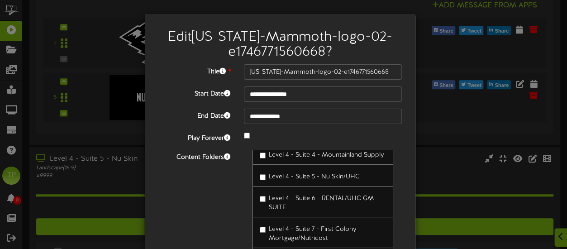
scroll to position [101, 0]
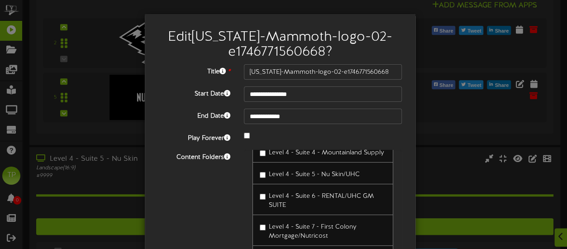
click at [277, 179] on label "Level 4 - Suite 5 - Nu Skin/UHC" at bounding box center [310, 173] width 100 height 12
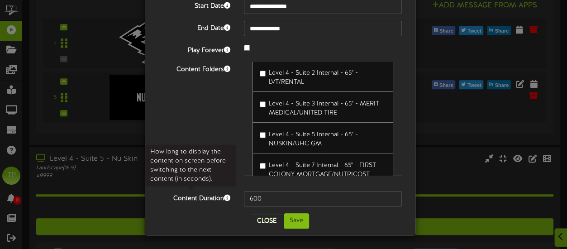
scroll to position [256, 0]
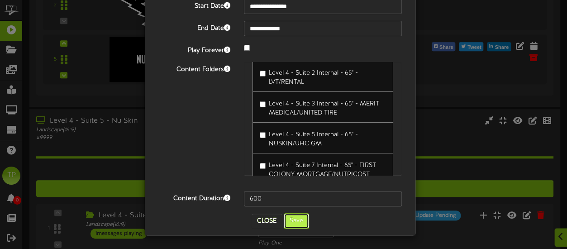
click at [289, 219] on button "Save" at bounding box center [296, 220] width 25 height 15
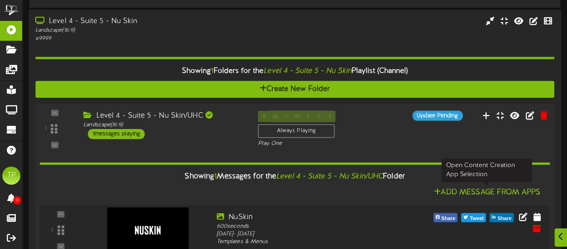
scroll to position [388, 0]
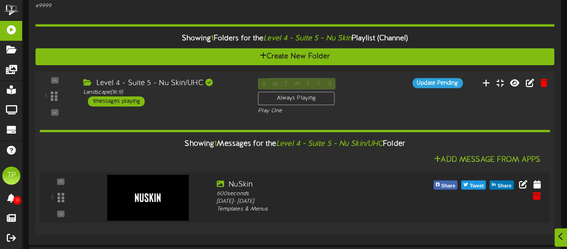
click at [232, 100] on div "Level 4 - Suite 5 - Nu Skin/UHC Landscape ( 16:9 ) 1 messages playing" at bounding box center [163, 92] width 175 height 28
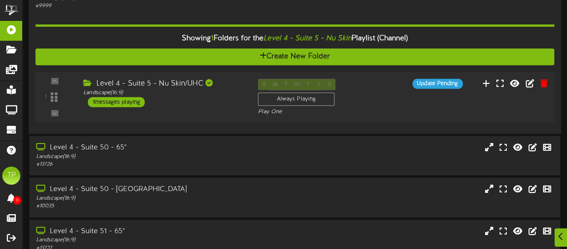
click at [213, 101] on div "Level 4 - Suite 5 - Nu Skin/UHC Landscape ( 16:9 ) 1 messages playing" at bounding box center [163, 93] width 175 height 28
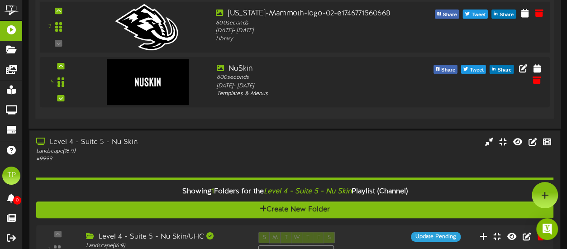
scroll to position [231, 0]
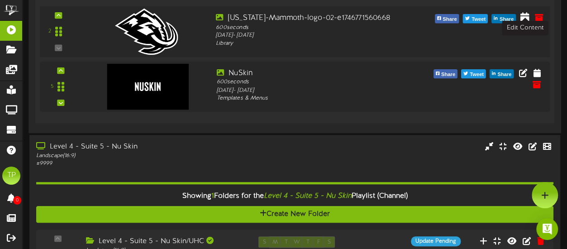
click at [525, 20] on icon at bounding box center [524, 17] width 9 height 10
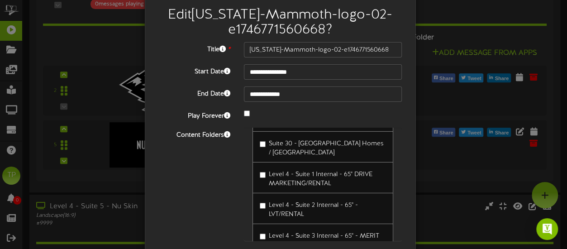
scroll to position [1535, 0]
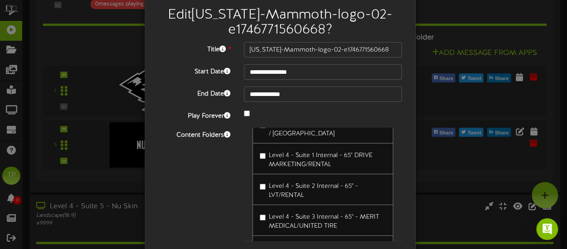
click at [309, 213] on span "Level 4 - Suite 3 Internal - 65" - MERIT MEDICAL/UNITED TIRE" at bounding box center [324, 221] width 110 height 16
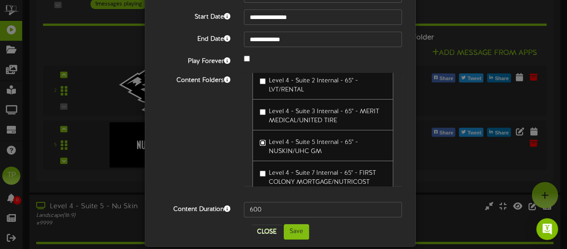
scroll to position [88, 0]
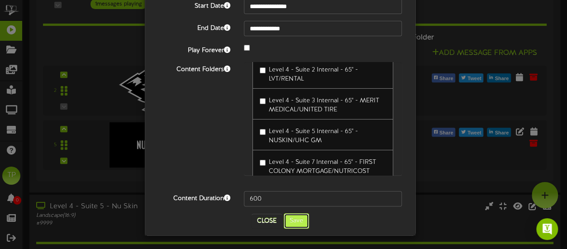
click at [291, 223] on button "Save" at bounding box center [296, 220] width 25 height 15
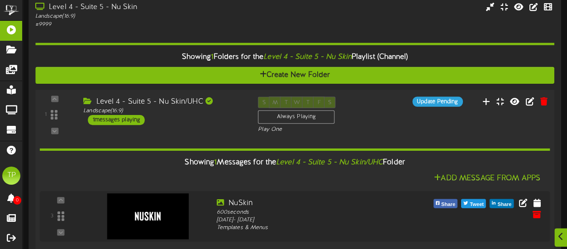
scroll to position [409, 0]
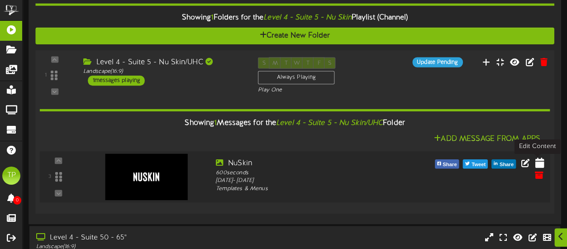
click at [539, 166] on icon at bounding box center [539, 162] width 9 height 10
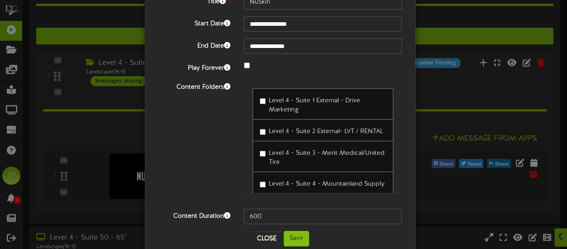
scroll to position [72, 0]
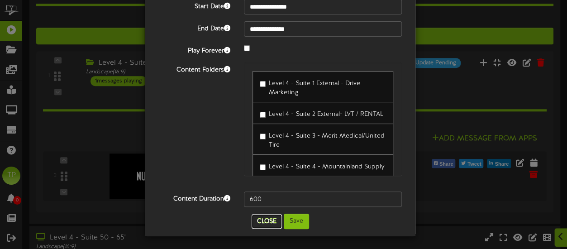
click at [265, 220] on button "Close" at bounding box center [266, 221] width 30 height 14
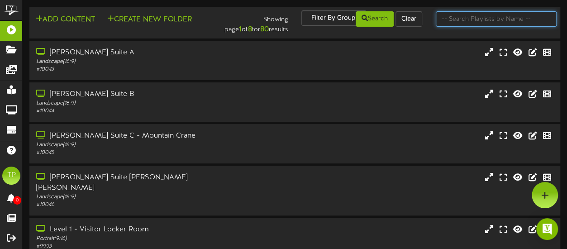
click at [516, 17] on input "text" at bounding box center [496, 18] width 121 height 15
type input "suite 5"
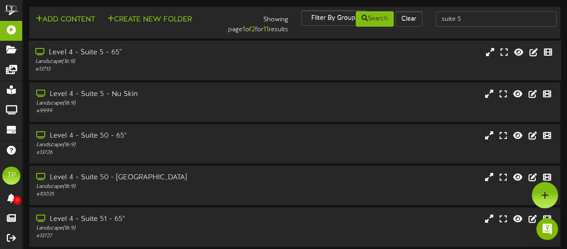
click at [179, 57] on div "Level 4 - Suite 5 - 65"" at bounding box center [139, 52] width 208 height 10
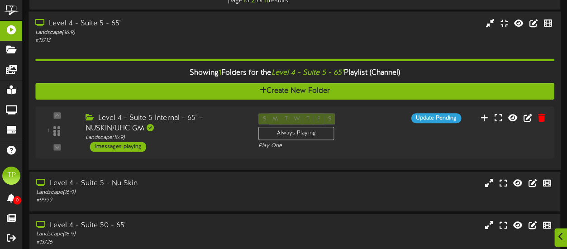
scroll to position [62, 0]
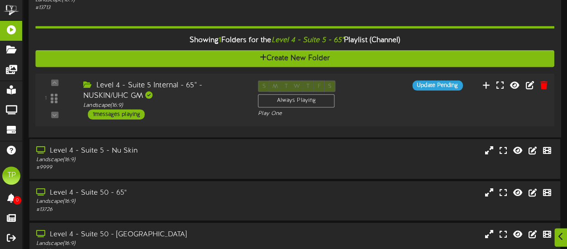
click at [181, 97] on div "Level 4 - Suite 5 Internal - 65" - NUSKIN/UHC GM" at bounding box center [163, 90] width 161 height 21
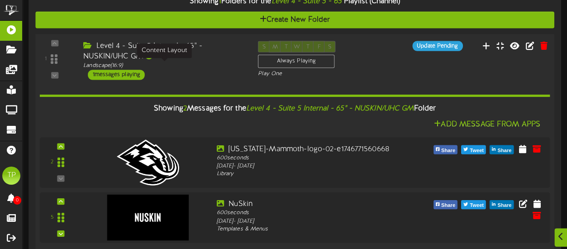
click at [175, 62] on div "Landscape ( 16:9 )" at bounding box center [163, 66] width 161 height 8
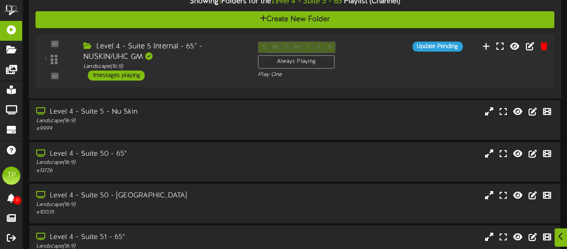
click at [175, 62] on div "Level 4 - Suite 5 Internal - 65" - NUSKIN/UHC GM" at bounding box center [163, 51] width 161 height 21
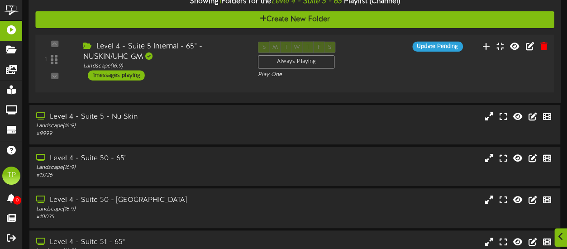
scroll to position [100, 0]
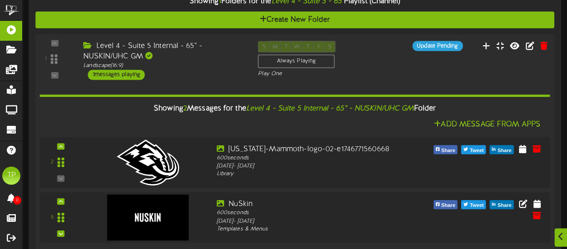
click at [184, 58] on div "Level 4 - Suite 5 Internal - 65" - NUSKIN/UHC GM" at bounding box center [163, 51] width 161 height 21
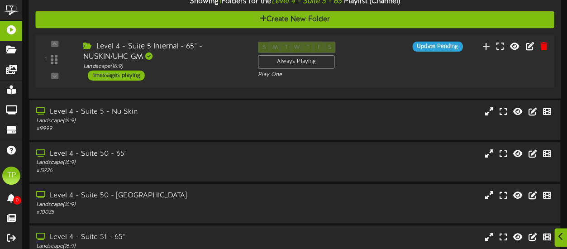
scroll to position [123, 0]
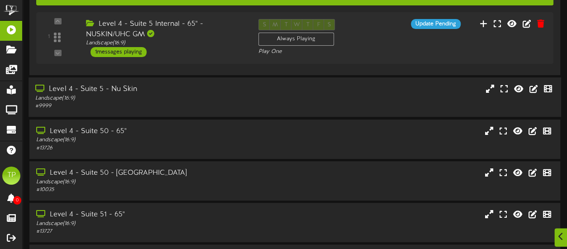
click at [167, 93] on div "Level 4 - Suite 5 - Nu Skin" at bounding box center [139, 89] width 208 height 10
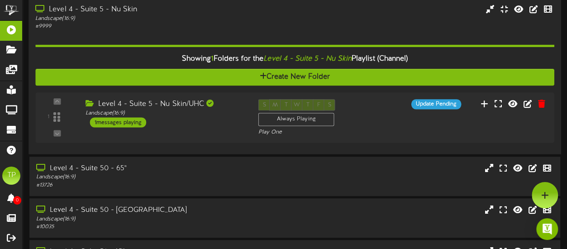
scroll to position [202, 0]
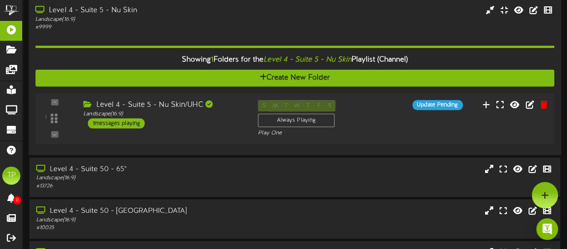
click at [180, 122] on div "Level 4 - Suite 5 - Nu Skin/UHC Landscape ( 16:9 ) 1 messages playing" at bounding box center [163, 114] width 175 height 28
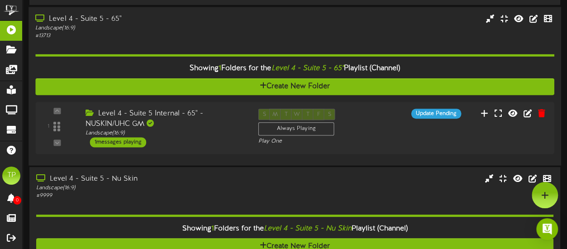
scroll to position [0, 0]
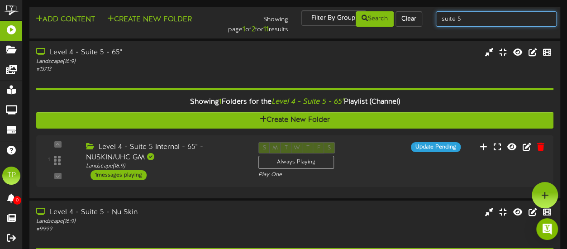
click at [462, 19] on input "suite 5" at bounding box center [496, 18] width 121 height 15
type input "suite 6"
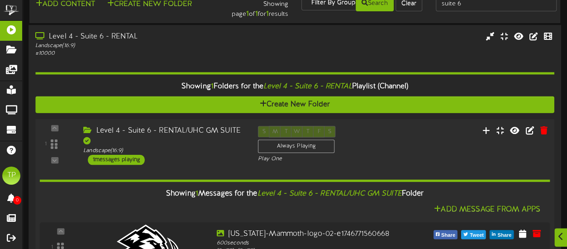
scroll to position [26, 0]
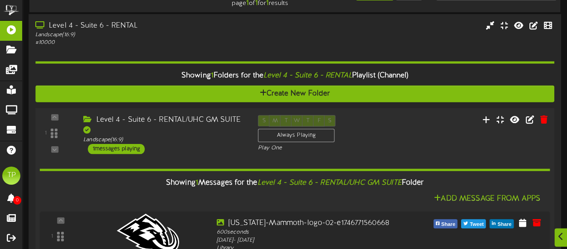
click at [186, 133] on div "Level 4 - Suite 6 - RENTAL/UHC GM SUITE" at bounding box center [163, 125] width 161 height 21
click at [166, 120] on div "Level 4 - Suite 6 - RENTAL/UHC GM SUITE" at bounding box center [163, 125] width 161 height 21
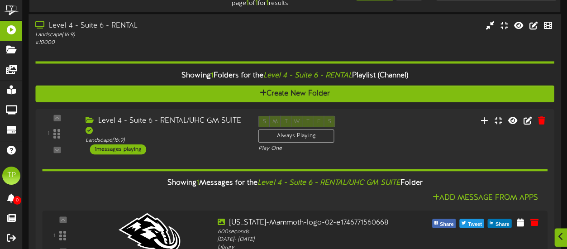
click at [152, 35] on div "Landscape ( 16:9 )" at bounding box center [139, 35] width 208 height 8
click at [134, 25] on div "Level 4 - Suite 6 - RENTAL" at bounding box center [139, 26] width 208 height 10
click at [115, 27] on div "Level 4 - Suite 6 - RENTAL" at bounding box center [139, 26] width 208 height 10
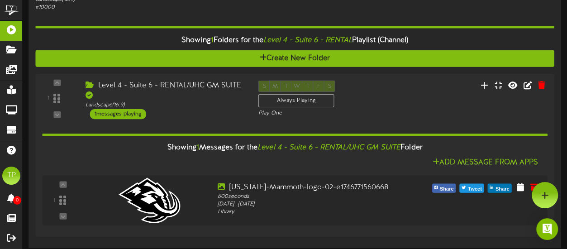
scroll to position [0, 0]
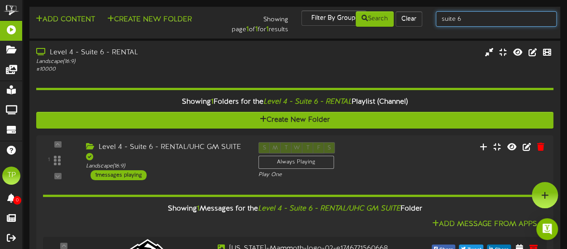
click at [478, 18] on input "suite 6" at bounding box center [496, 18] width 121 height 15
type input "suite 44"
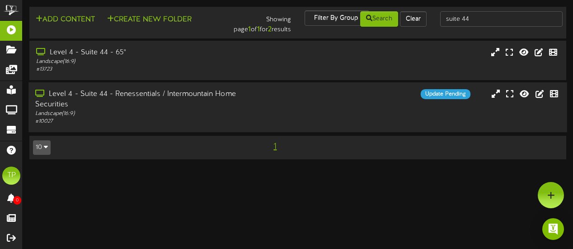
click at [277, 100] on div "Level 4 - Suite 44 - Renessentials / Intermountain Home Securities Landscape ( …" at bounding box center [297, 107] width 539 height 36
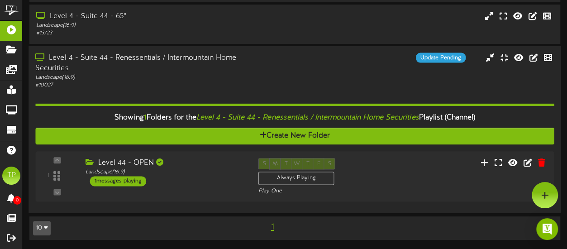
scroll to position [35, 0]
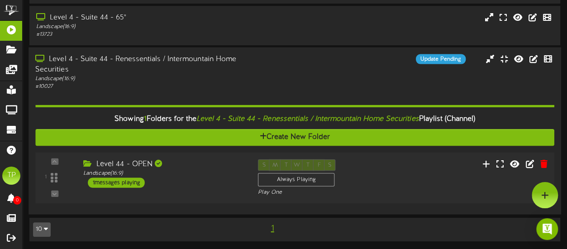
click at [215, 156] on div "1 Level 44 - OPEN" at bounding box center [295, 177] width 524 height 51
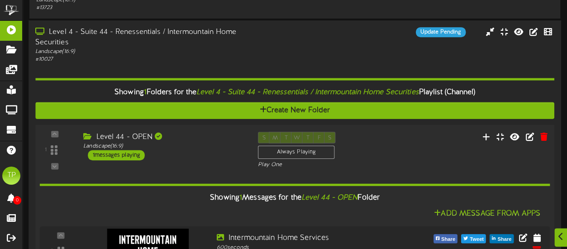
scroll to position [146, 0]
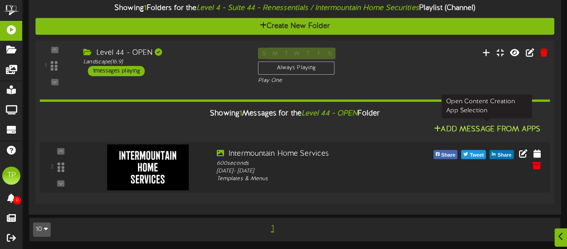
click at [453, 130] on button "Add Message From Apps" at bounding box center [487, 128] width 112 height 11
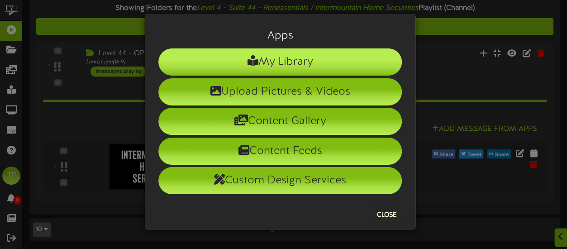
click at [236, 62] on li "My Library" at bounding box center [279, 61] width 243 height 27
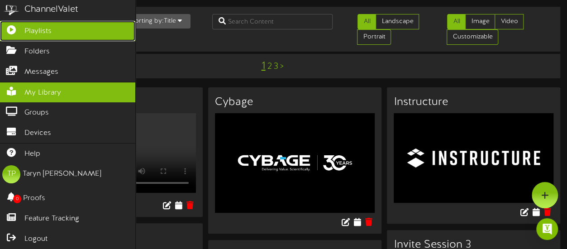
click at [14, 31] on icon at bounding box center [11, 28] width 23 height 7
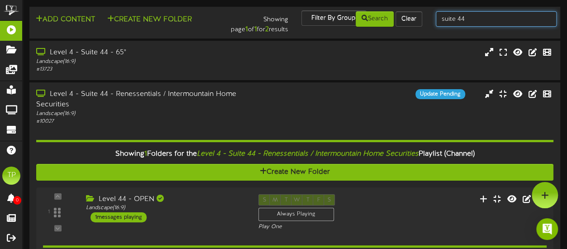
click at [469, 17] on input "suite 44" at bounding box center [496, 18] width 121 height 15
type input "suite 16"
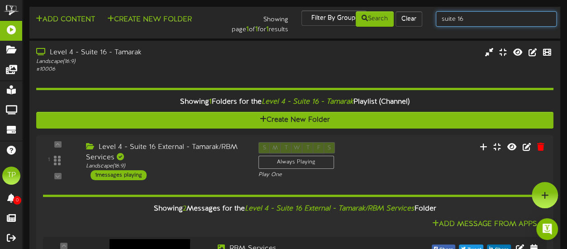
click at [464, 24] on input "suite 16" at bounding box center [496, 18] width 121 height 15
type input "suite 19"
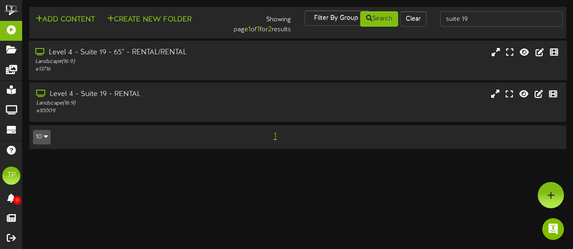
click at [198, 58] on div "Landscape ( 16:9 )" at bounding box center [140, 62] width 211 height 8
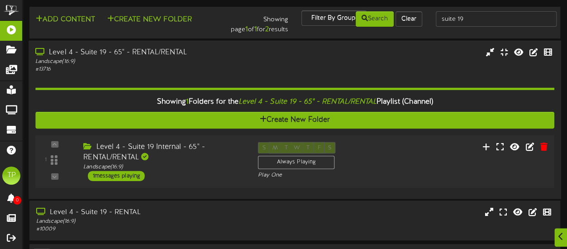
scroll to position [14, 0]
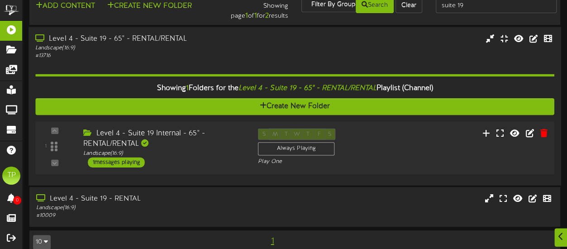
click at [204, 143] on div "Level 4 - Suite 19 Internal - 65" - RENTAL/RENTAL" at bounding box center [163, 138] width 161 height 21
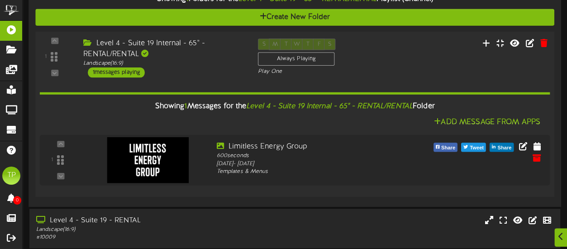
scroll to position [104, 0]
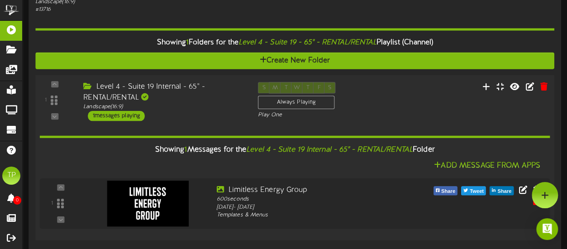
click at [199, 98] on div "Level 4 - Suite 19 Internal - 65" - RENTAL/RENTAL" at bounding box center [163, 92] width 161 height 21
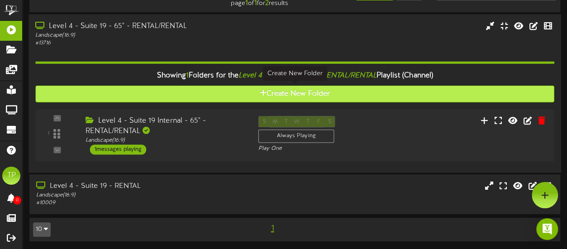
scroll to position [0, 0]
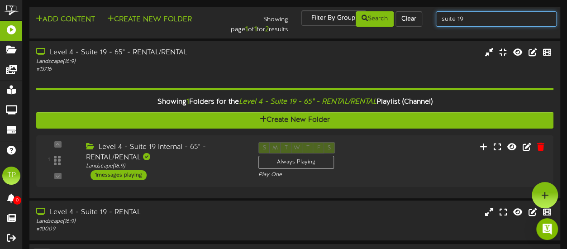
click at [478, 18] on input "suite 19" at bounding box center [496, 18] width 121 height 15
type input "suite 44"
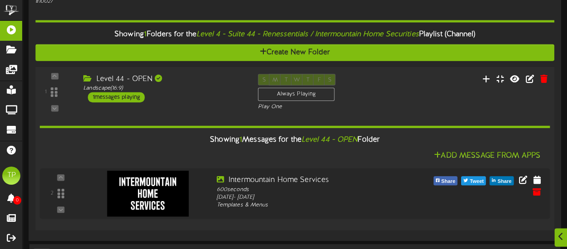
scroll to position [141, 0]
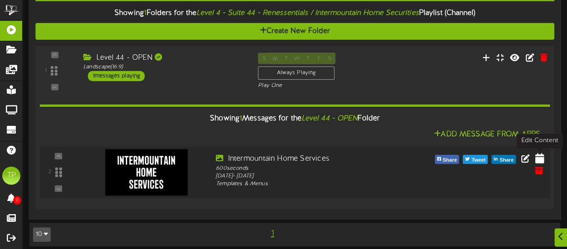
click at [539, 156] on icon at bounding box center [539, 158] width 9 height 10
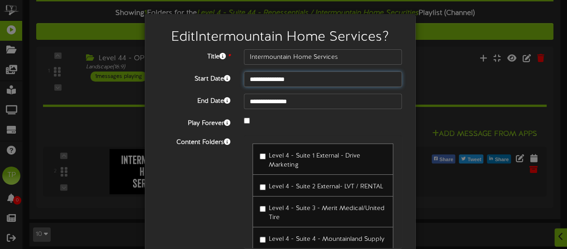
click at [306, 79] on input "**********" at bounding box center [323, 78] width 158 height 15
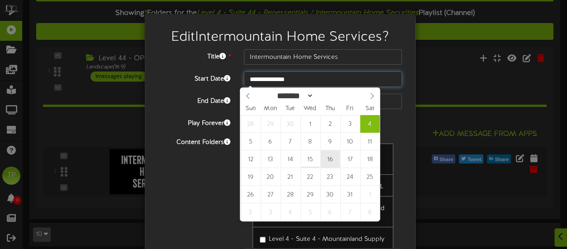
type input "**********"
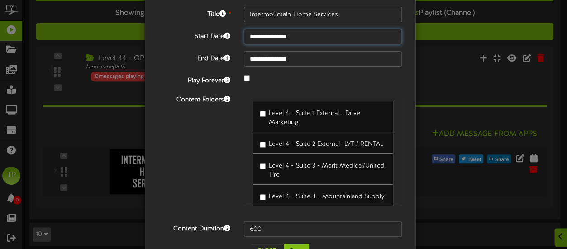
scroll to position [72, 0]
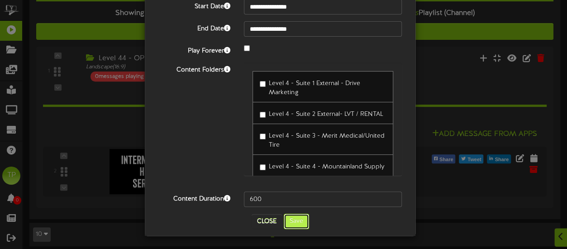
click at [289, 218] on button "Save" at bounding box center [296, 220] width 25 height 15
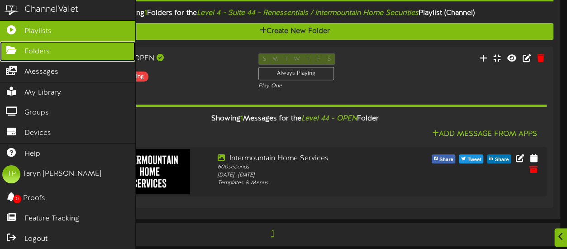
click at [14, 47] on icon at bounding box center [11, 49] width 23 height 7
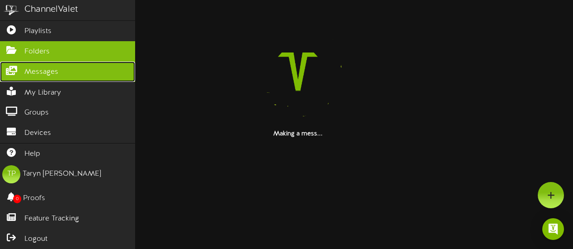
click at [28, 74] on span "Messages" at bounding box center [41, 72] width 34 height 10
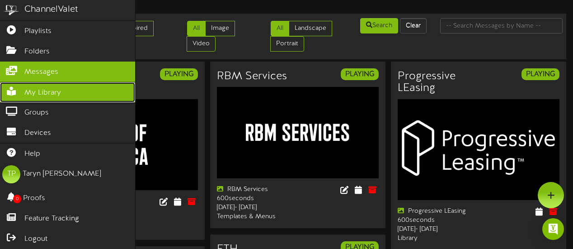
click at [38, 92] on span "My Library" at bounding box center [42, 93] width 37 height 10
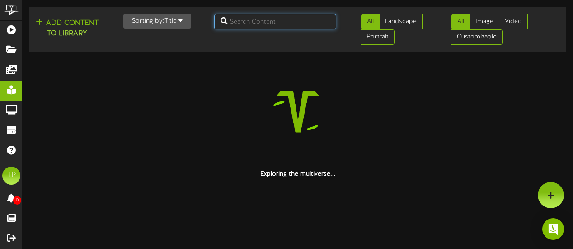
click at [311, 24] on input "text" at bounding box center [275, 21] width 123 height 15
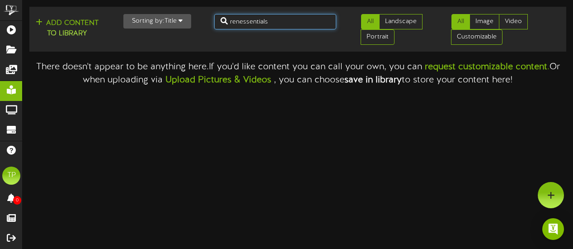
type input "renessentials"
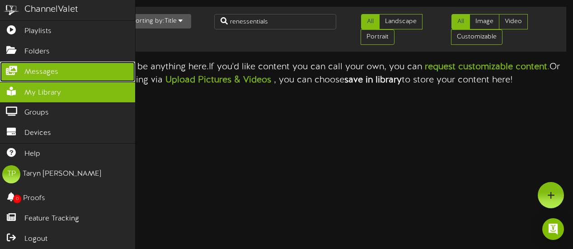
click at [17, 74] on link "Messages" at bounding box center [67, 72] width 135 height 20
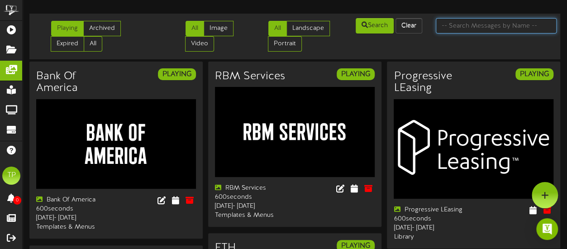
click at [459, 28] on input "text" at bounding box center [496, 25] width 121 height 15
type input "Renessentials"
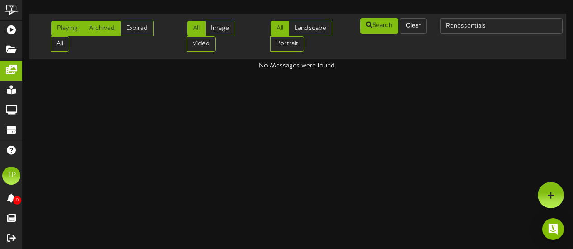
click at [109, 25] on link "Archived" at bounding box center [102, 28] width 38 height 15
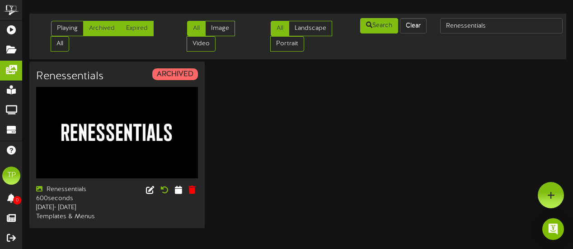
click at [141, 27] on link "Expired" at bounding box center [136, 28] width 33 height 15
click at [111, 30] on link "Archived" at bounding box center [102, 28] width 38 height 15
click at [177, 190] on icon at bounding box center [178, 189] width 9 height 10
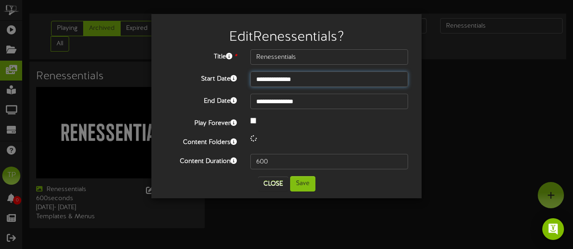
click at [312, 82] on input "**********" at bounding box center [330, 78] width 158 height 15
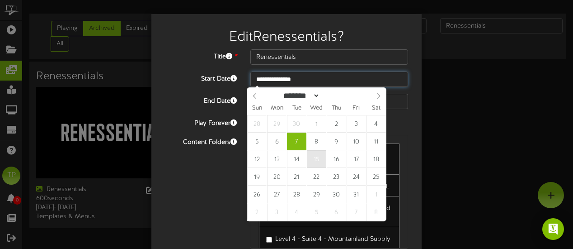
type input "**********"
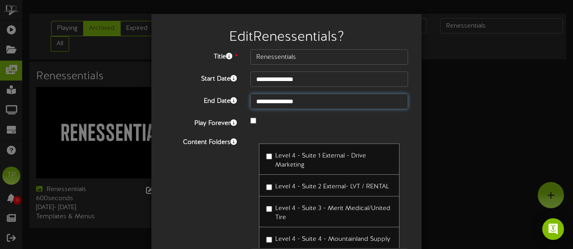
click at [308, 105] on input "**********" at bounding box center [330, 101] width 158 height 15
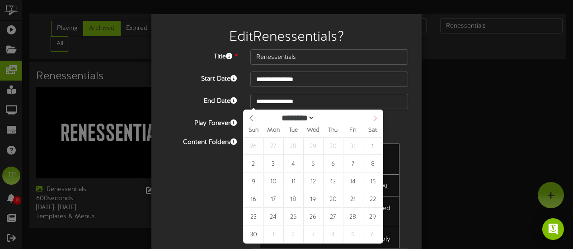
click at [374, 121] on icon at bounding box center [375, 118] width 6 height 6
select select "**"
click at [374, 121] on icon at bounding box center [375, 118] width 6 height 6
type input "****"
click at [374, 121] on icon at bounding box center [375, 118] width 6 height 6
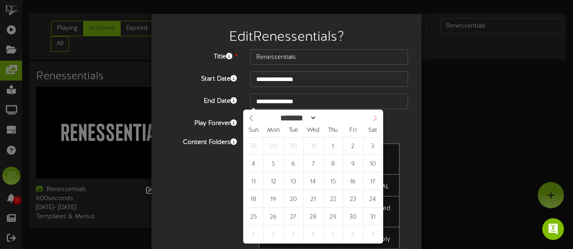
click at [374, 121] on icon at bounding box center [375, 118] width 6 height 6
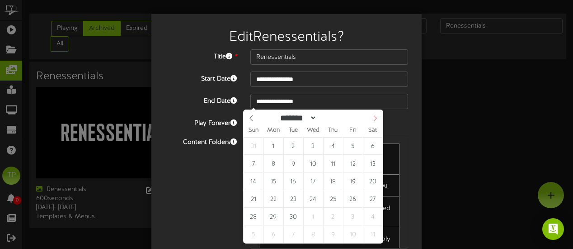
select select "*"
click at [374, 121] on icon at bounding box center [375, 118] width 6 height 6
type input "**********"
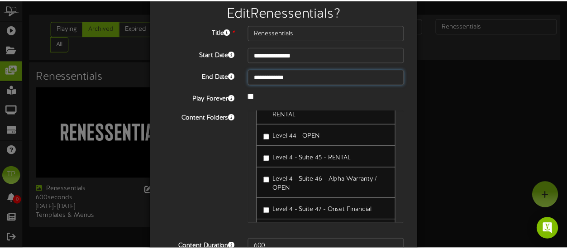
scroll to position [72, 0]
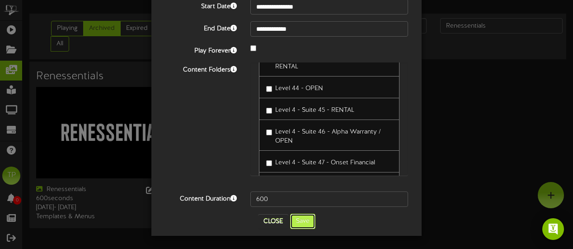
click at [305, 221] on button "Save" at bounding box center [302, 220] width 25 height 15
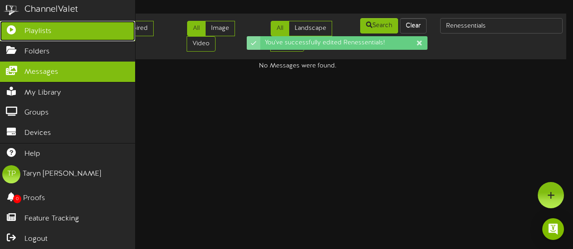
click at [18, 30] on icon at bounding box center [11, 28] width 23 height 7
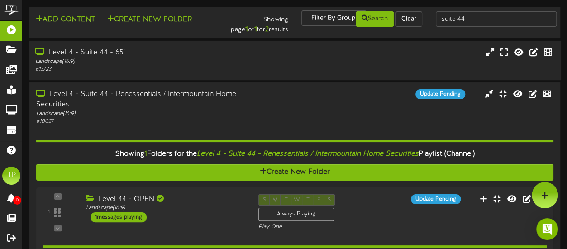
click at [201, 64] on div "Landscape ( 16:9 )" at bounding box center [139, 62] width 208 height 8
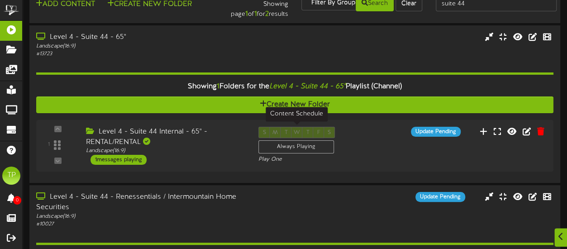
scroll to position [17, 0]
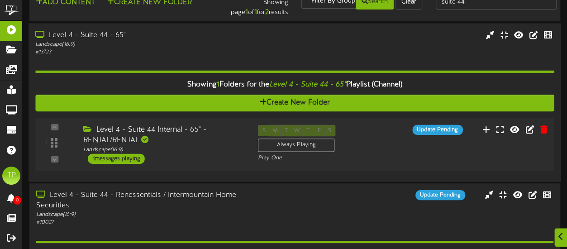
click at [366, 144] on div "S M T W T F S Always Playing Play One" at bounding box center [316, 142] width 131 height 37
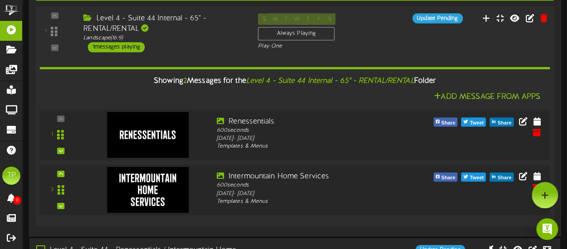
scroll to position [118, 0]
